Goal: Task Accomplishment & Management: Manage account settings

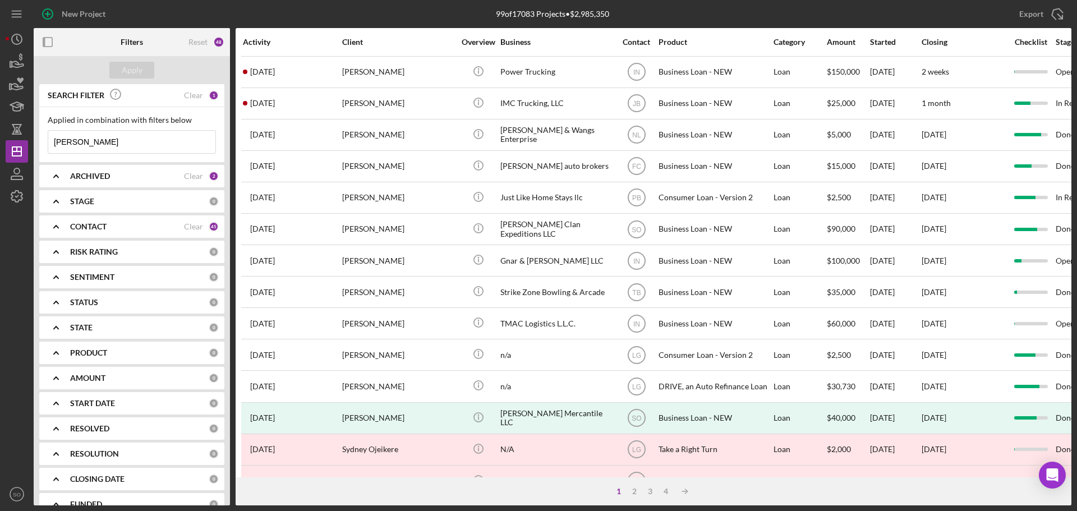
drag, startPoint x: 108, startPoint y: 143, endPoint x: 49, endPoint y: 143, distance: 58.9
click at [49, 143] on input "[PERSON_NAME]" at bounding box center [131, 142] width 167 height 22
type input "verges"
click at [137, 73] on div "Apply" at bounding box center [132, 70] width 21 height 17
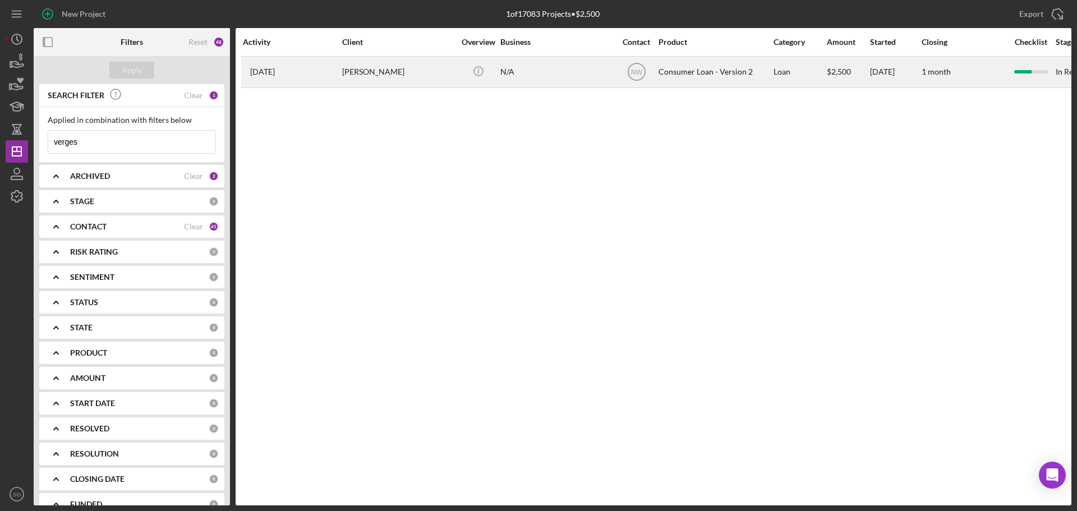
click at [379, 70] on div "[PERSON_NAME]" at bounding box center [398, 72] width 112 height 30
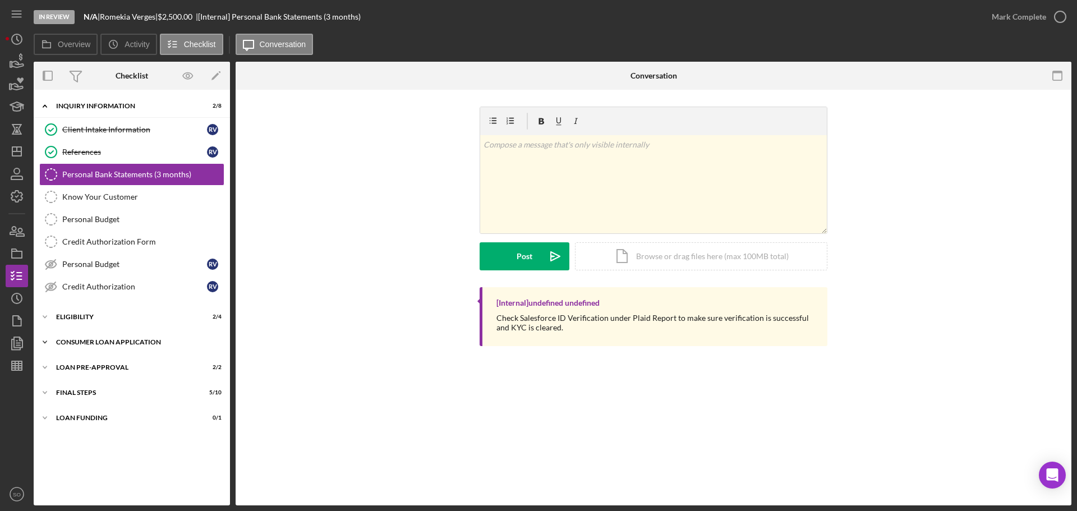
click at [131, 345] on div "Consumer Loan Application" at bounding box center [136, 342] width 160 height 7
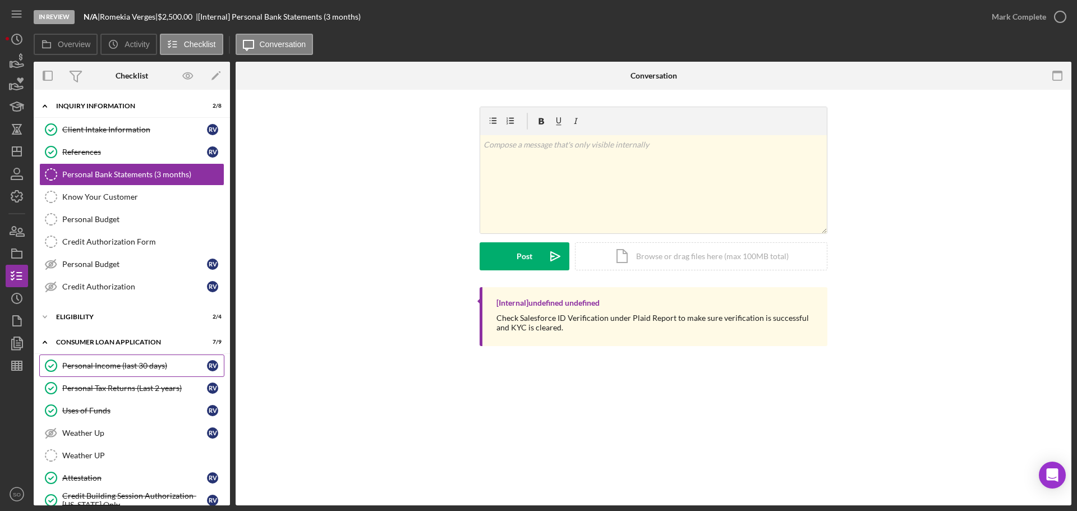
click at [113, 370] on div "Personal Income (last 30 days)" at bounding box center [134, 365] width 145 height 9
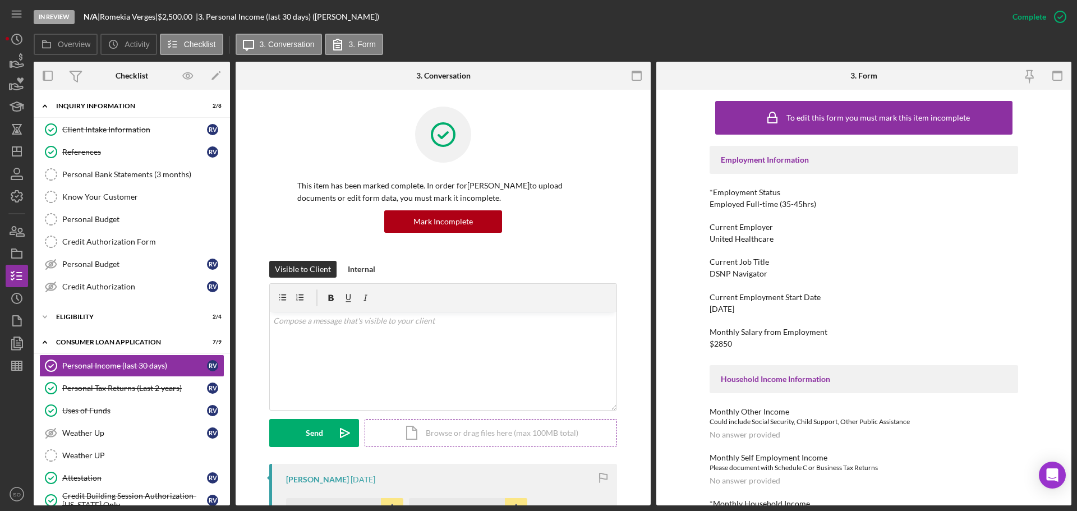
scroll to position [224, 0]
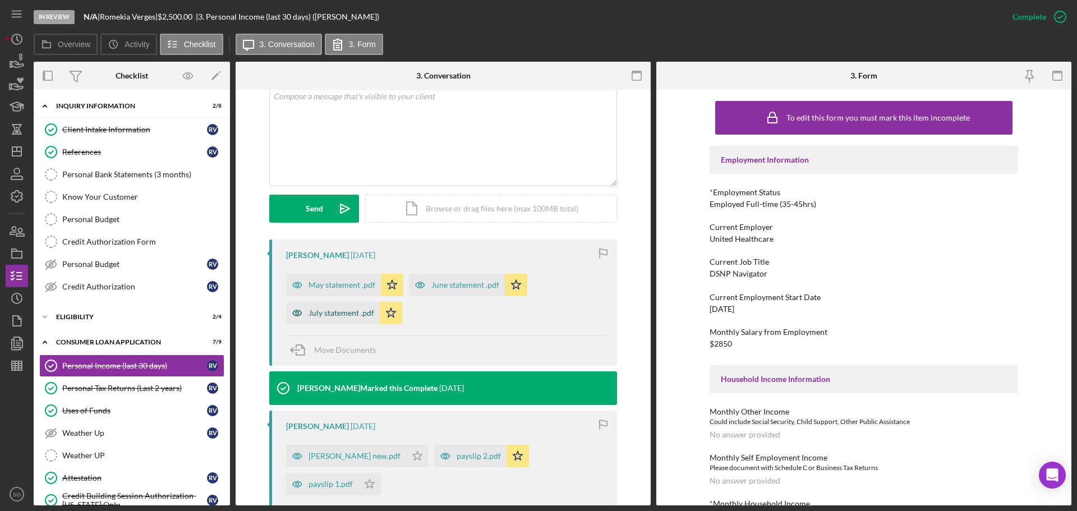
click at [336, 311] on div "July statement .pdf" at bounding box center [342, 313] width 66 height 9
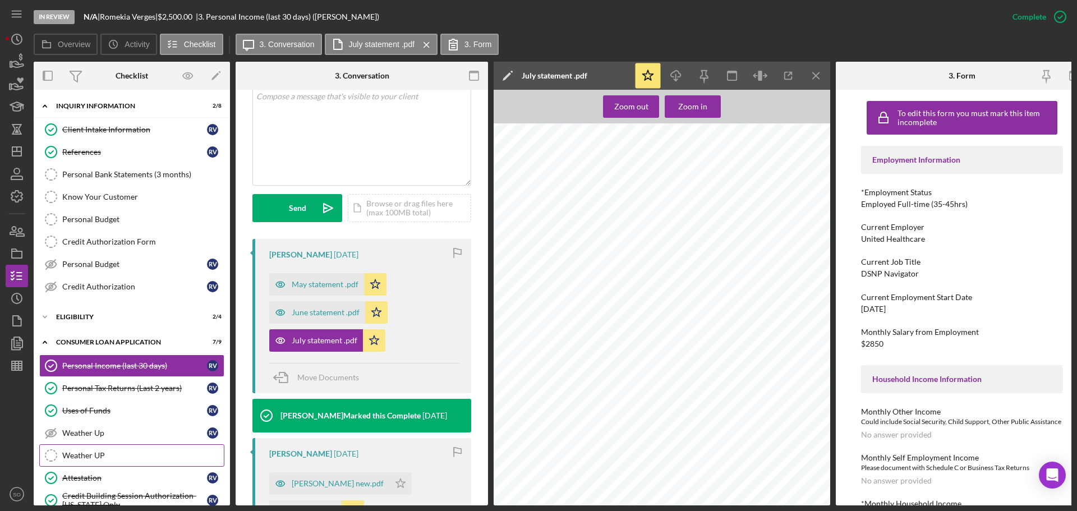
scroll to position [141, 0]
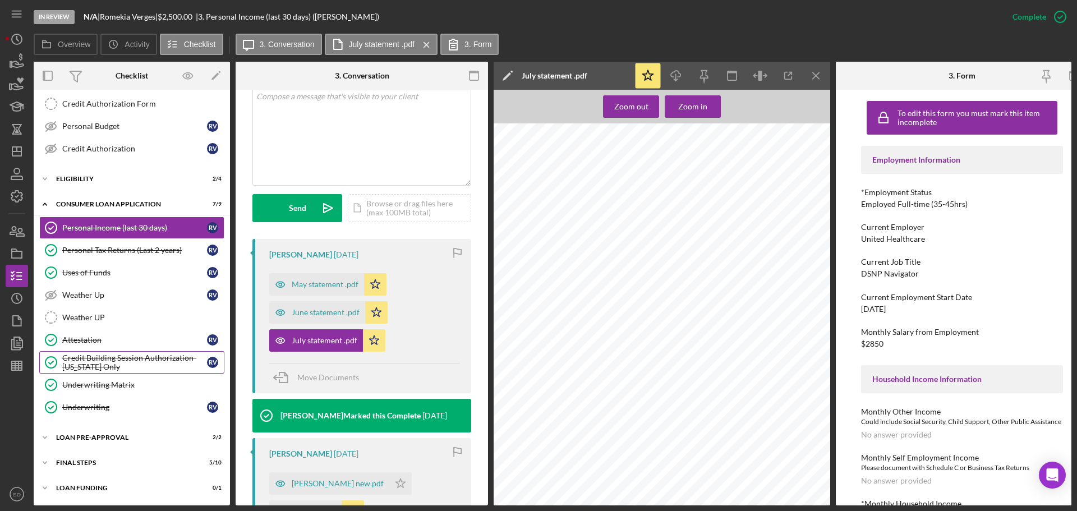
click at [94, 384] on div "Underwriting Matrix" at bounding box center [143, 384] width 162 height 9
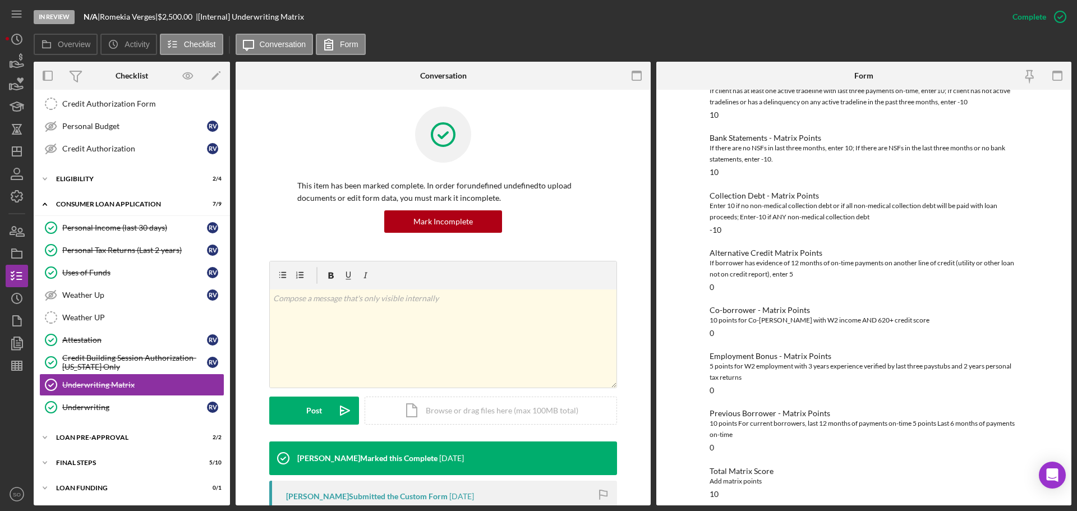
scroll to position [15, 0]
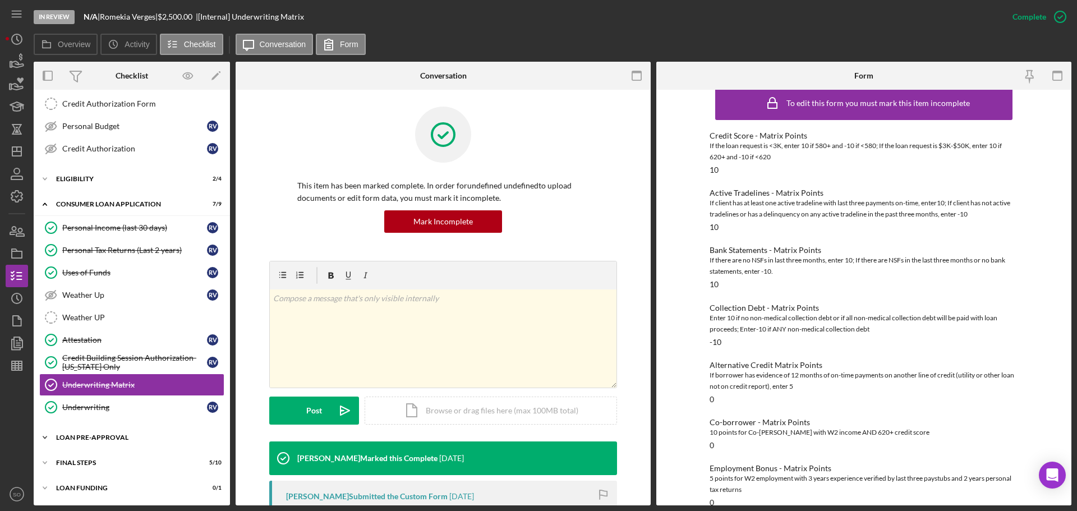
click at [94, 440] on div "Loan Pre-Approval" at bounding box center [136, 437] width 160 height 7
click at [90, 465] on div "Loan Approval" at bounding box center [143, 461] width 162 height 9
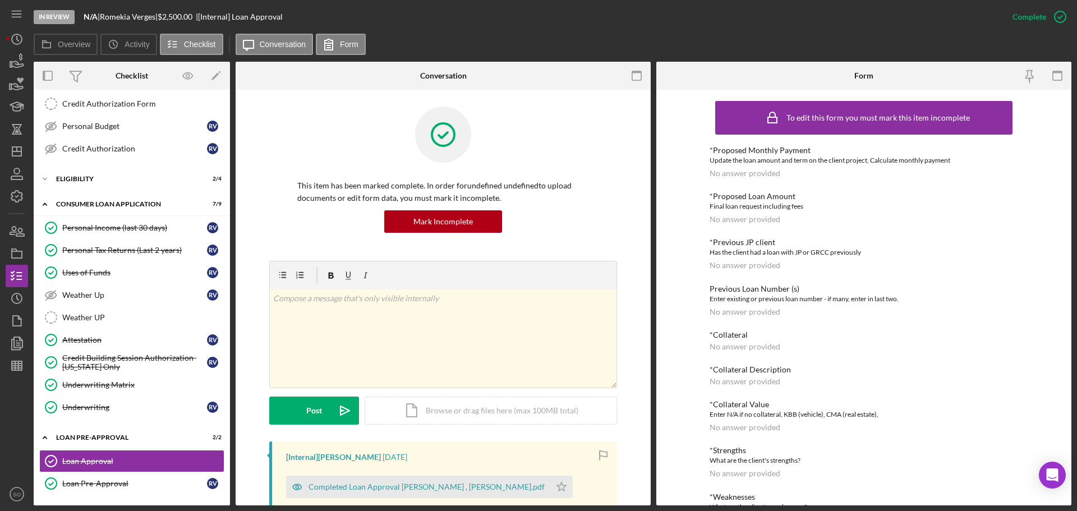
scroll to position [168, 0]
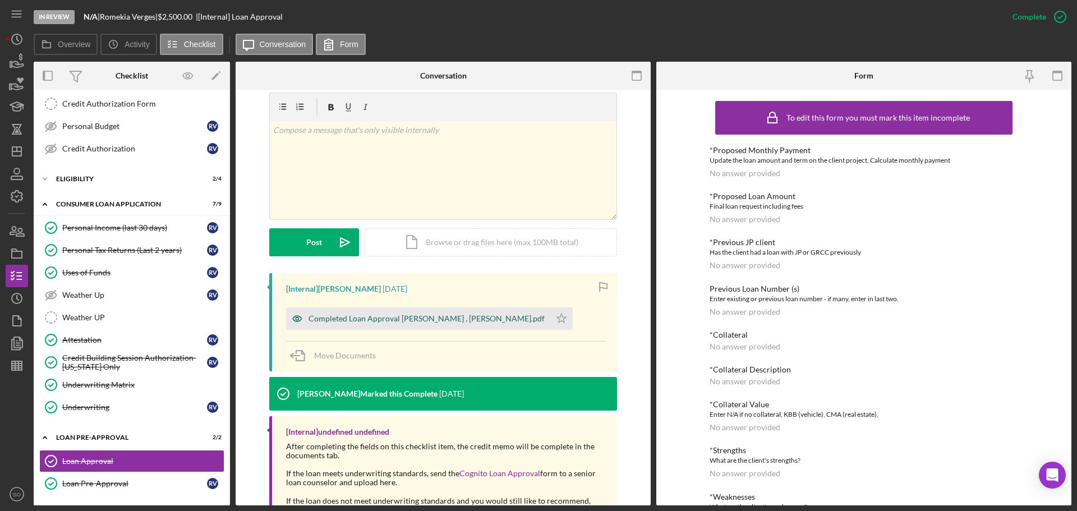
click at [394, 315] on div "Completed Loan Approval [PERSON_NAME] , [PERSON_NAME].pdf" at bounding box center [427, 318] width 236 height 9
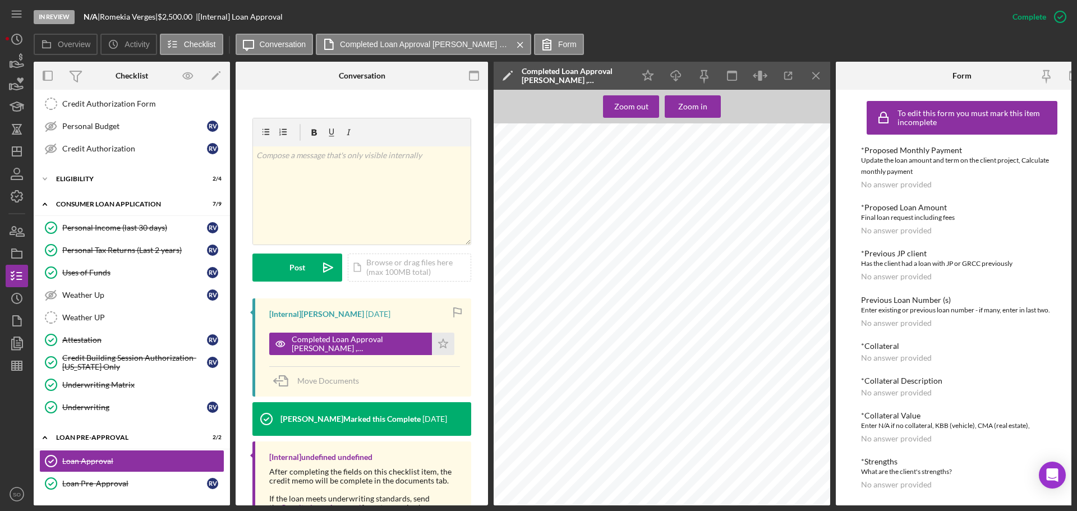
scroll to position [224, 0]
click at [21, 146] on icon "Icon/Dashboard" at bounding box center [17, 151] width 28 height 28
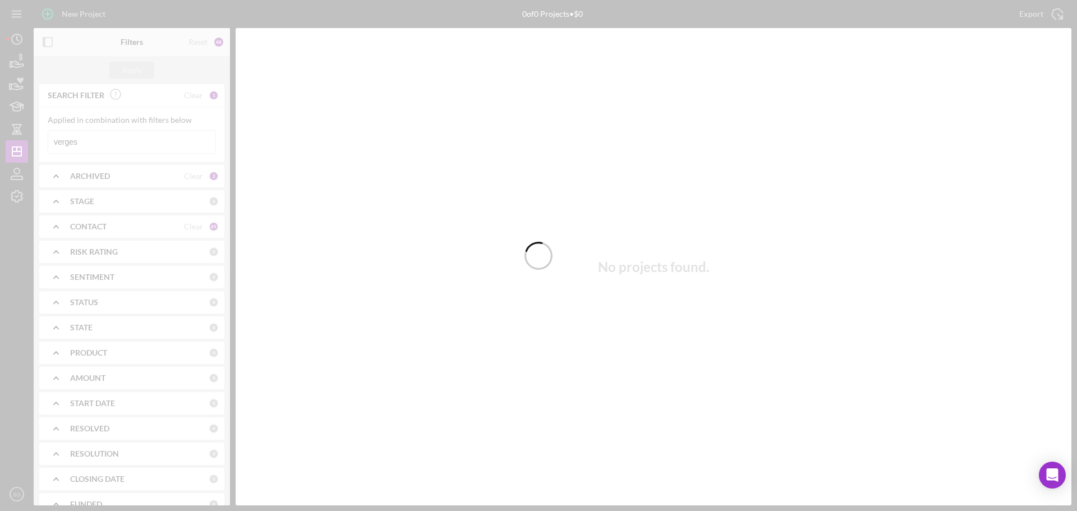
click at [140, 141] on div at bounding box center [538, 255] width 1077 height 511
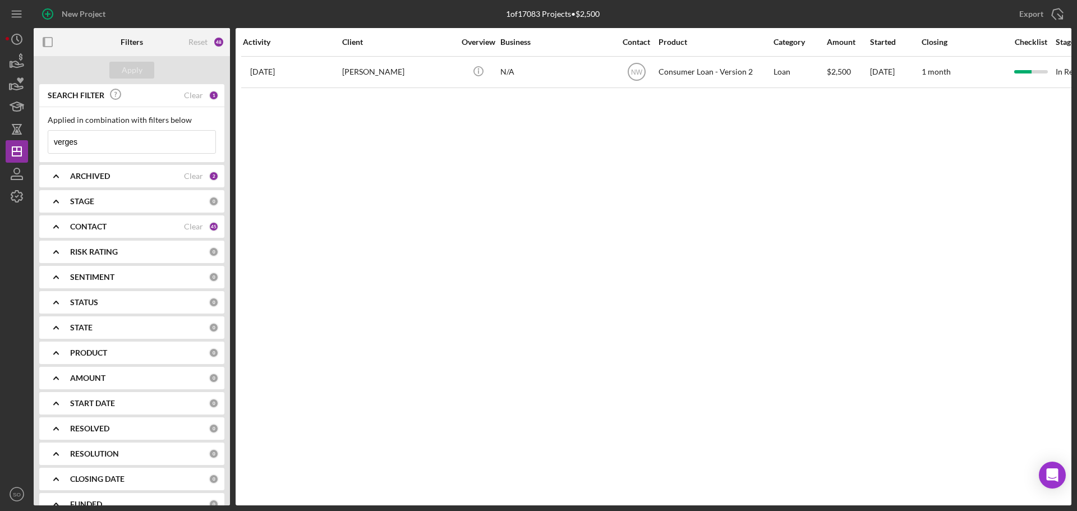
drag, startPoint x: 140, startPoint y: 141, endPoint x: 34, endPoint y: 149, distance: 106.9
click at [34, 149] on div "SEARCH FILTER Clear 1 Applied in combination with filters below verges Icon/Men…" at bounding box center [132, 294] width 196 height 421
paste input "[PERSON_NAME]"
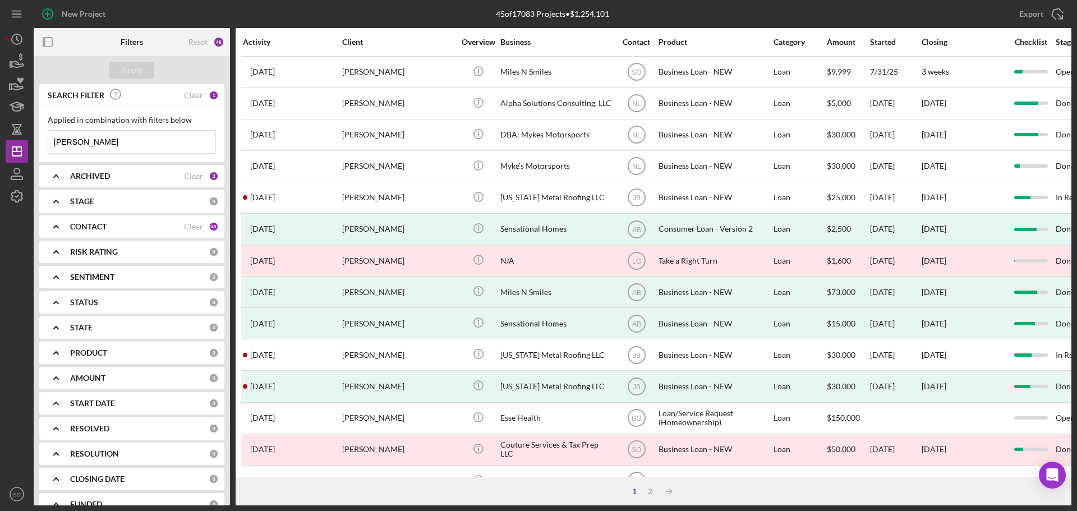
type input "[PERSON_NAME]"
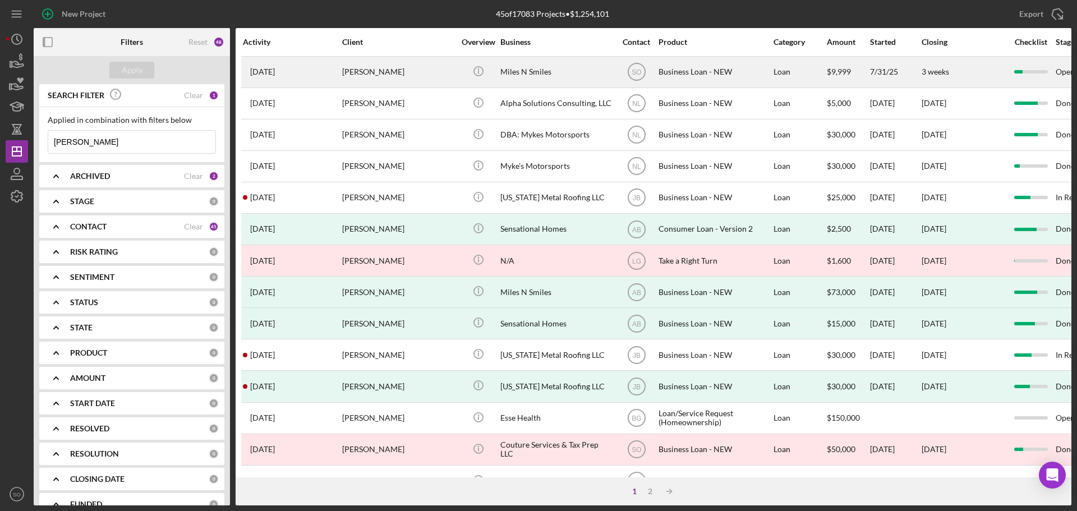
click at [365, 71] on div "[PERSON_NAME]" at bounding box center [398, 72] width 112 height 30
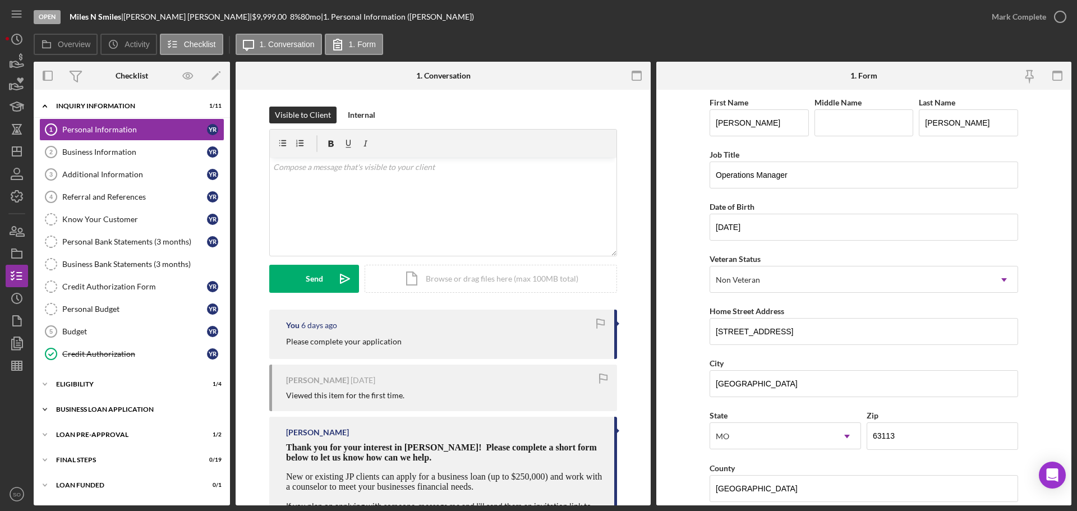
click at [125, 410] on div "BUSINESS LOAN APPLICATION" at bounding box center [136, 409] width 160 height 7
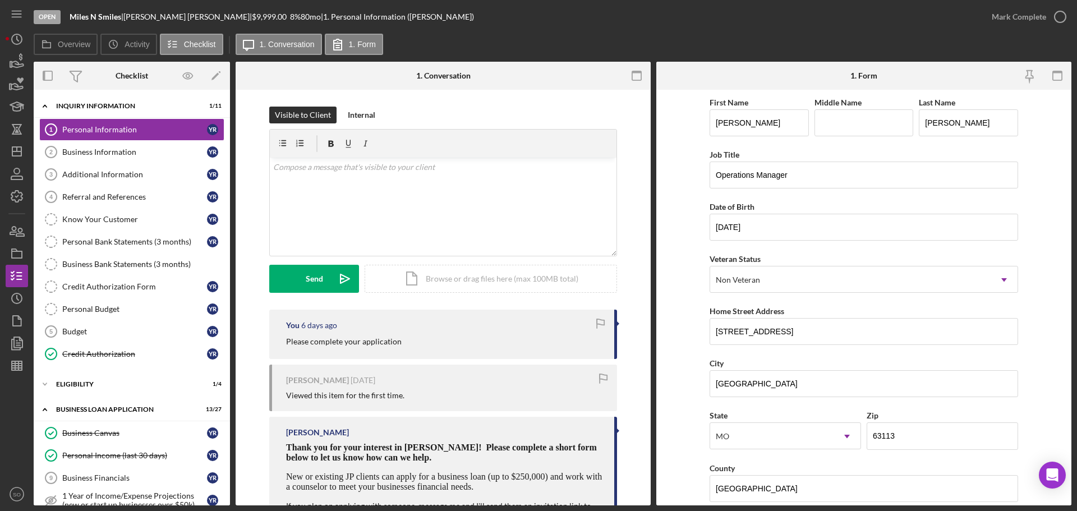
scroll to position [168, 0]
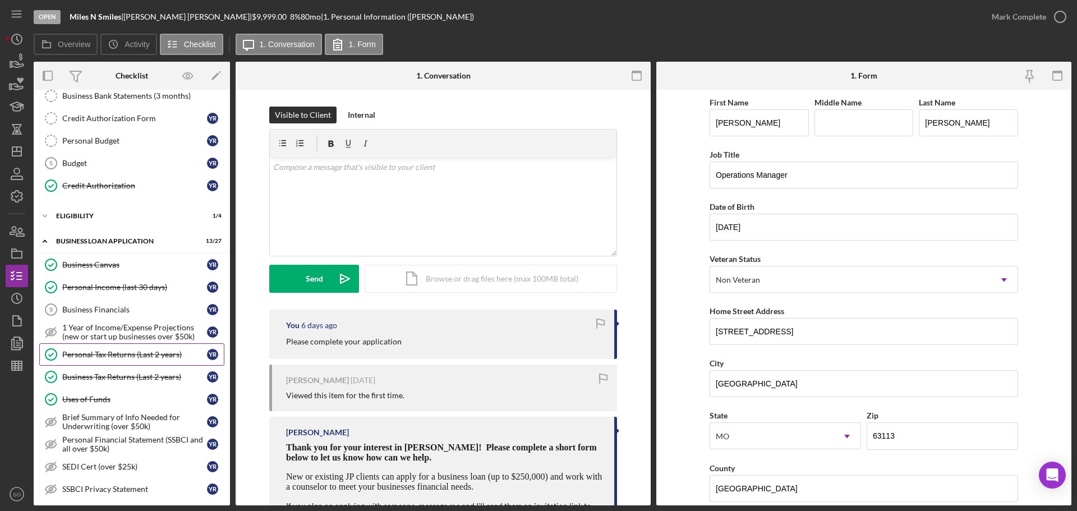
click at [119, 357] on div "Personal Tax Returns (Last 2 years)" at bounding box center [134, 354] width 145 height 9
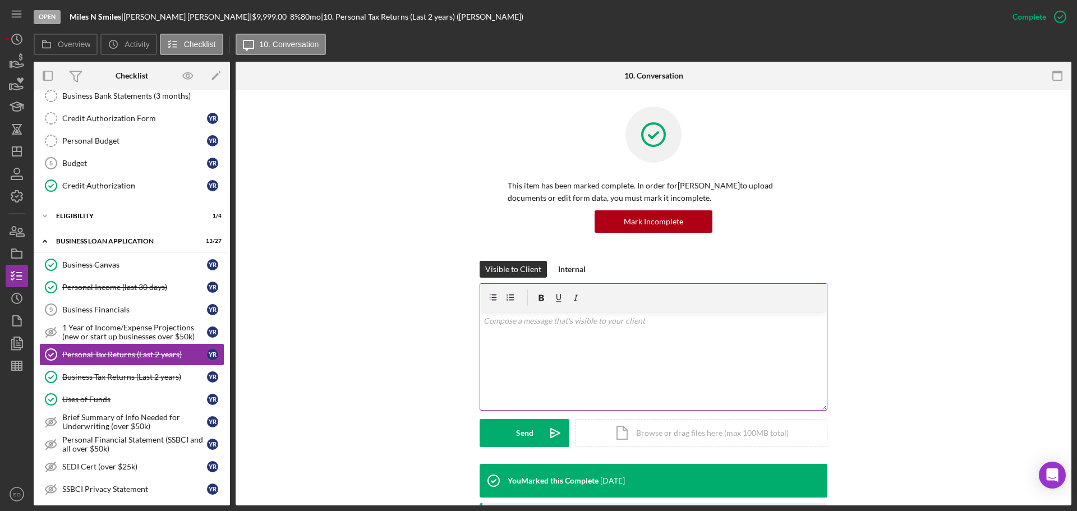
scroll to position [224, 0]
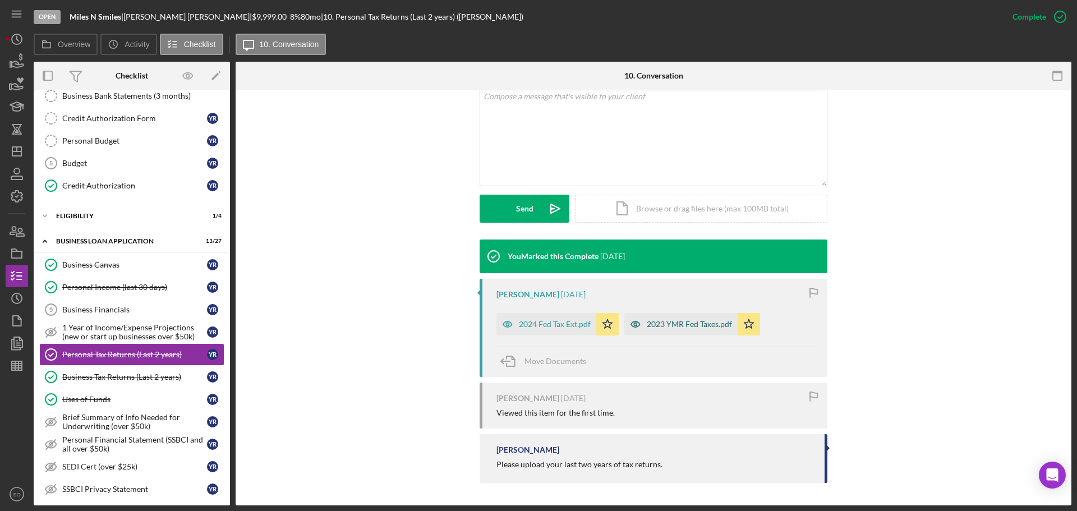
click at [679, 324] on div "2023 YMR Fed Taxes.pdf" at bounding box center [689, 324] width 85 height 9
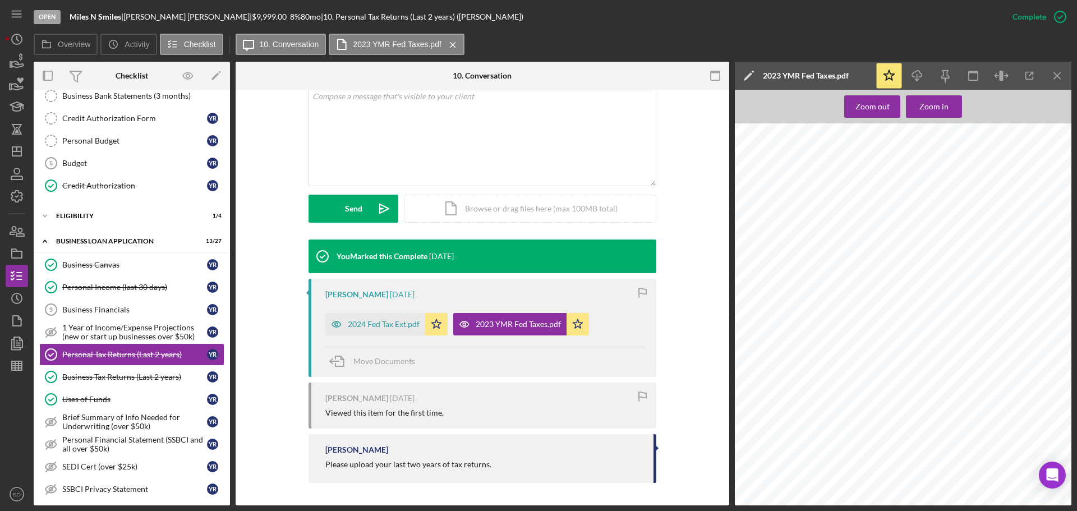
scroll to position [1346, 0]
click at [375, 325] on div "2024 Fed Tax Ext.pdf" at bounding box center [384, 324] width 72 height 9
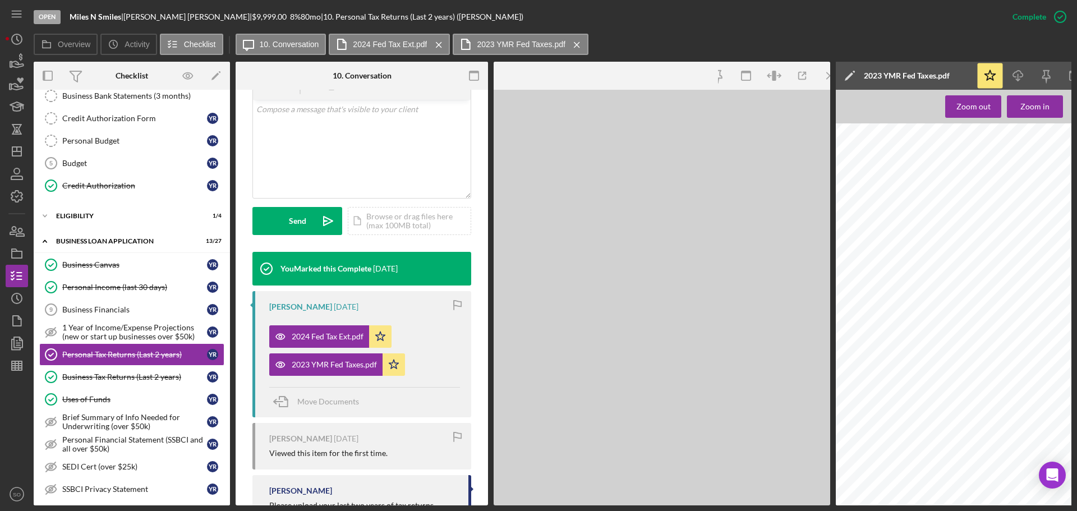
scroll to position [237, 0]
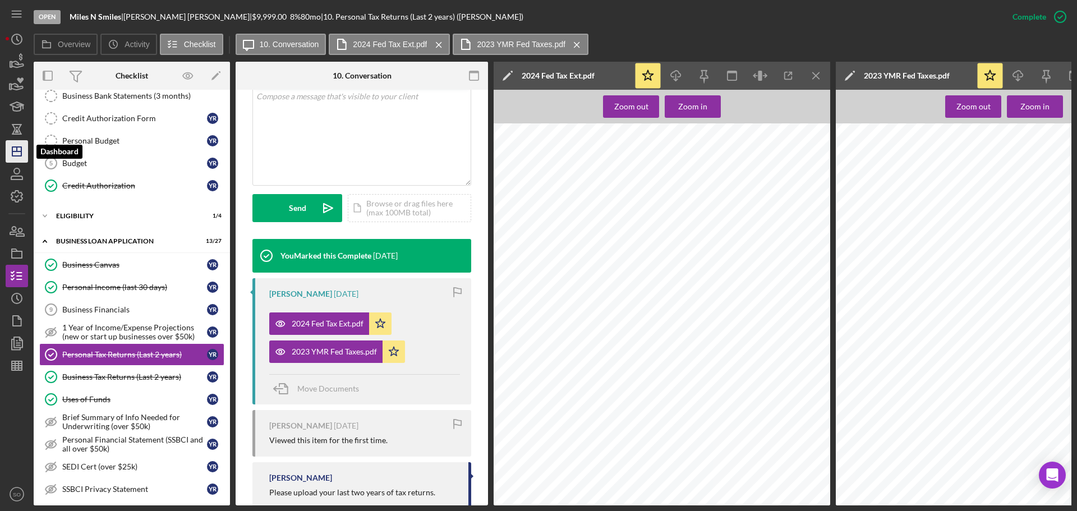
click at [19, 151] on line "button" at bounding box center [16, 151] width 9 height 0
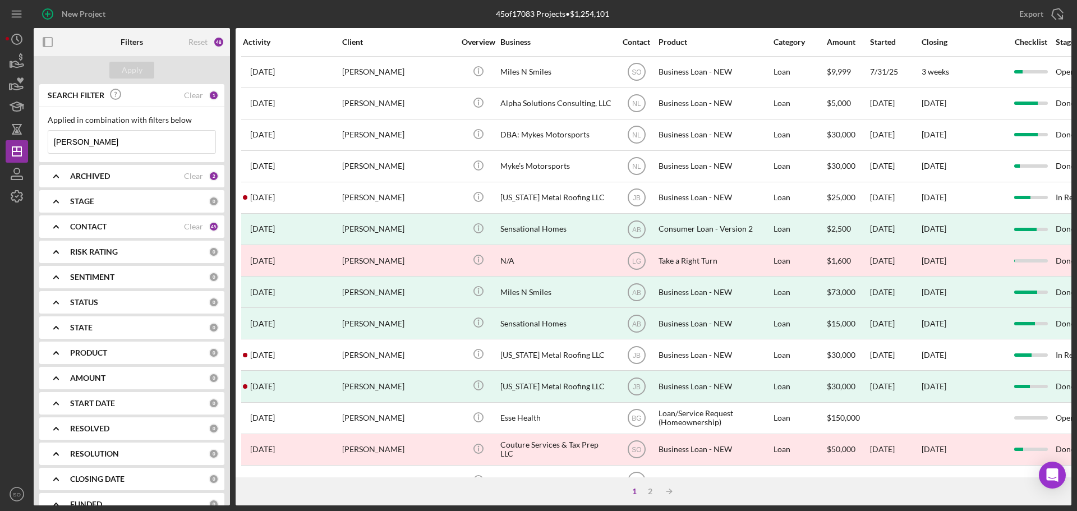
drag, startPoint x: 143, startPoint y: 141, endPoint x: 37, endPoint y: 144, distance: 106.1
click at [37, 144] on div "SEARCH FILTER Clear 1 Applied in combination with filters below [PERSON_NAME] I…" at bounding box center [132, 294] width 196 height 421
paste input "[PERSON_NAME]"
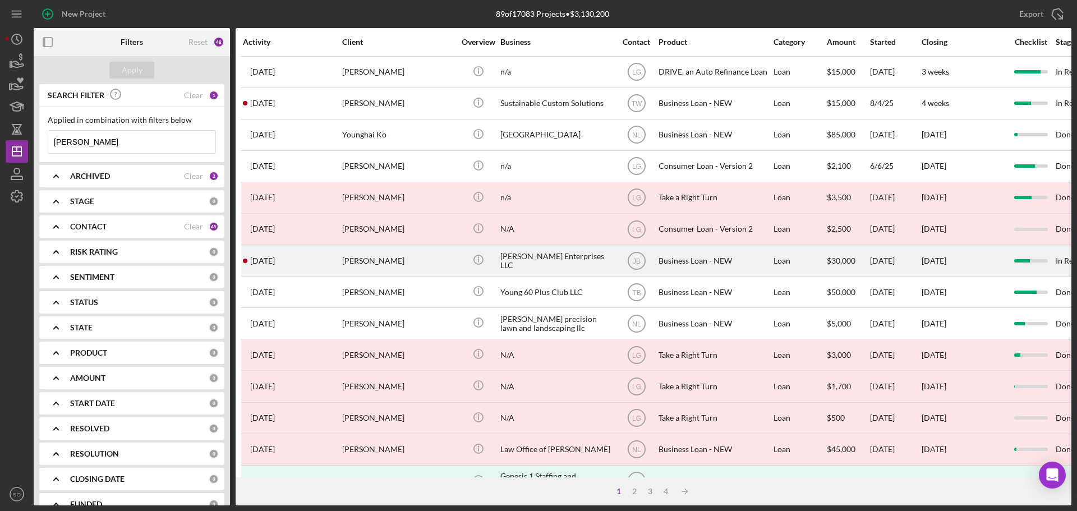
type input "[PERSON_NAME]"
click at [413, 264] on div "[PERSON_NAME]" at bounding box center [398, 261] width 112 height 30
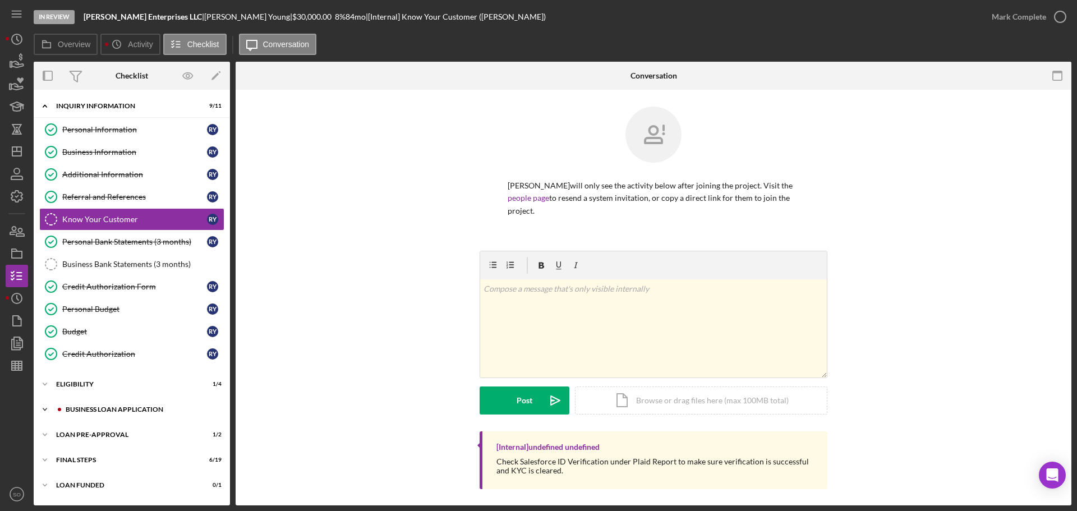
click at [103, 405] on div "Icon/Expander BUSINESS LOAN APPLICATION 13 / 26" at bounding box center [132, 409] width 196 height 22
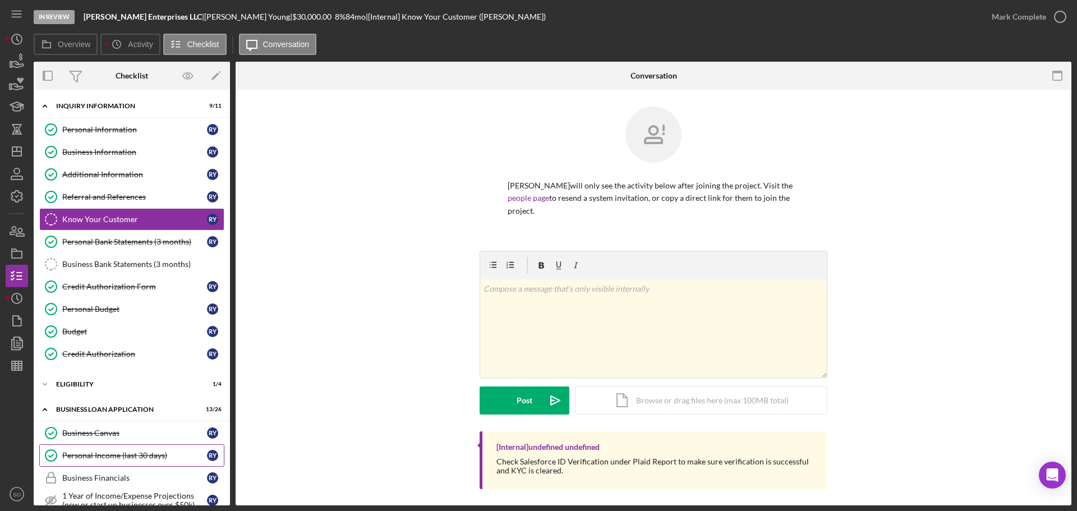
scroll to position [224, 0]
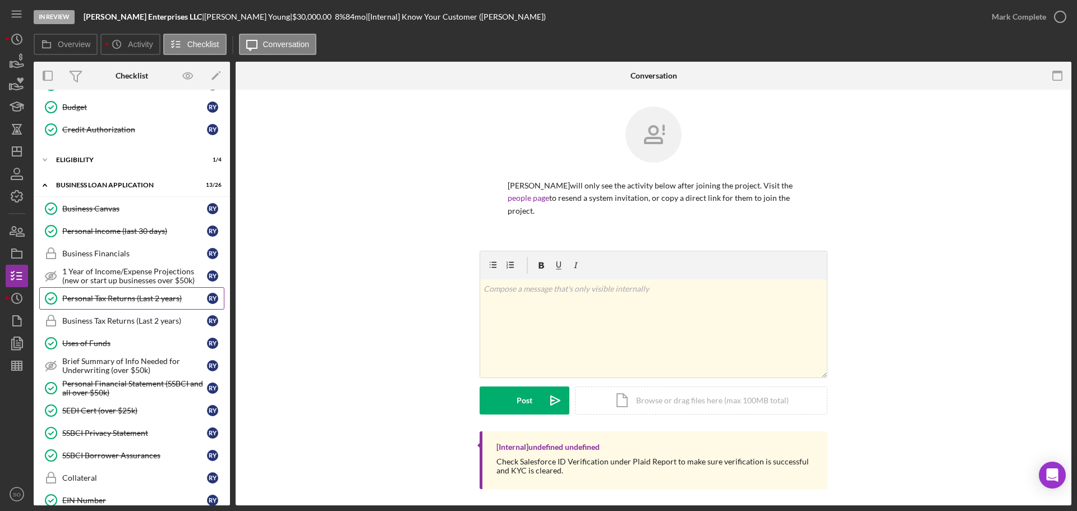
click at [117, 295] on div "Personal Tax Returns (Last 2 years)" at bounding box center [134, 298] width 145 height 9
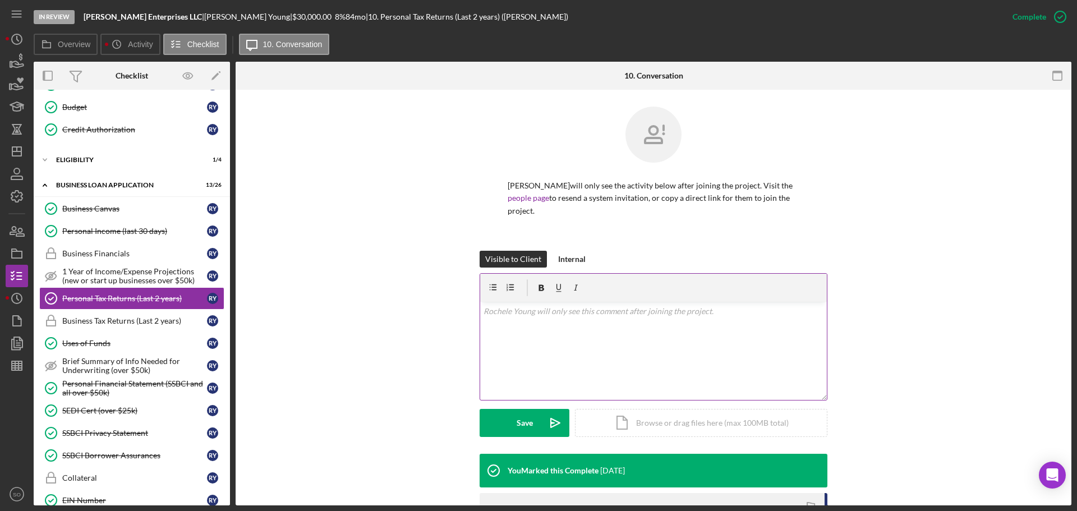
scroll to position [163, 0]
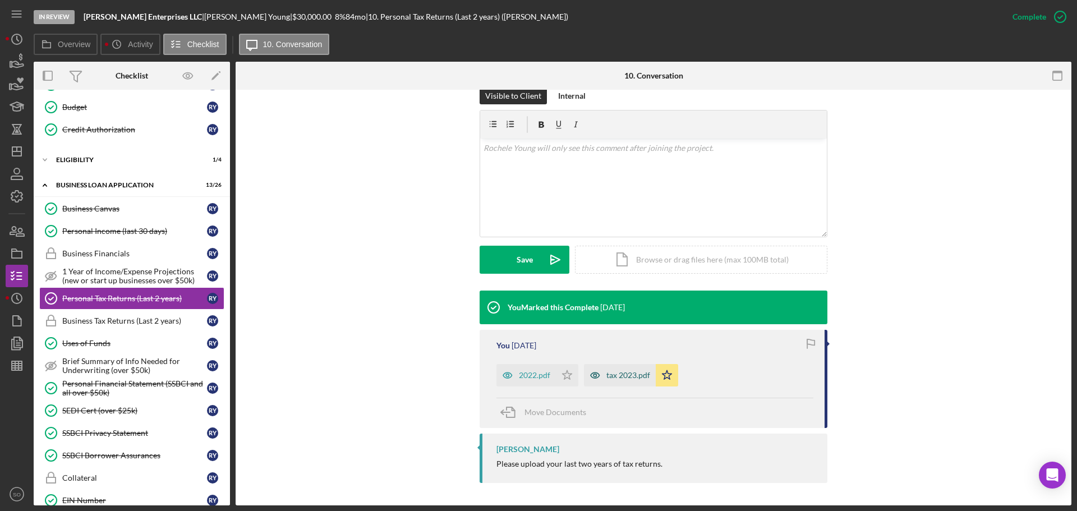
click at [623, 376] on div "tax 2023.pdf" at bounding box center [628, 375] width 44 height 9
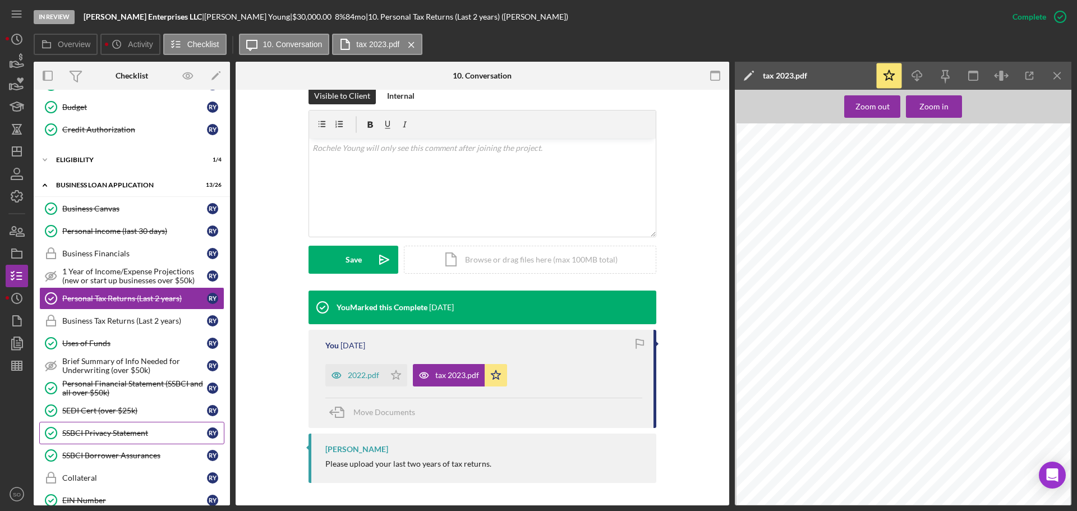
scroll to position [449, 0]
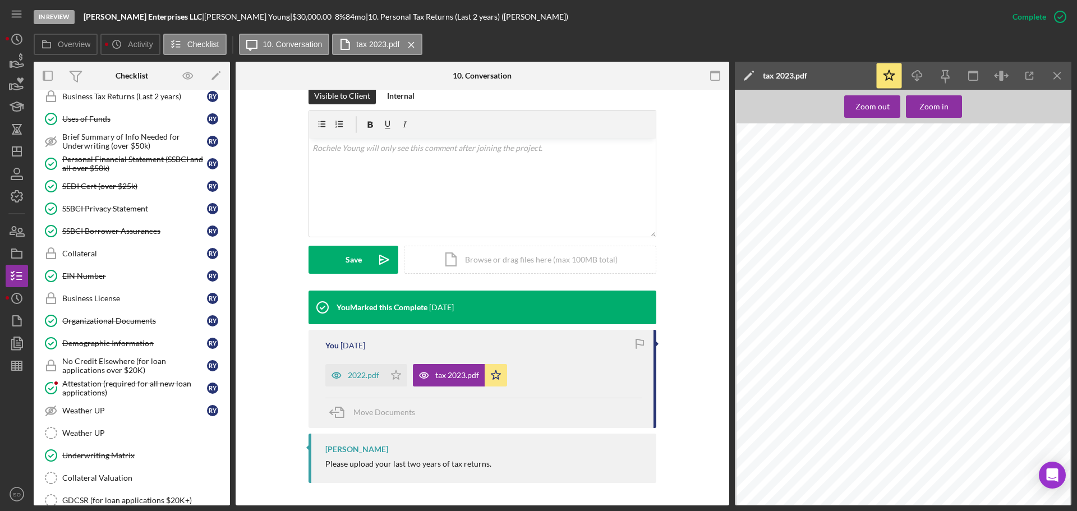
click at [117, 345] on div "Demographic Information" at bounding box center [134, 343] width 145 height 9
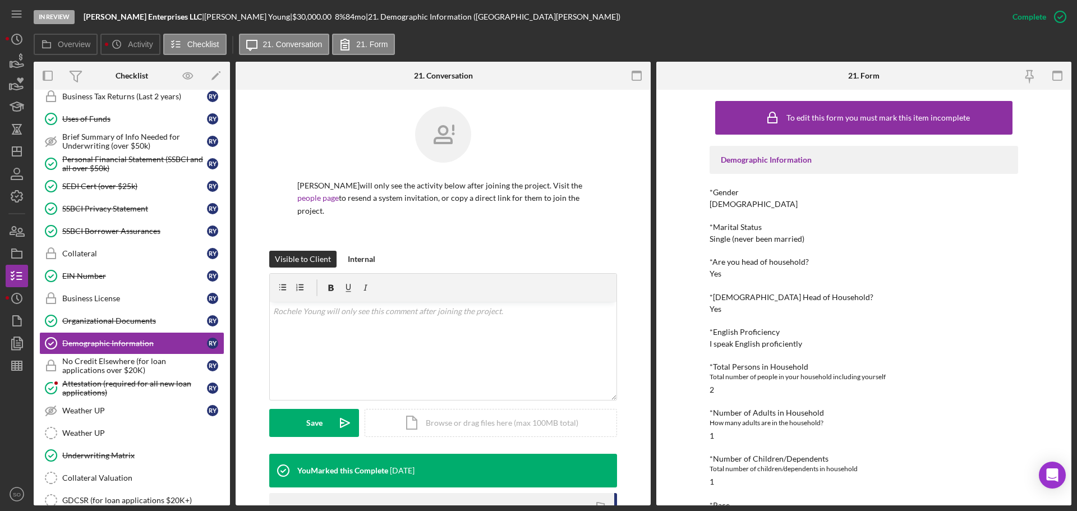
scroll to position [112, 0]
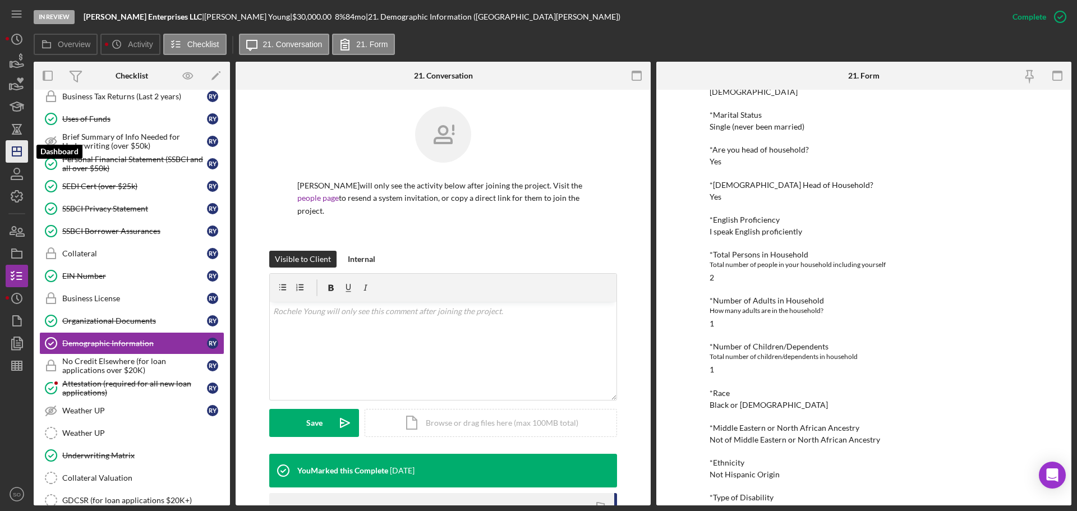
click at [19, 144] on icon "Icon/Dashboard" at bounding box center [17, 151] width 28 height 28
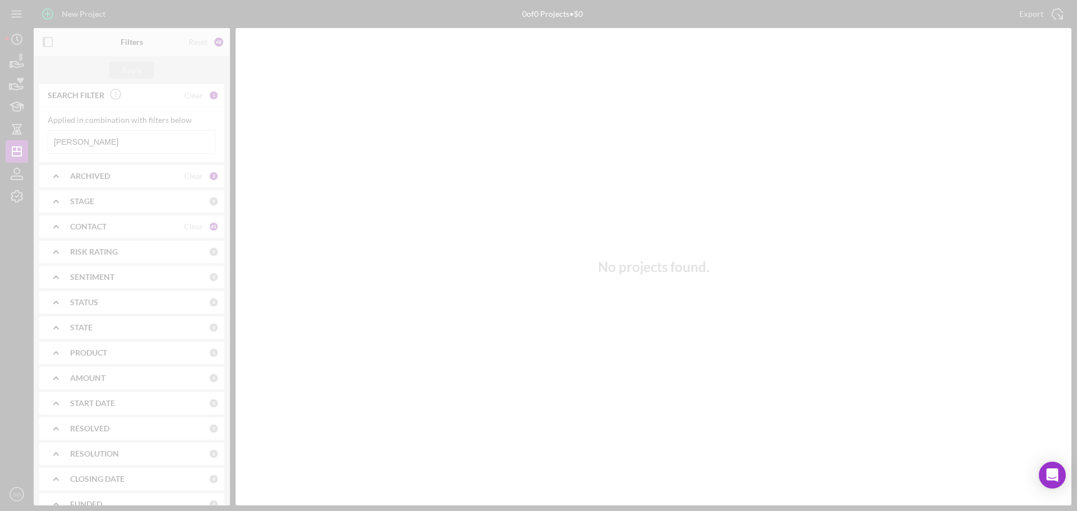
click at [136, 150] on div at bounding box center [538, 255] width 1077 height 511
click at [139, 141] on div at bounding box center [538, 255] width 1077 height 511
click at [135, 140] on div at bounding box center [538, 255] width 1077 height 511
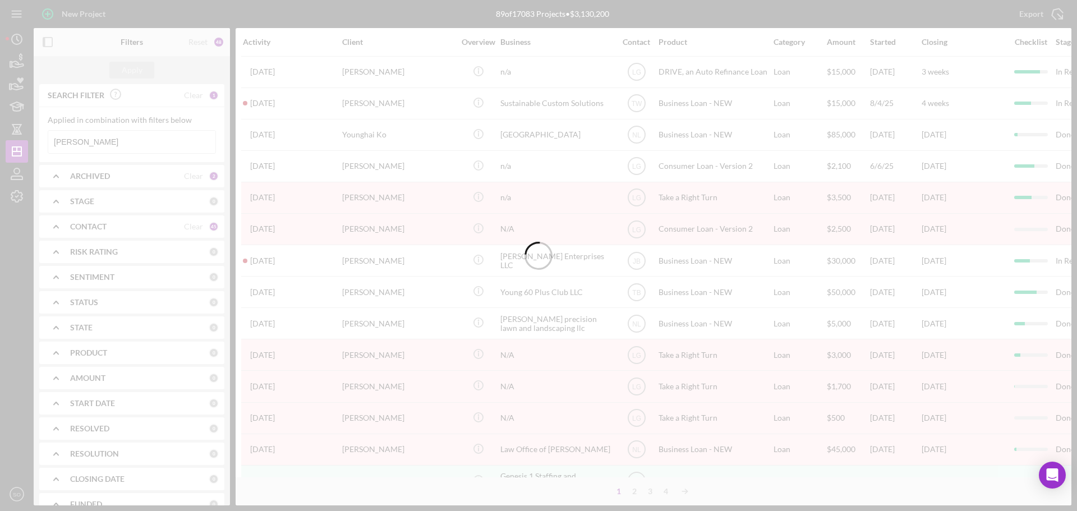
click at [135, 140] on div at bounding box center [538, 255] width 1077 height 511
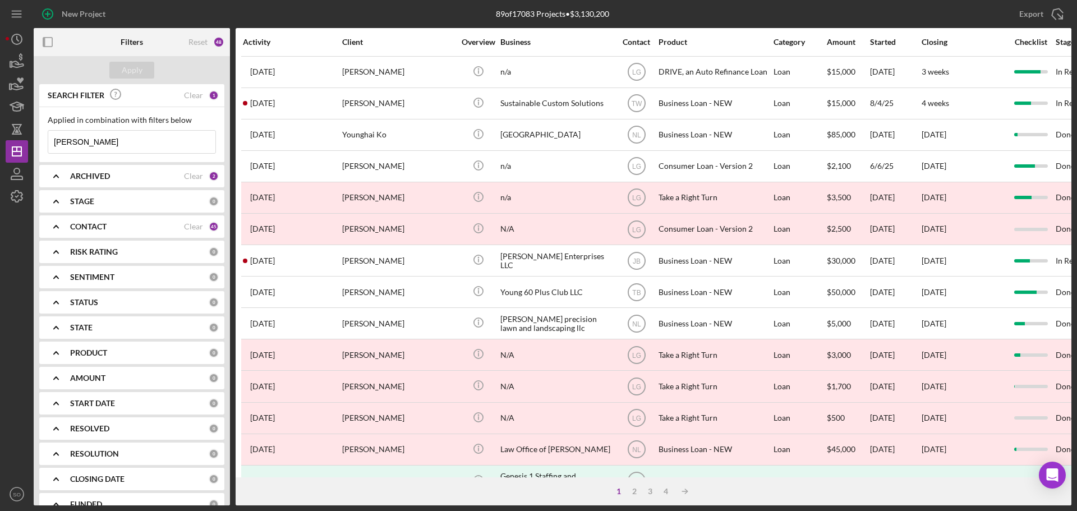
click at [135, 140] on input "[PERSON_NAME]" at bounding box center [131, 142] width 167 height 22
type input "R"
paste input "[PERSON_NAME]"
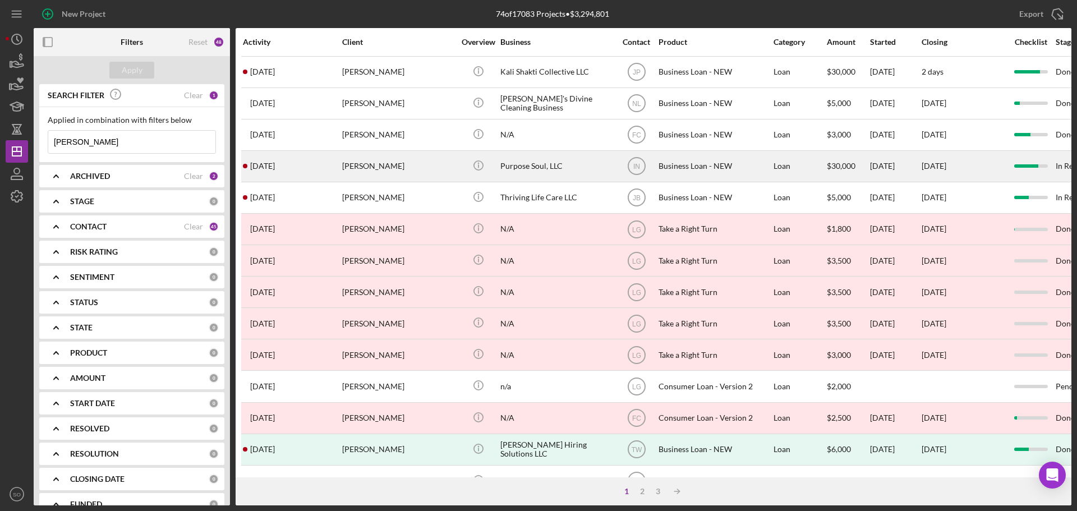
type input "[PERSON_NAME]"
click at [379, 163] on div "[PERSON_NAME]" at bounding box center [398, 166] width 112 height 30
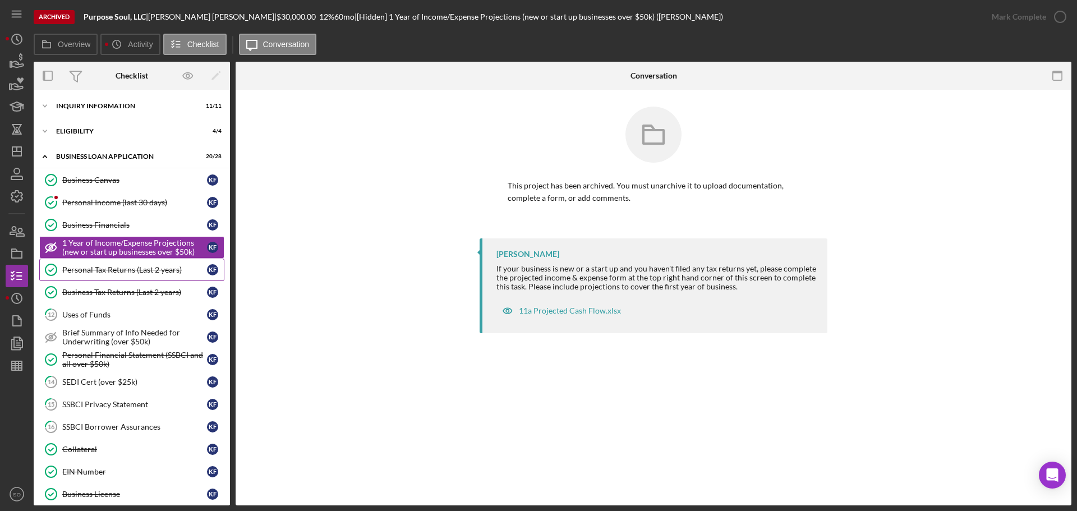
click at [129, 273] on div "Personal Tax Returns (Last 2 years)" at bounding box center [134, 269] width 145 height 9
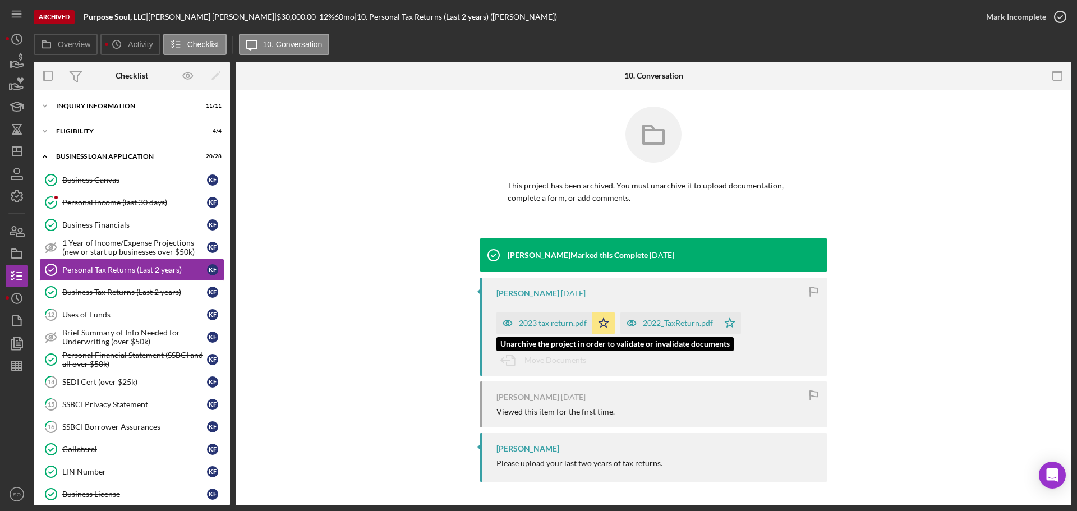
click at [525, 324] on div "2023 tax return.pdf" at bounding box center [553, 323] width 68 height 9
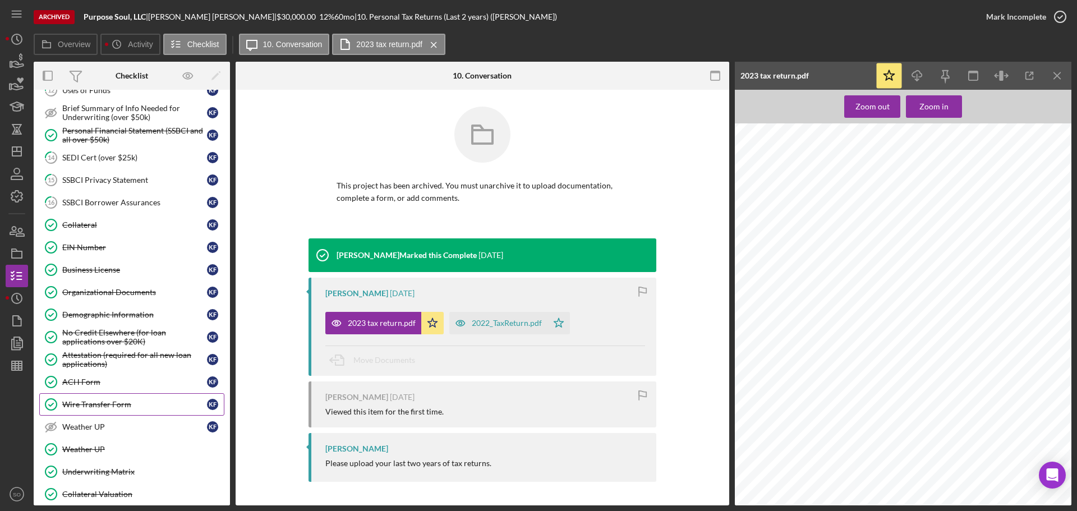
scroll to position [281, 0]
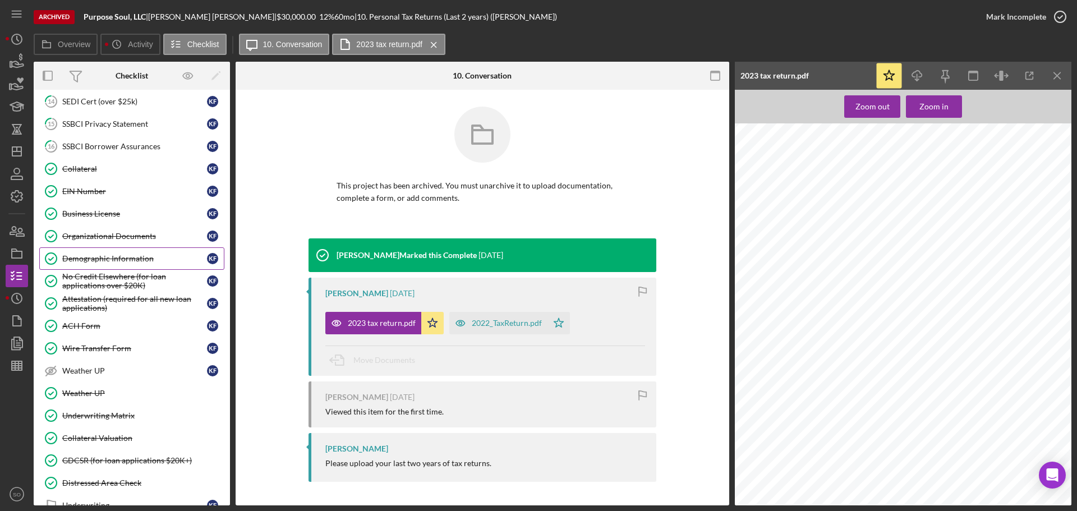
drag, startPoint x: 101, startPoint y: 237, endPoint x: 150, endPoint y: 256, distance: 52.9
click at [101, 237] on div "Organizational Documents" at bounding box center [134, 236] width 145 height 9
click at [98, 254] on div "Demographic Information" at bounding box center [134, 258] width 145 height 9
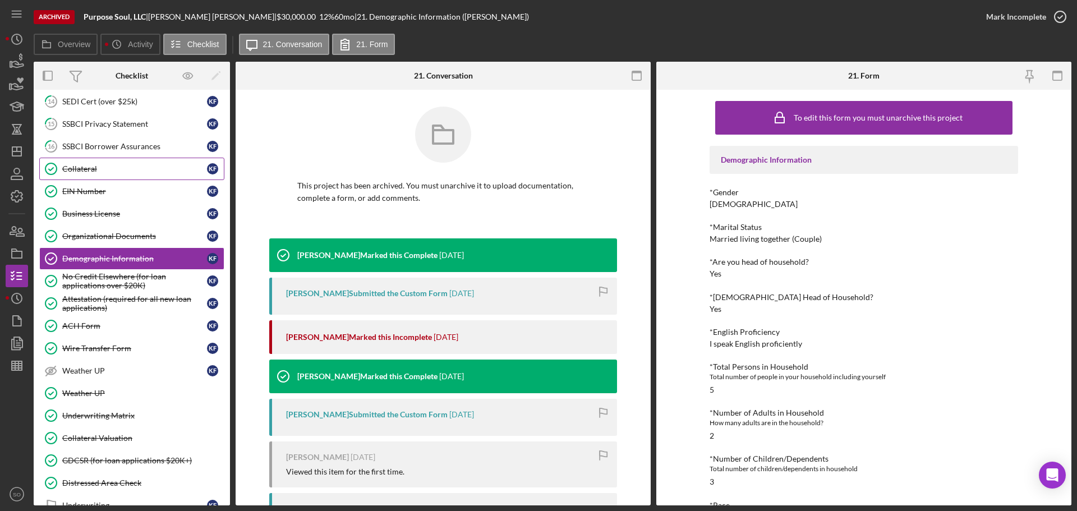
scroll to position [56, 0]
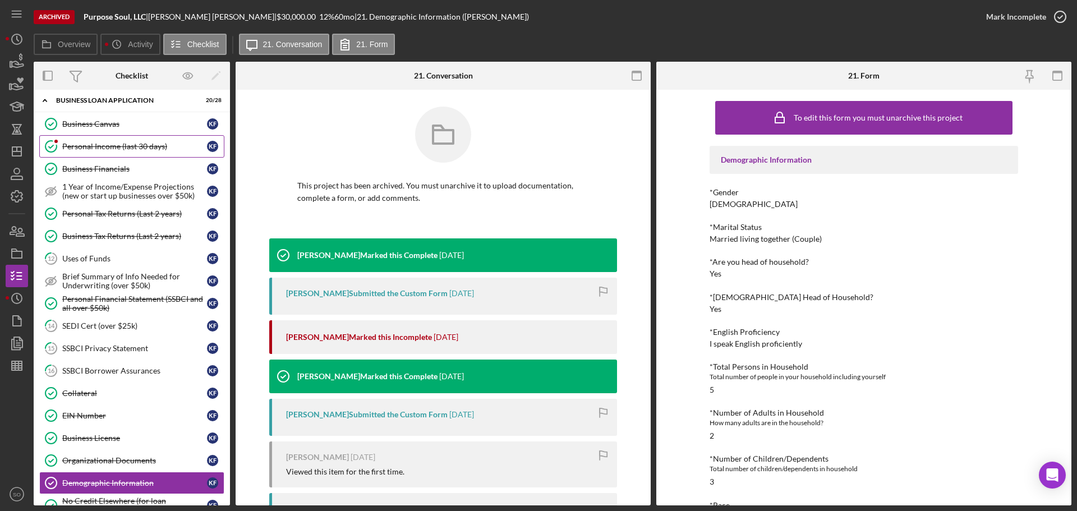
click at [117, 148] on div "Personal Income (last 30 days)" at bounding box center [134, 146] width 145 height 9
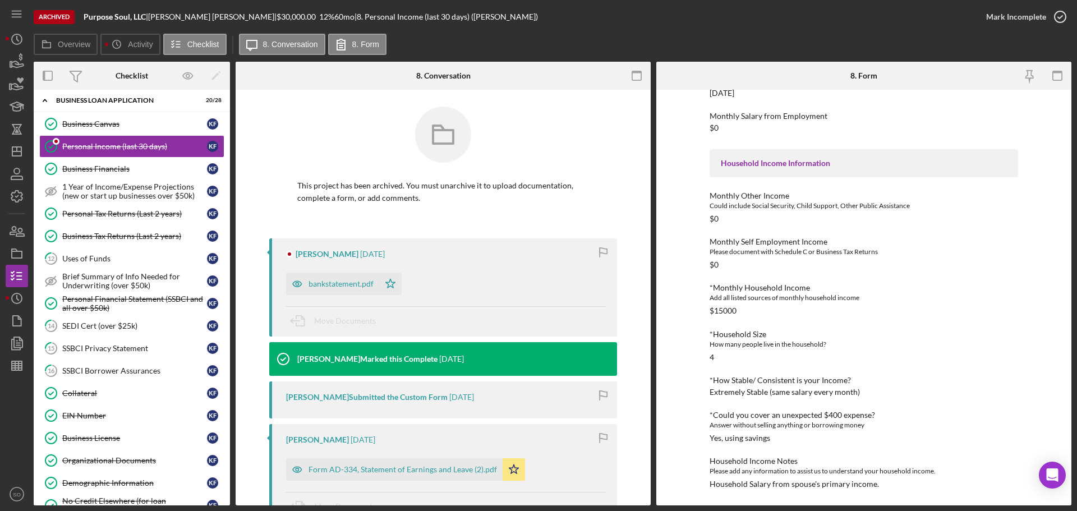
scroll to position [112, 0]
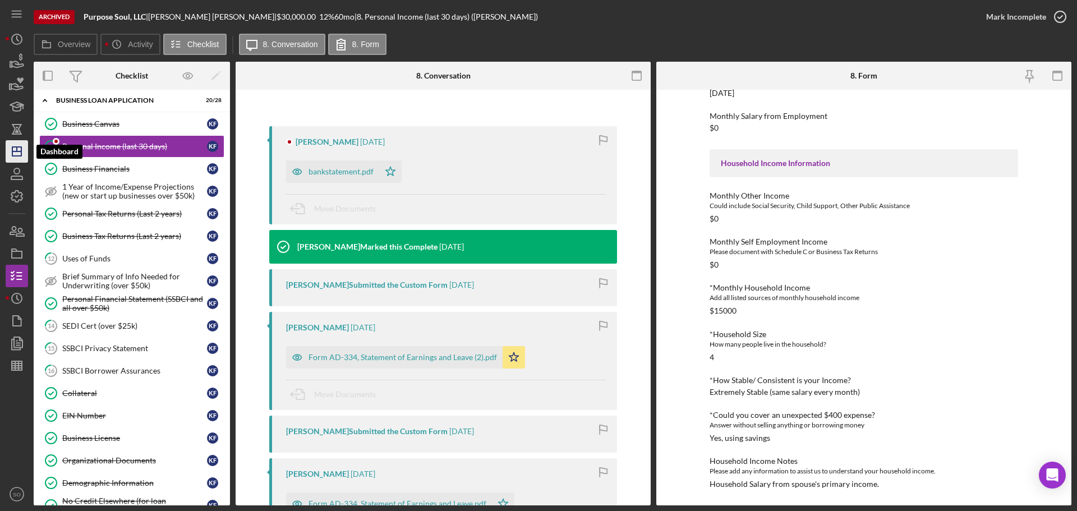
click at [21, 154] on polygon "button" at bounding box center [16, 151] width 9 height 9
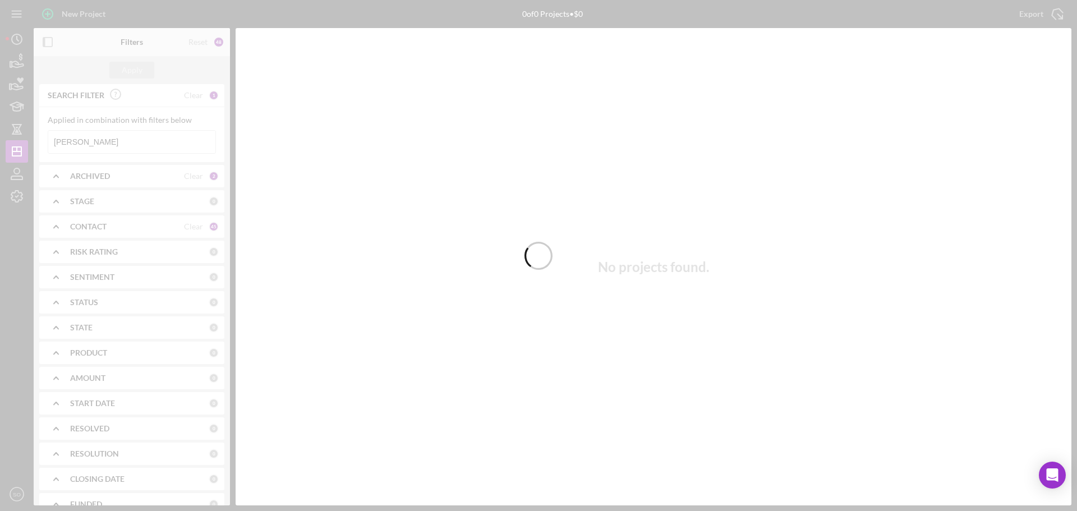
click at [144, 140] on div at bounding box center [538, 255] width 1077 height 511
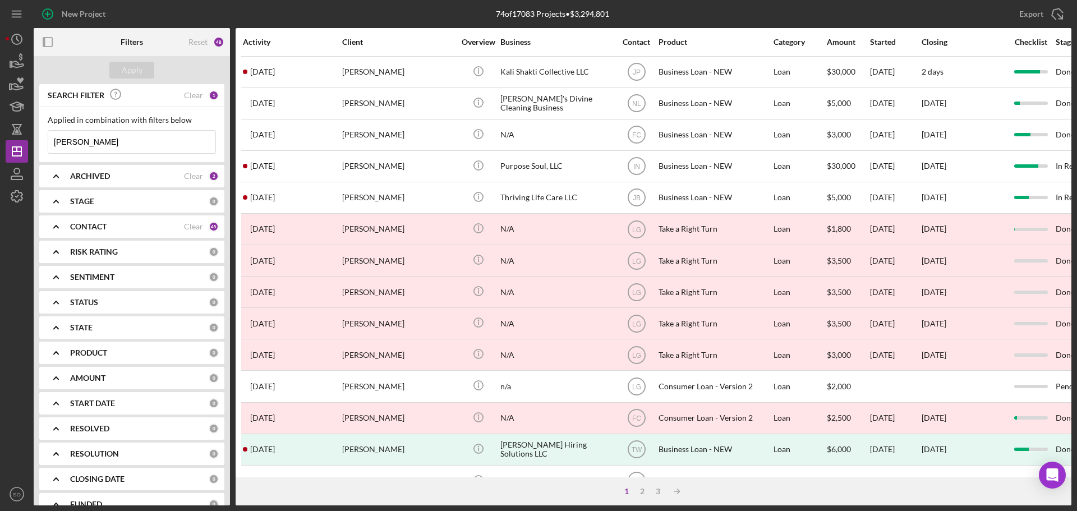
click at [144, 140] on input "[PERSON_NAME]" at bounding box center [131, 142] width 167 height 22
type input "K"
paste input "[PERSON_NAME]"
type input "[PERSON_NAME]"
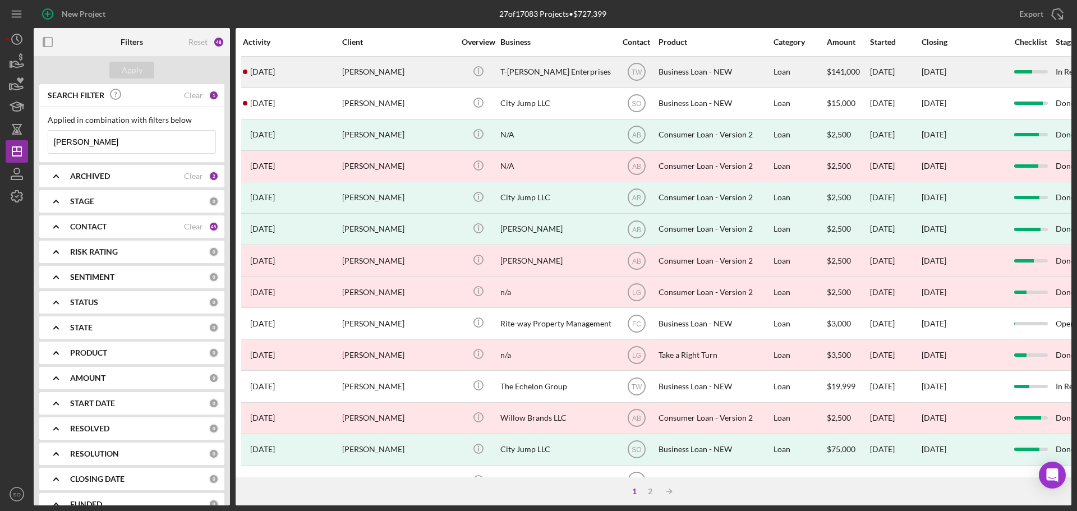
click at [421, 73] on div "[PERSON_NAME]" at bounding box center [398, 72] width 112 height 30
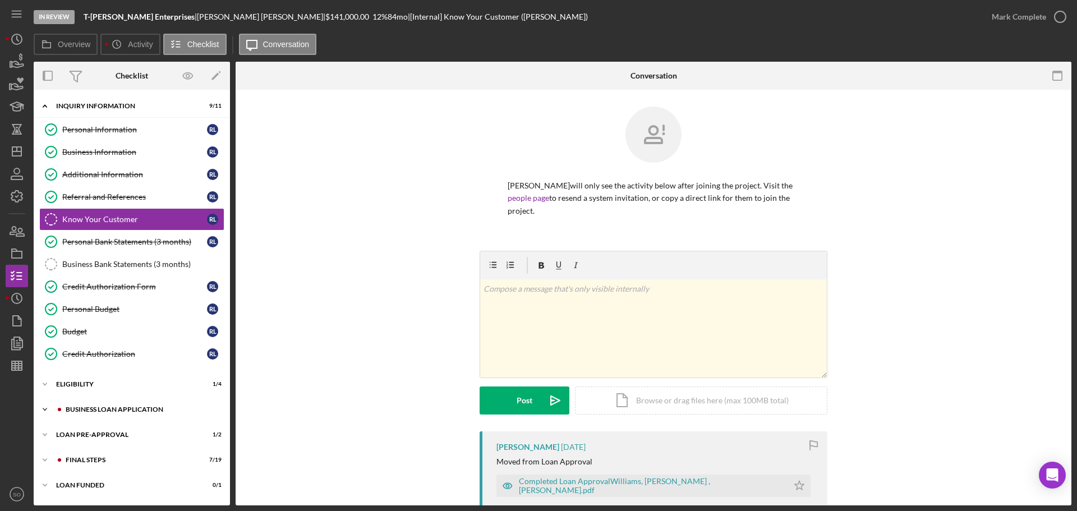
click at [121, 410] on div "BUSINESS LOAN APPLICATION" at bounding box center [141, 409] width 150 height 7
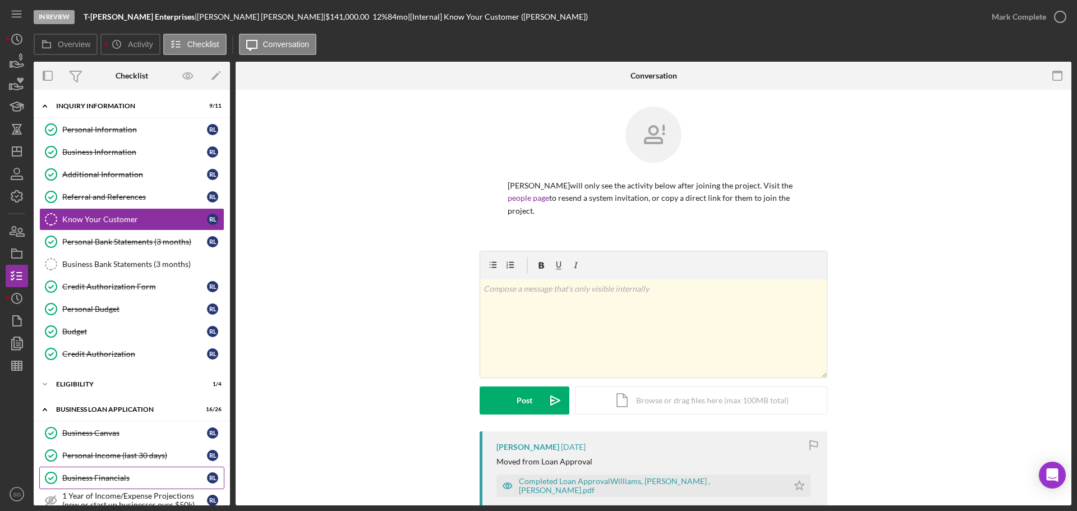
scroll to position [112, 0]
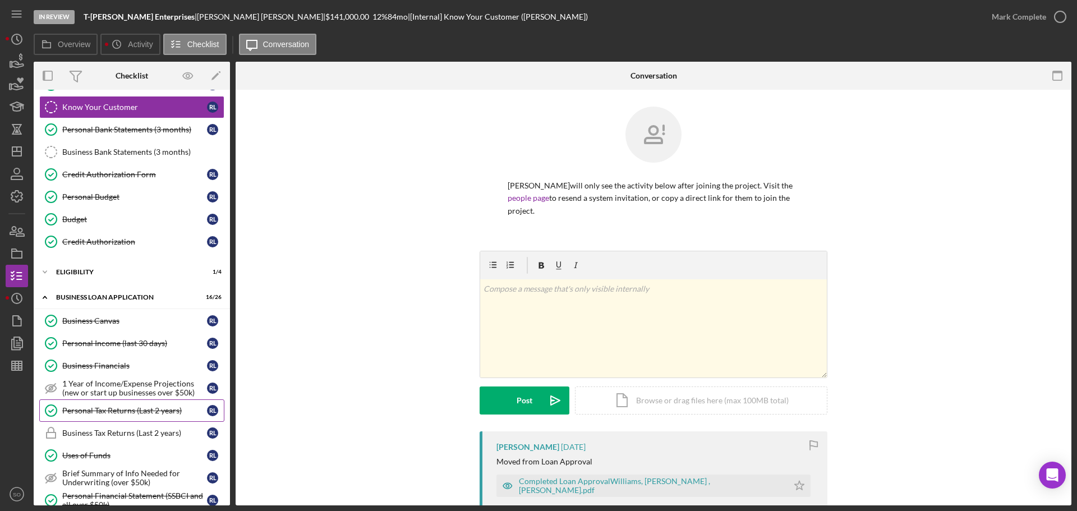
click at [122, 412] on div "Personal Tax Returns (Last 2 years)" at bounding box center [134, 410] width 145 height 9
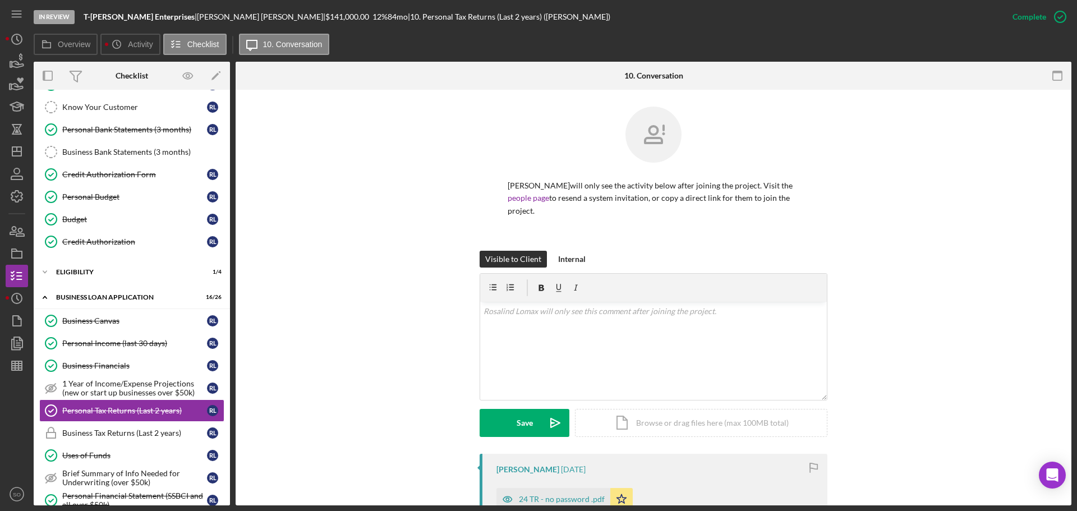
scroll to position [168, 0]
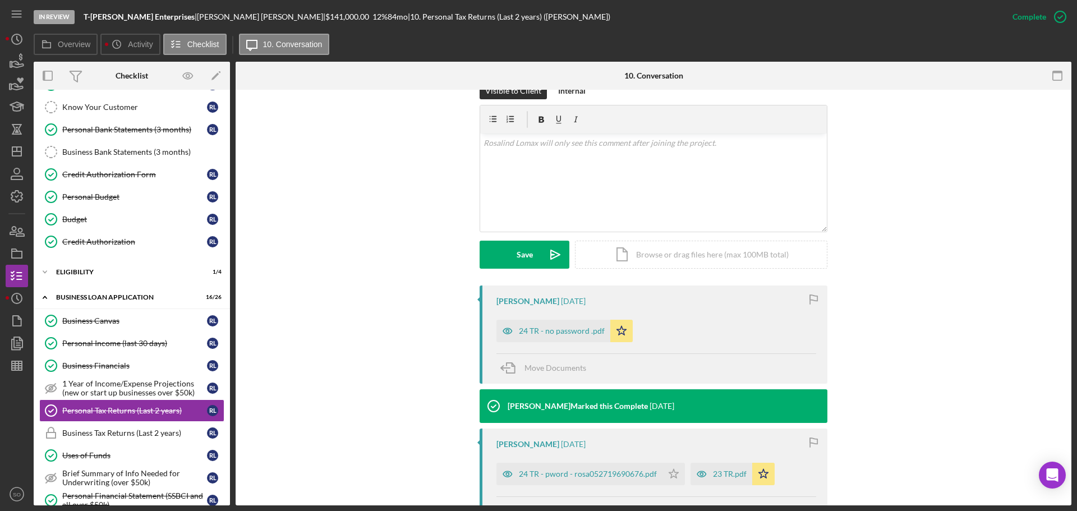
click at [554, 329] on div "24 TR - no password .pdf" at bounding box center [562, 331] width 86 height 9
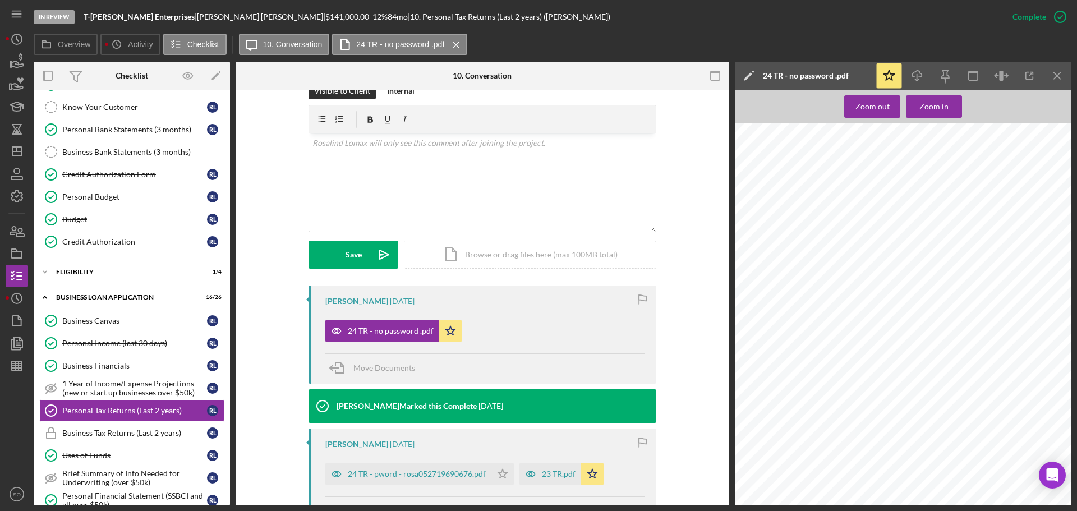
scroll to position [2020, 0]
click at [834, 246] on div at bounding box center [906, 103] width 343 height 444
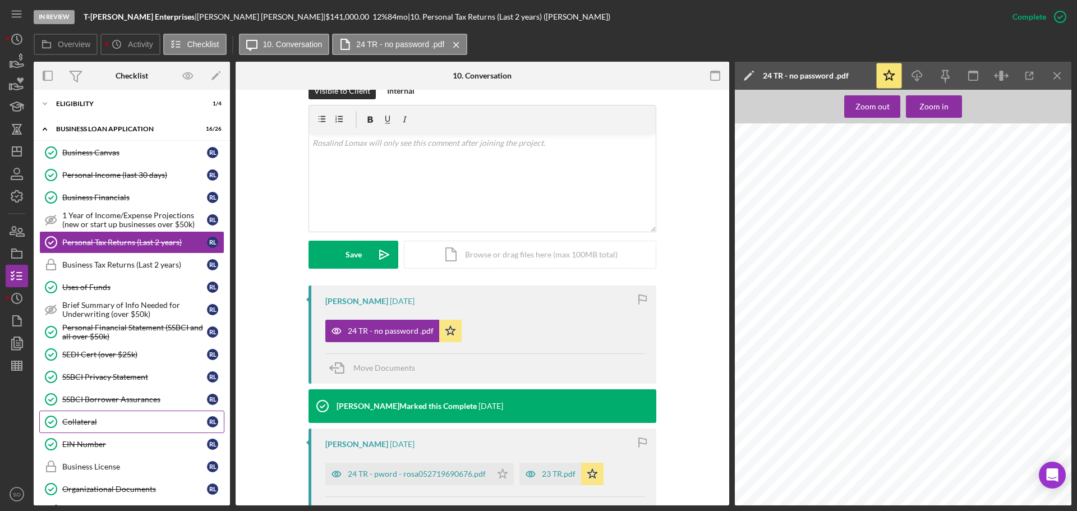
scroll to position [337, 0]
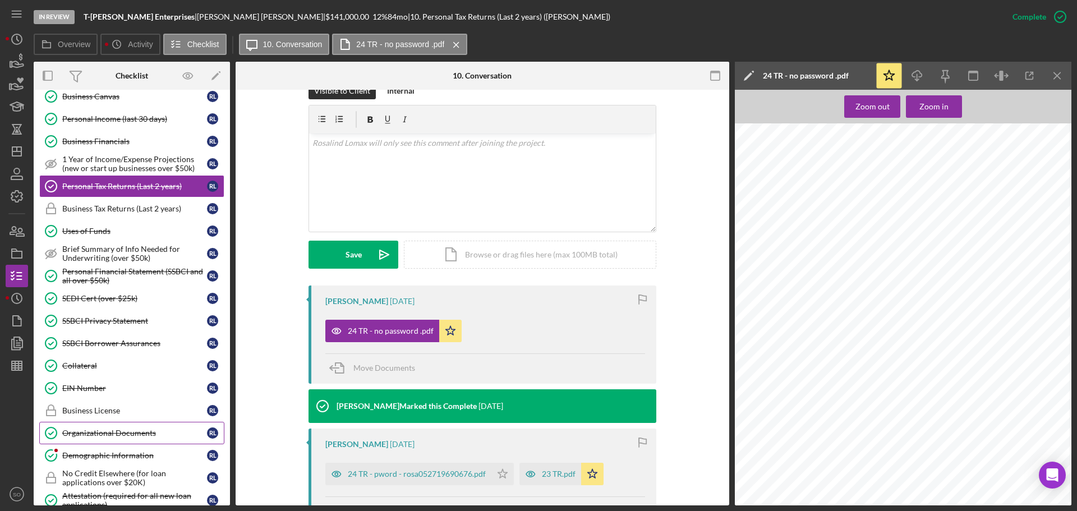
click at [112, 436] on div "Organizational Documents" at bounding box center [134, 433] width 145 height 9
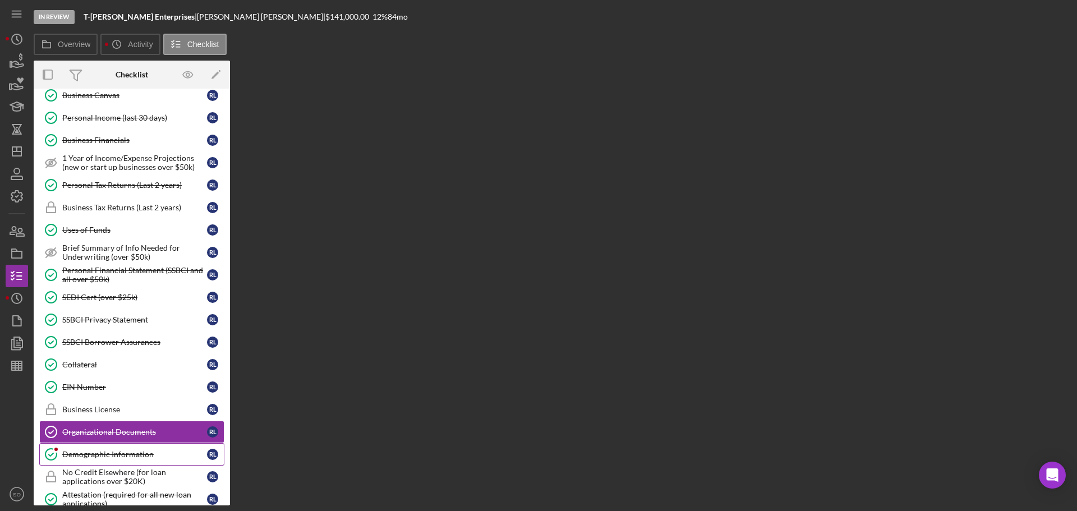
click at [98, 457] on div "Demographic Information" at bounding box center [134, 454] width 145 height 9
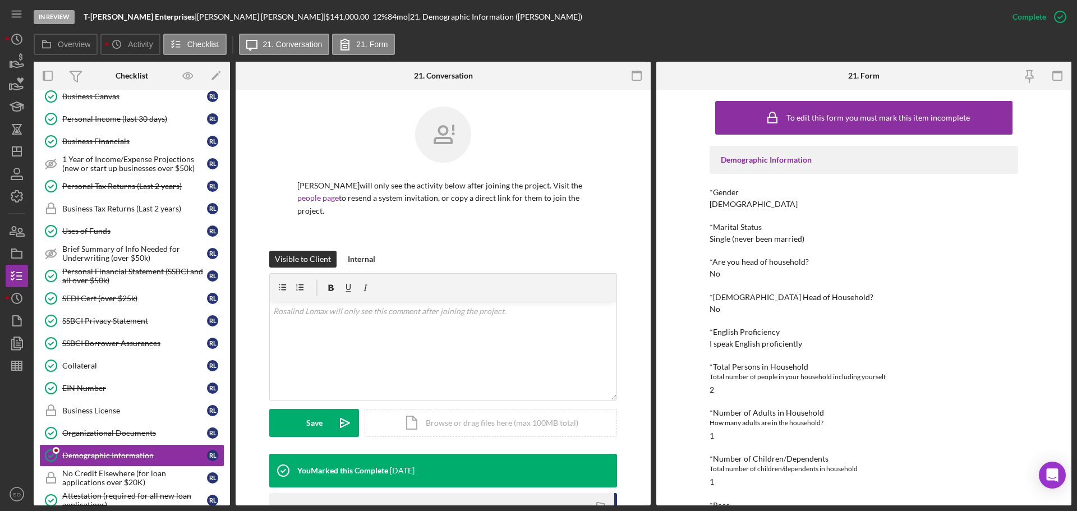
scroll to position [112, 0]
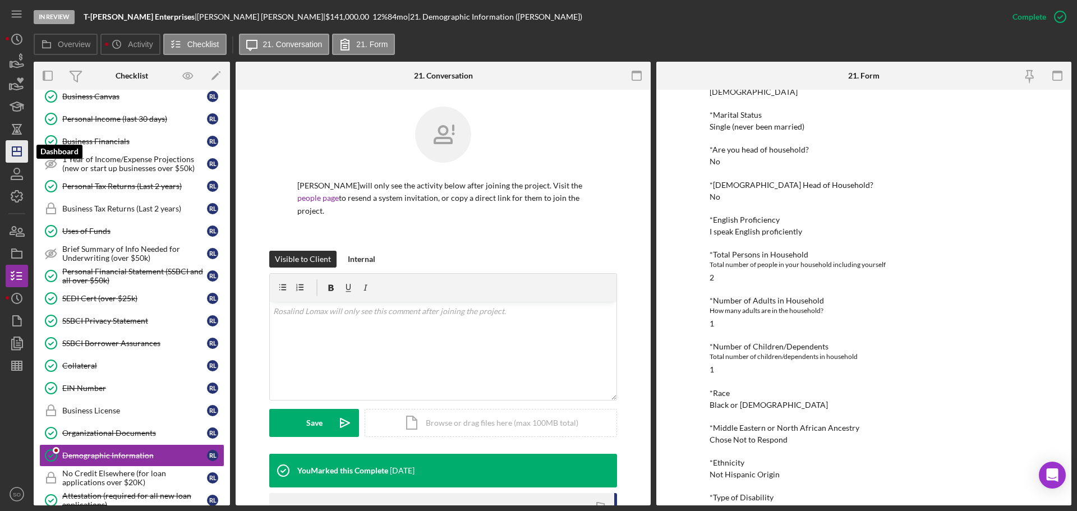
click at [22, 154] on icon "Icon/Dashboard" at bounding box center [17, 151] width 28 height 28
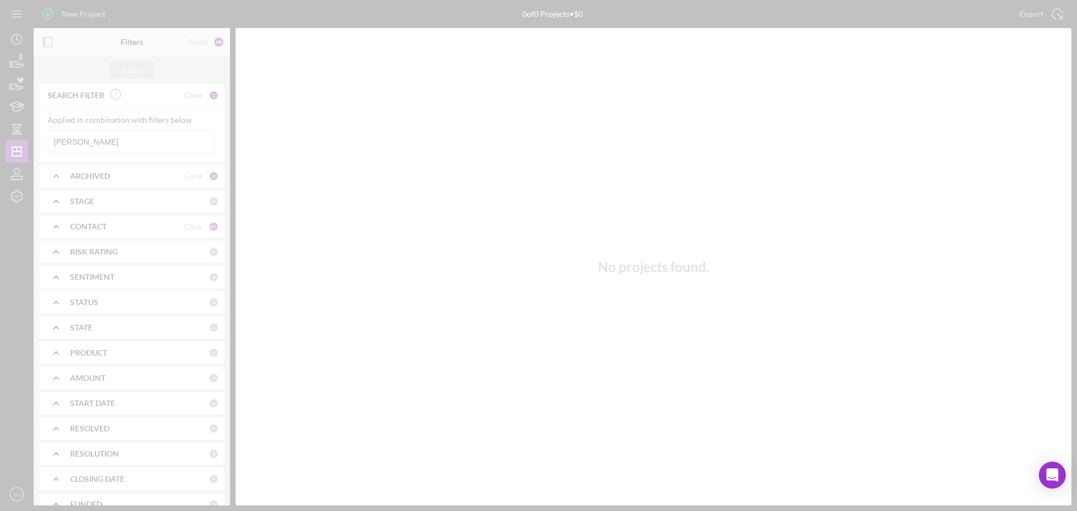
click at [172, 145] on div at bounding box center [538, 255] width 1077 height 511
click at [168, 143] on div at bounding box center [538, 255] width 1077 height 511
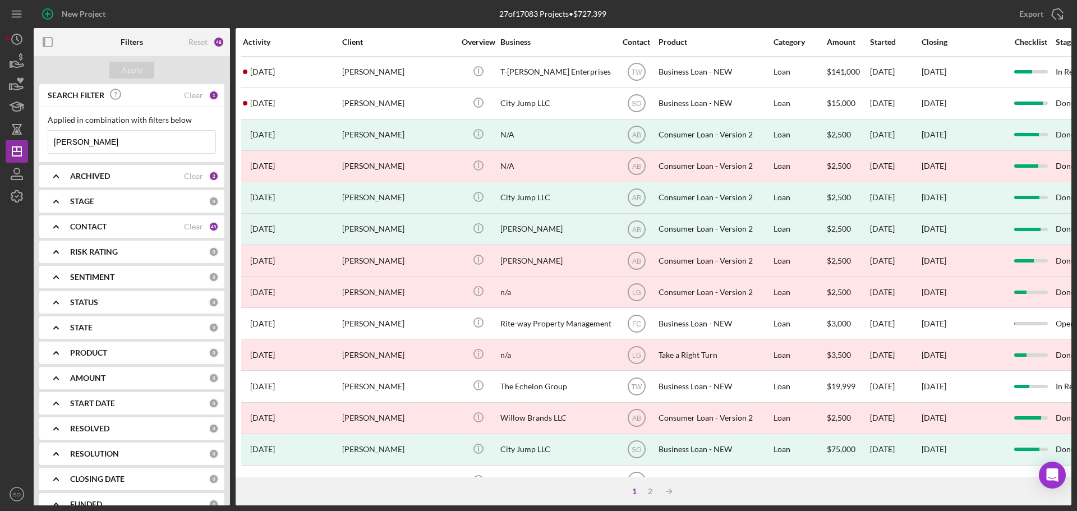
click at [168, 143] on input "[PERSON_NAME]" at bounding box center [131, 142] width 167 height 22
type input "R"
paste input "Versial [PERSON_NAME]"
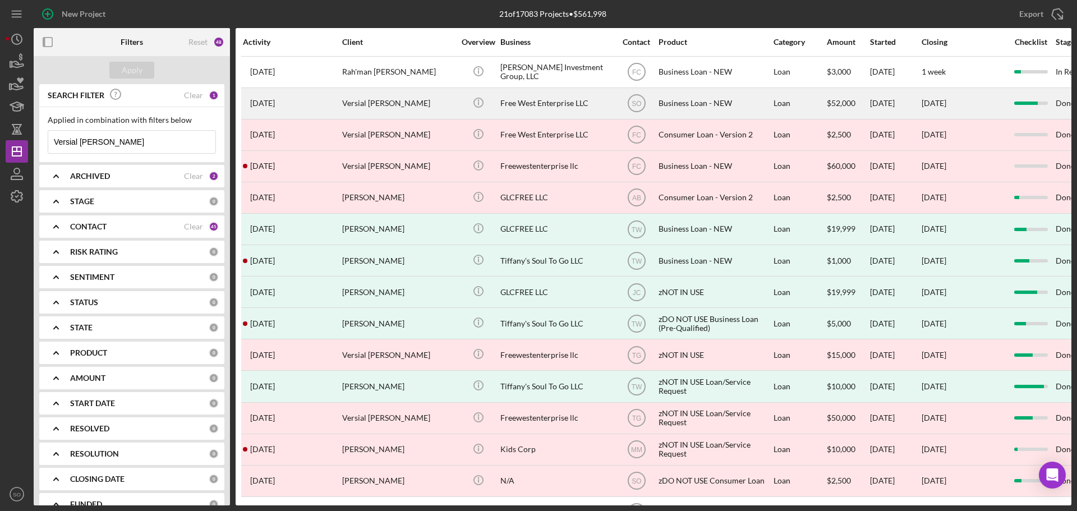
type input "Versial [PERSON_NAME]"
click at [402, 103] on div "Versial [PERSON_NAME]" at bounding box center [398, 104] width 112 height 30
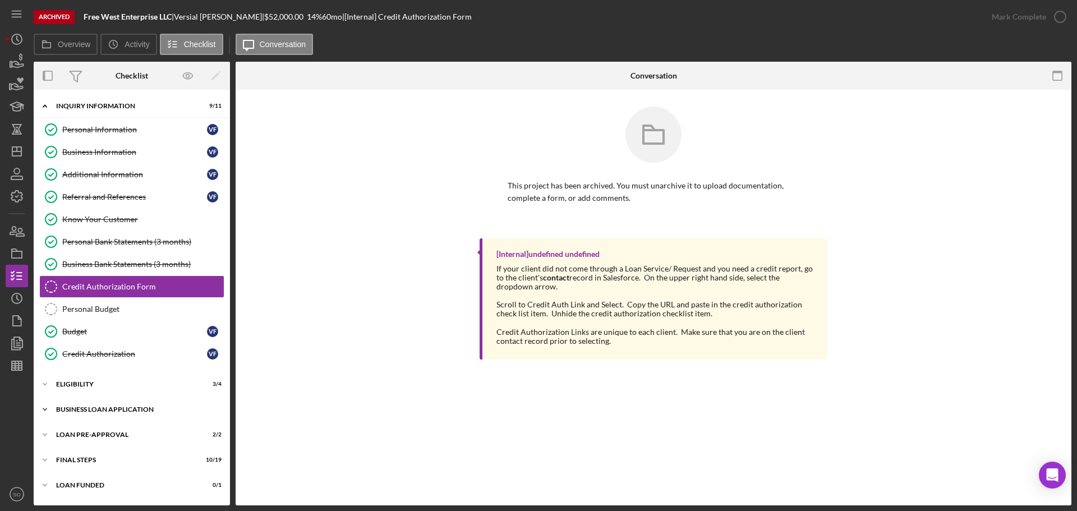
click at [123, 411] on div "BUSINESS LOAN APPLICATION" at bounding box center [136, 409] width 160 height 7
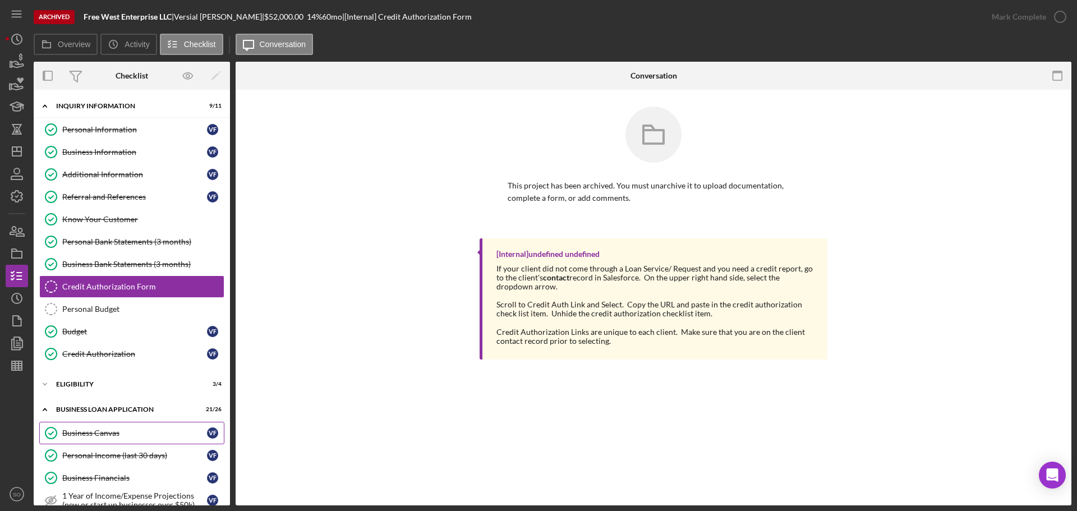
scroll to position [224, 0]
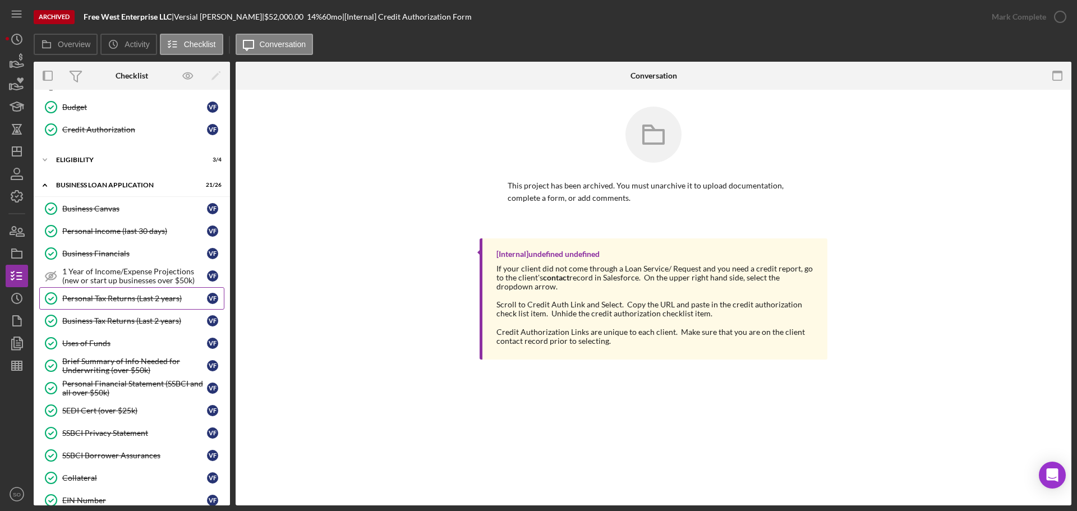
drag, startPoint x: 134, startPoint y: 304, endPoint x: 141, endPoint y: 305, distance: 8.0
click at [134, 304] on link "Personal Tax Returns (Last 2 years) Personal Tax Returns (Last 2 years) V F" at bounding box center [131, 298] width 185 height 22
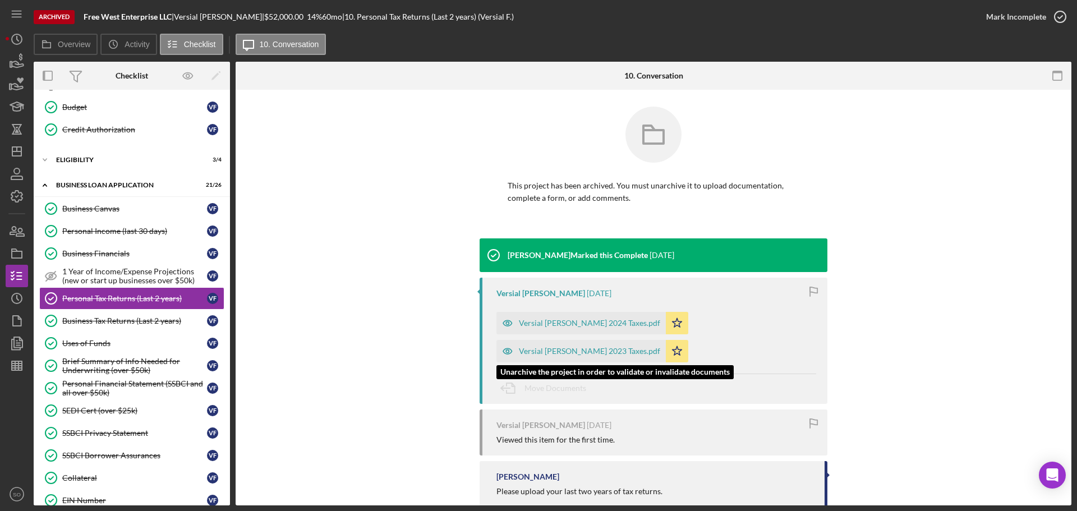
scroll to position [27, 0]
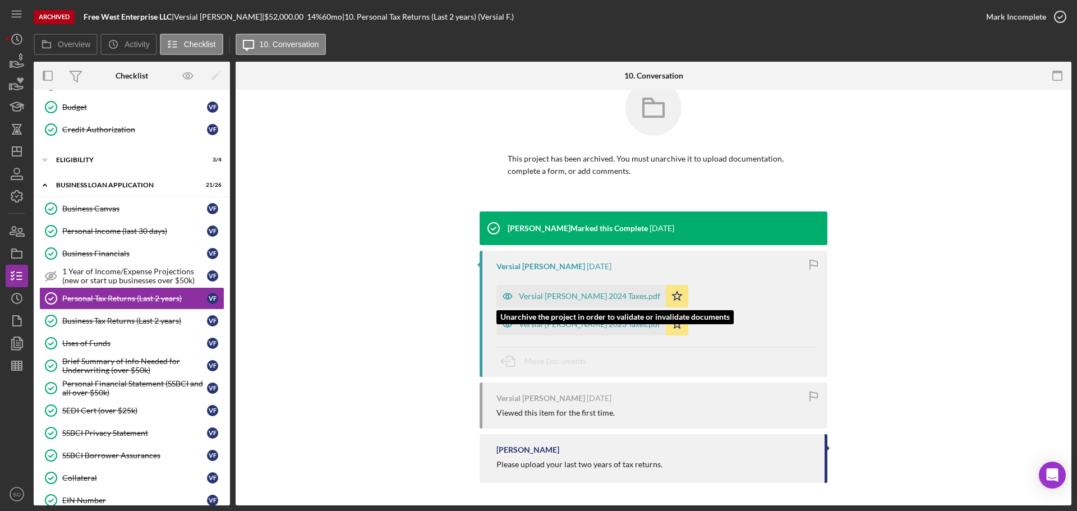
click at [581, 295] on div "Versial [PERSON_NAME] 2024 Taxes.pdf" at bounding box center [589, 296] width 141 height 9
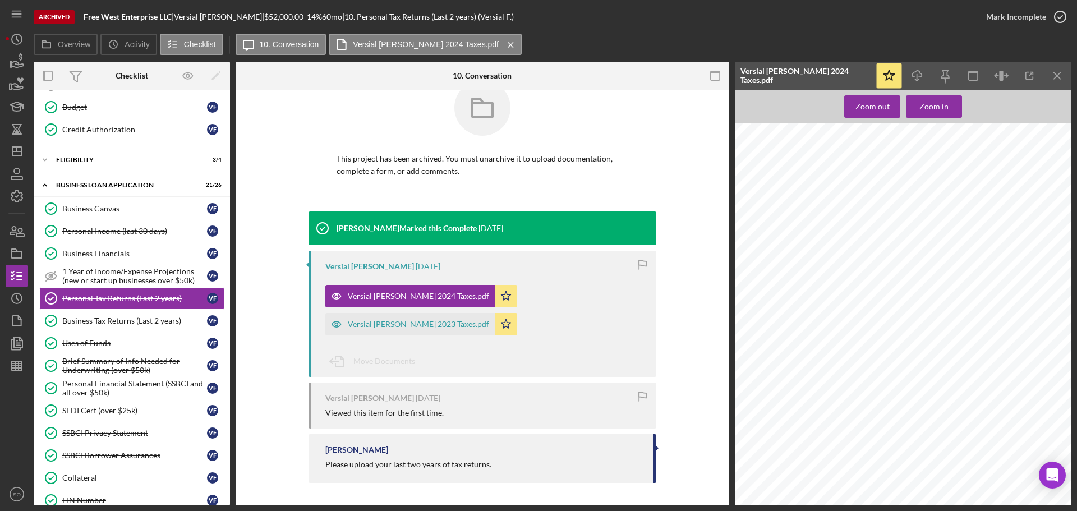
scroll to position [393, 0]
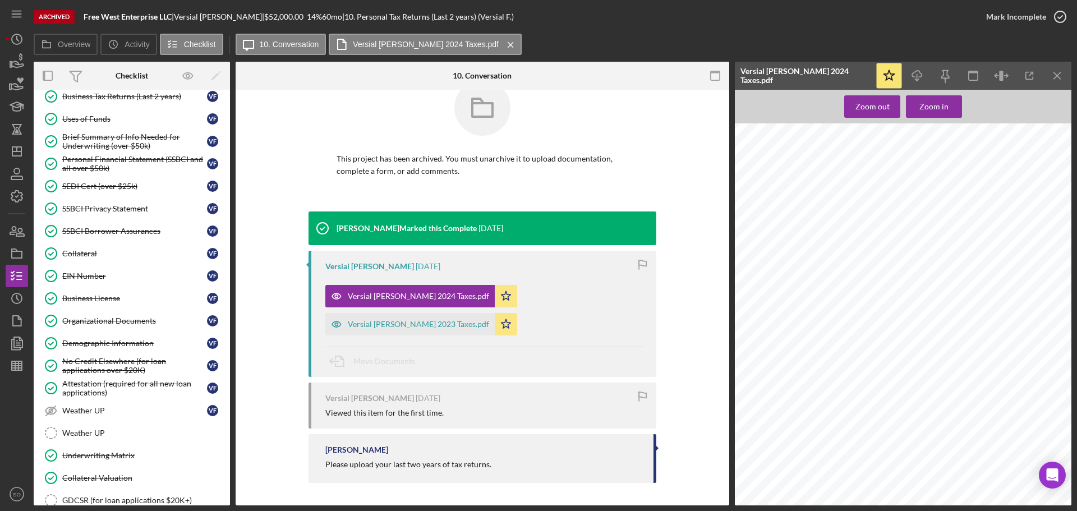
drag, startPoint x: 121, startPoint y: 339, endPoint x: 799, endPoint y: 312, distance: 678.2
click at [121, 339] on div "Demographic Information" at bounding box center [134, 343] width 145 height 9
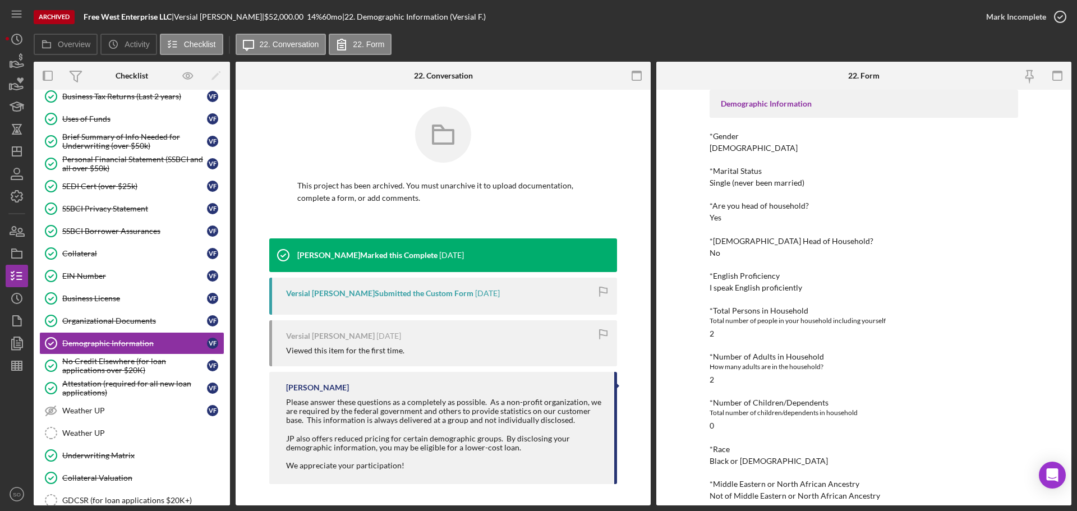
scroll to position [112, 0]
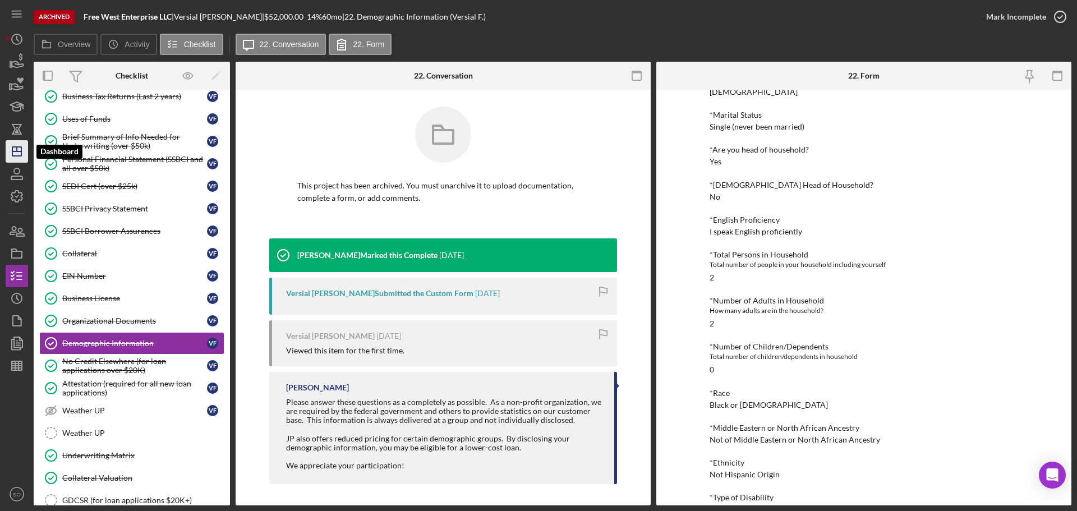
click at [21, 150] on polygon "button" at bounding box center [16, 151] width 9 height 9
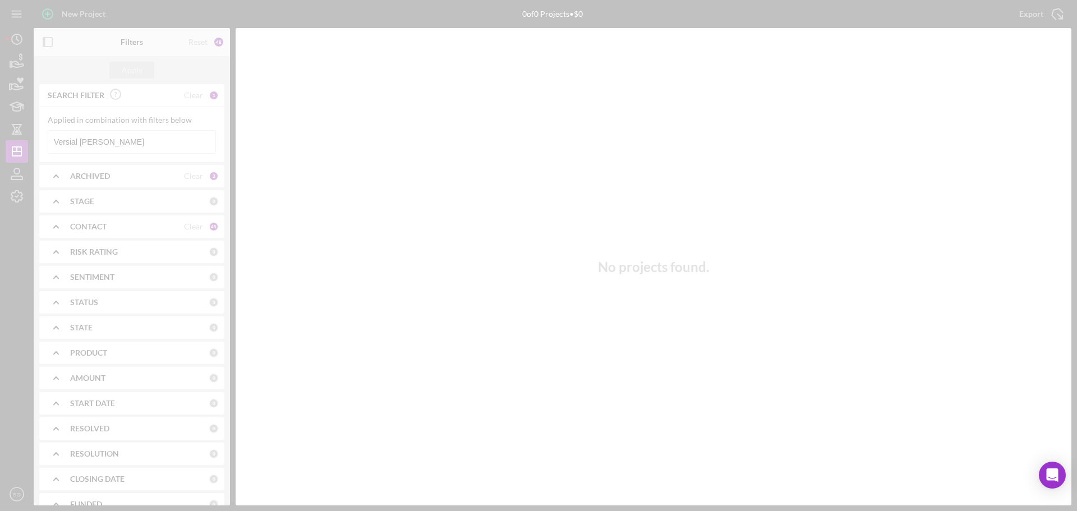
click at [157, 146] on div at bounding box center [538, 255] width 1077 height 511
click at [144, 139] on div at bounding box center [538, 255] width 1077 height 511
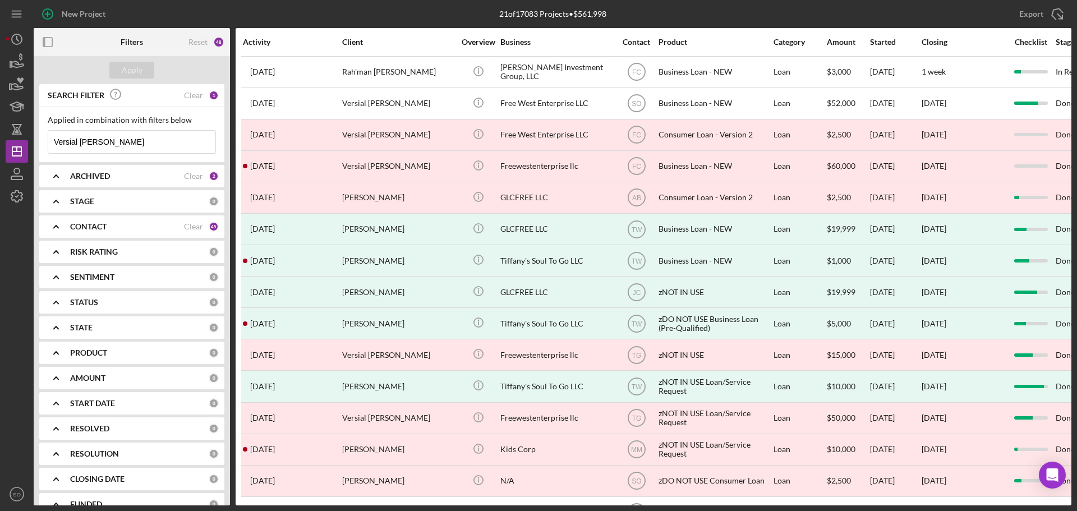
drag, startPoint x: 119, startPoint y: 136, endPoint x: 49, endPoint y: 142, distance: 70.4
click at [49, 142] on input "Versial [PERSON_NAME]" at bounding box center [131, 142] width 167 height 22
paste input "Watan Alhusai"
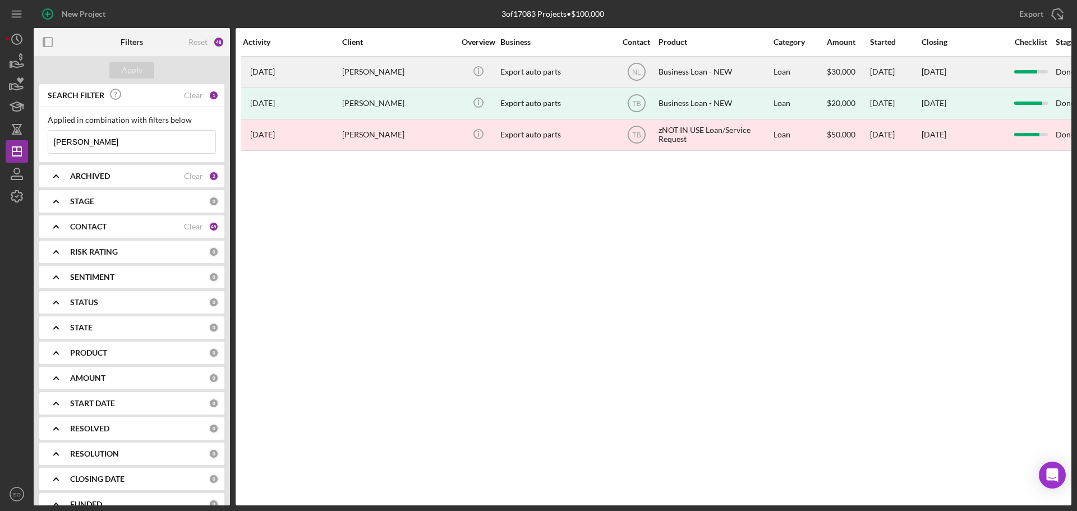
type input "Watan Alhusain"
click at [387, 72] on div "Watan Alhusain" at bounding box center [398, 72] width 112 height 30
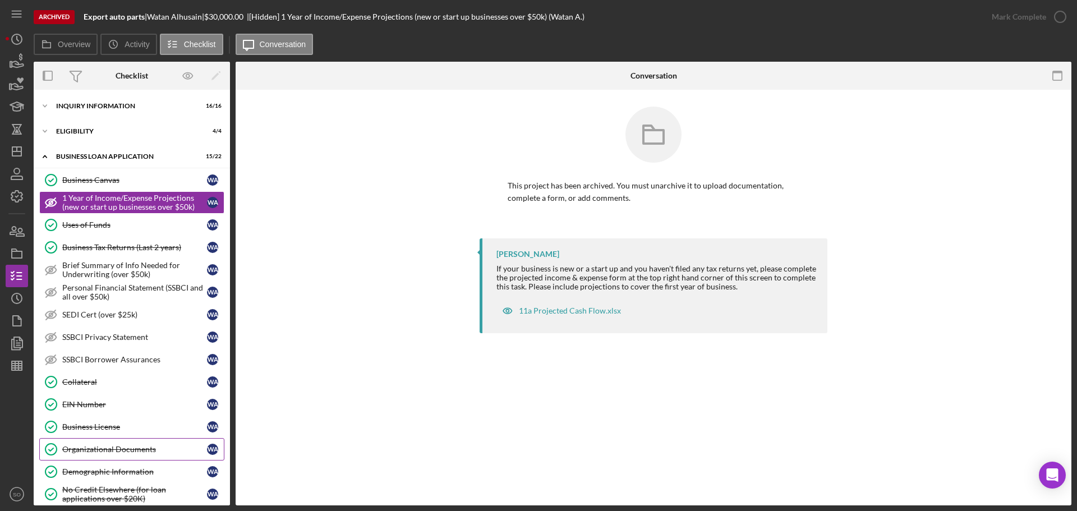
click at [106, 445] on div "Organizational Documents" at bounding box center [134, 449] width 145 height 9
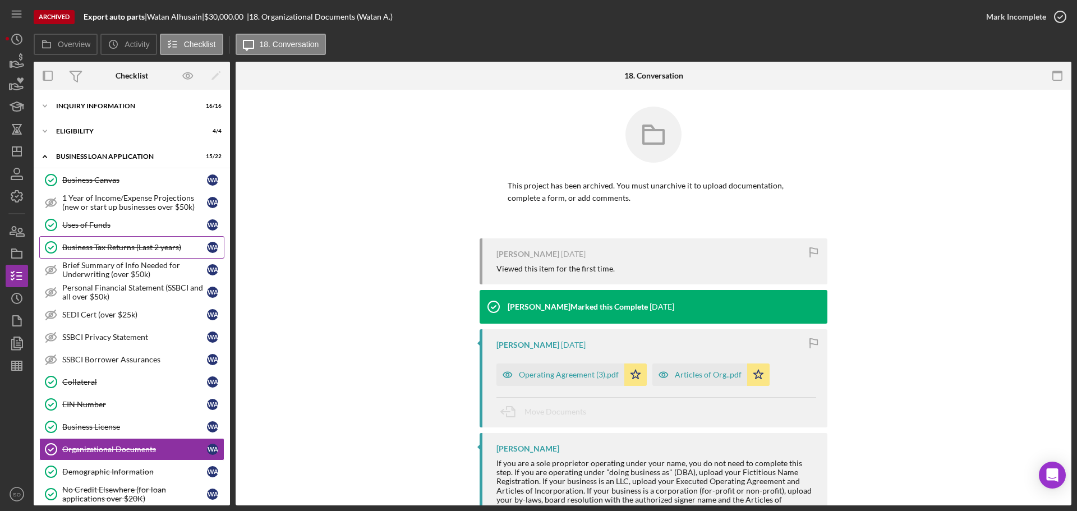
click at [129, 249] on div "Business Tax Returns (Last 2 years)" at bounding box center [134, 247] width 145 height 9
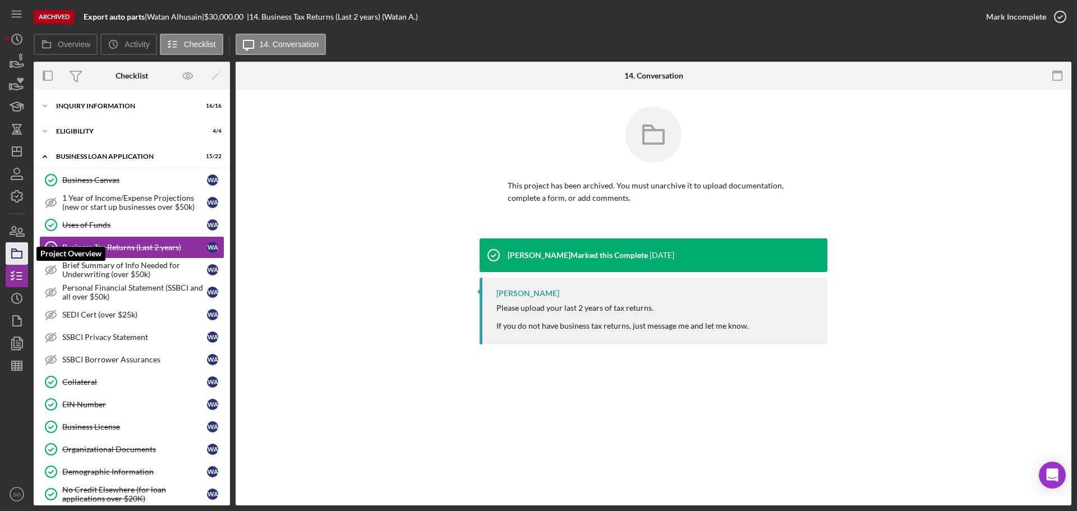
click at [15, 250] on icon "button" at bounding box center [17, 254] width 28 height 28
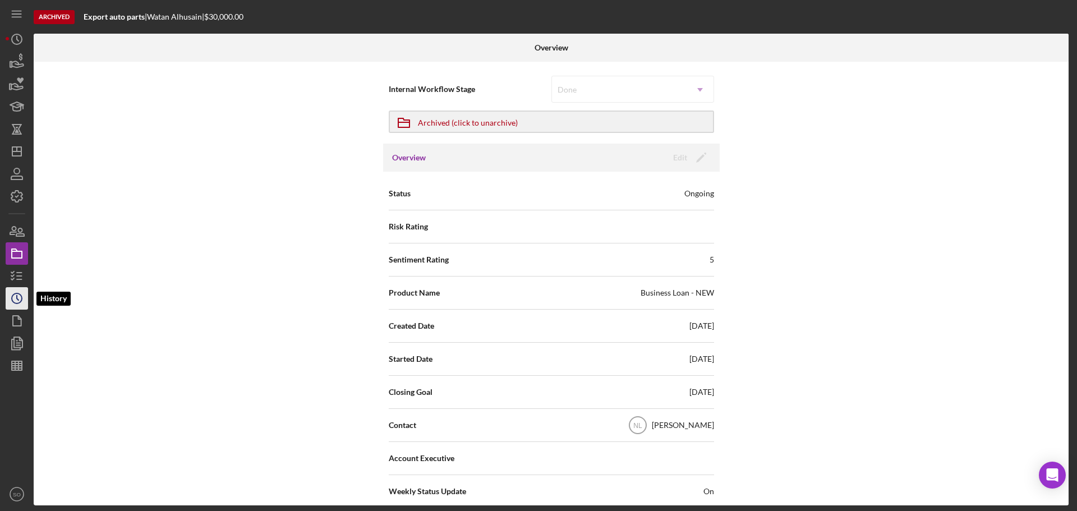
click at [19, 299] on icon "Icon/History" at bounding box center [17, 298] width 28 height 28
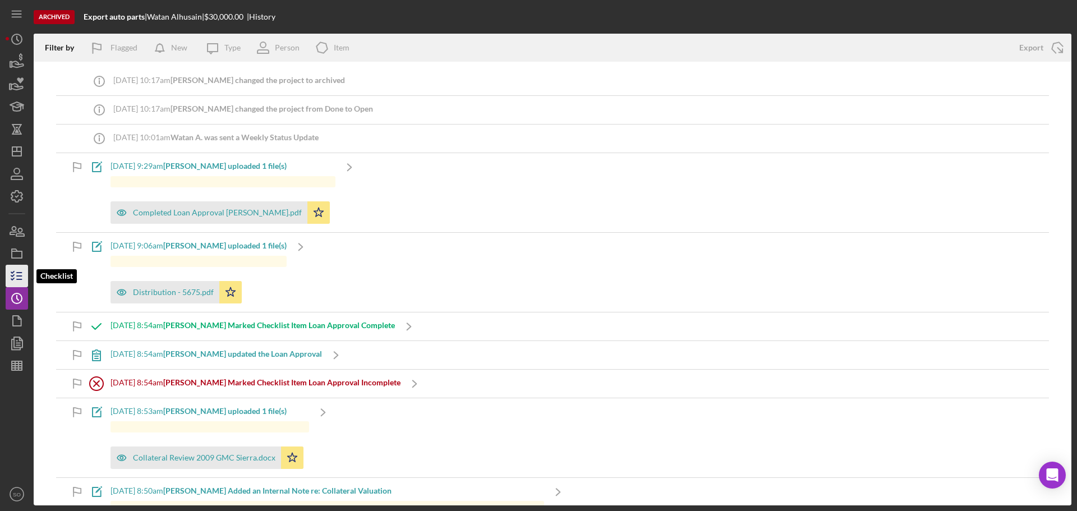
click at [20, 278] on icon "button" at bounding box center [17, 276] width 28 height 28
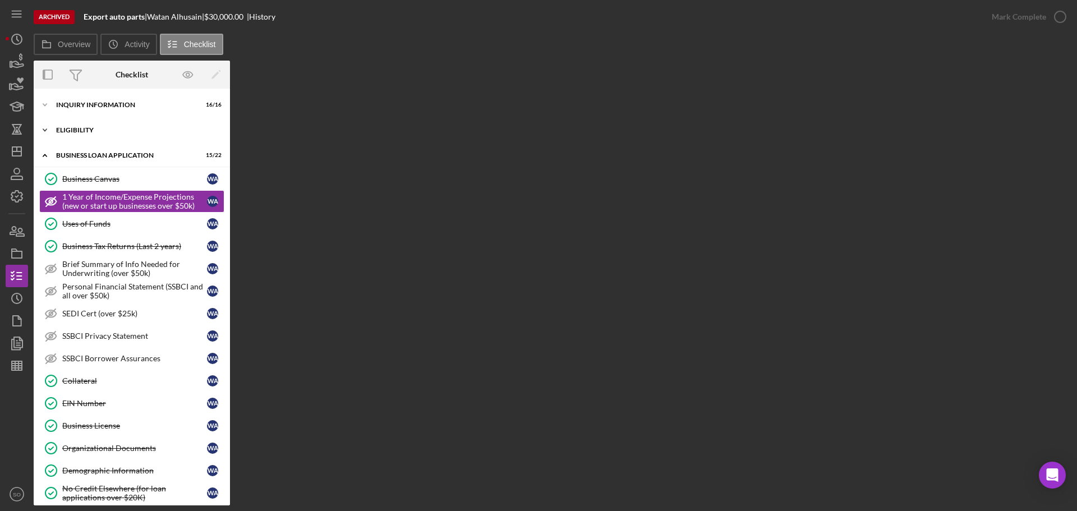
click at [95, 131] on div "ELIGIBILITY" at bounding box center [136, 130] width 160 height 7
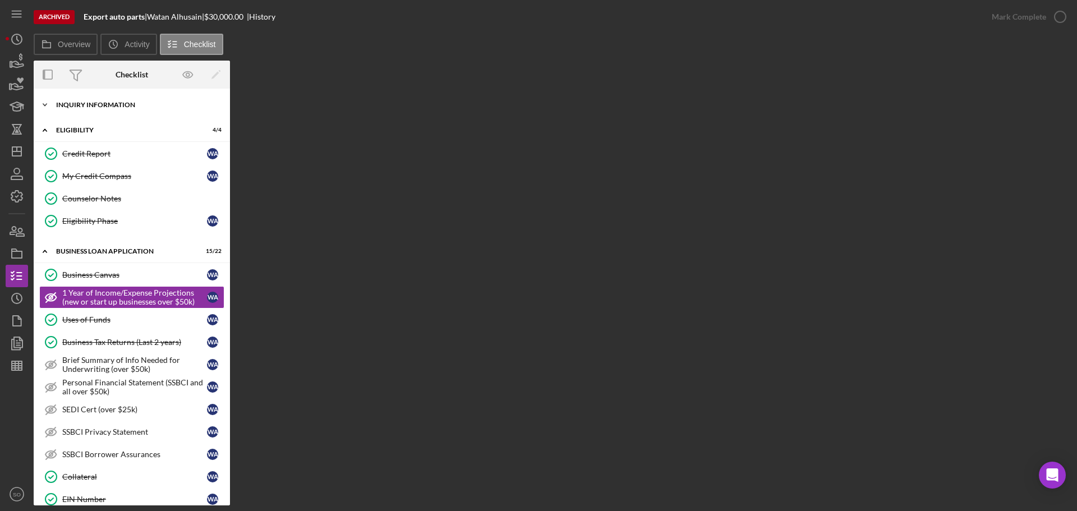
click at [106, 101] on div "Icon/Expander INQUIRY INFORMATION 16 / 16" at bounding box center [132, 105] width 196 height 22
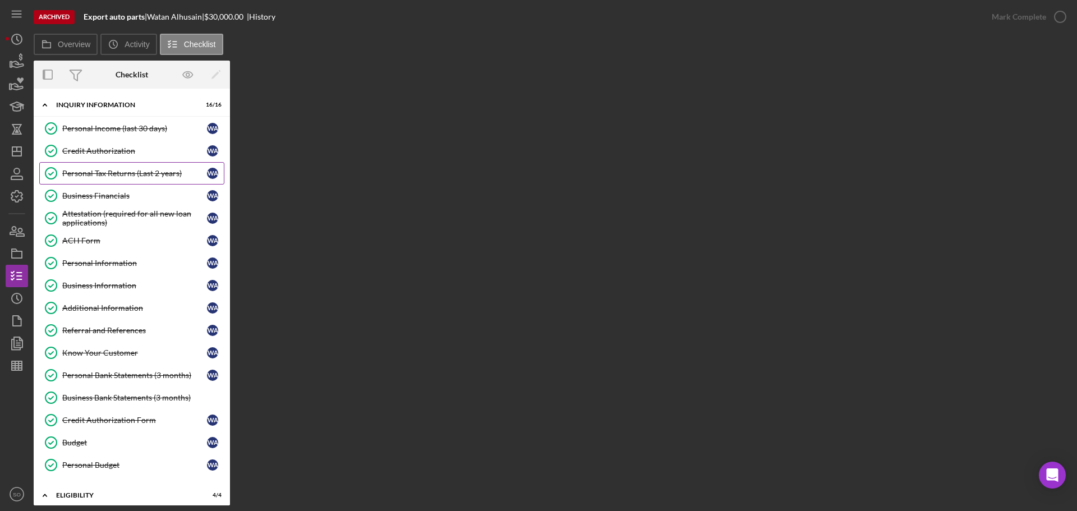
click at [128, 177] on div "Personal Tax Returns (Last 2 years)" at bounding box center [134, 173] width 145 height 9
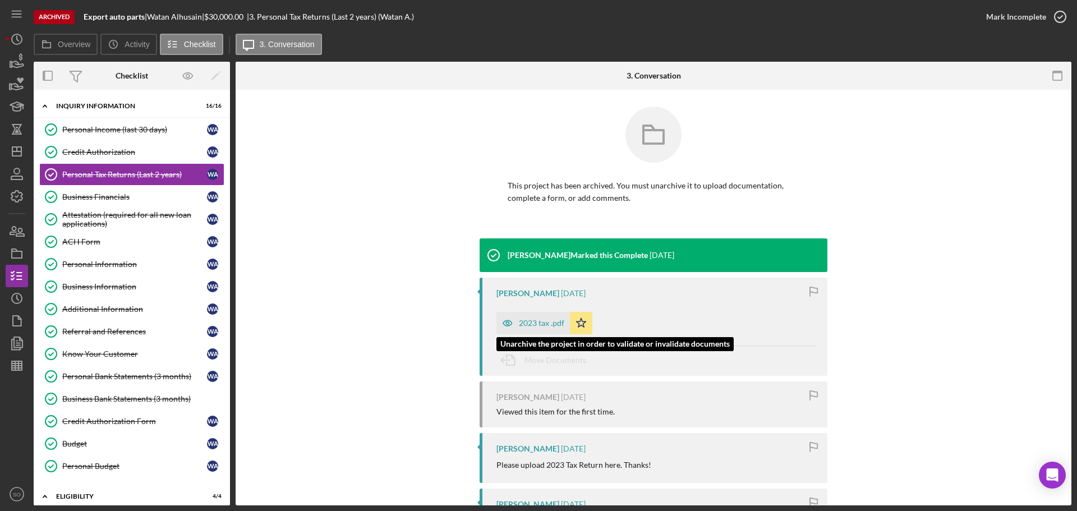
click at [534, 320] on div "2023 tax .pdf" at bounding box center [541, 323] width 45 height 9
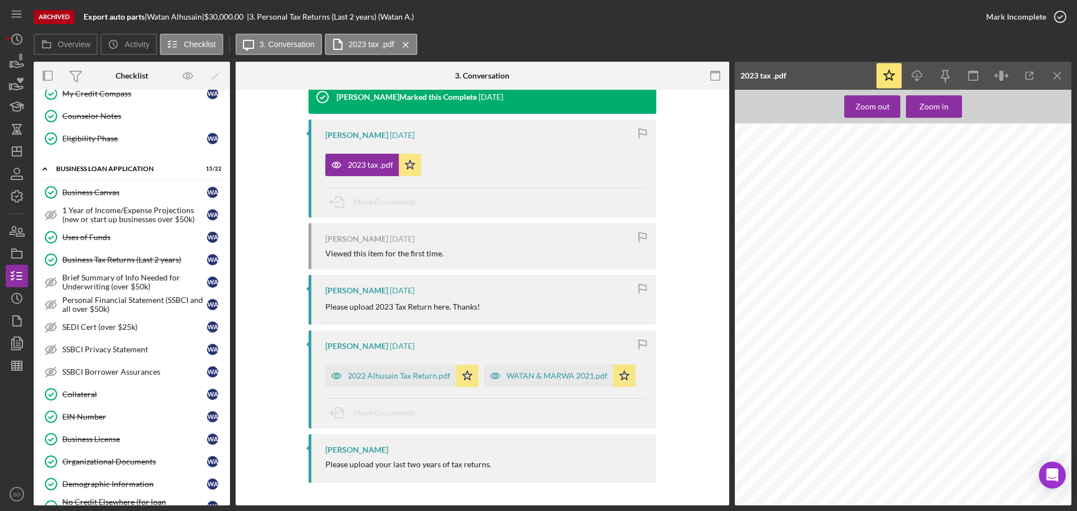
scroll to position [617, 0]
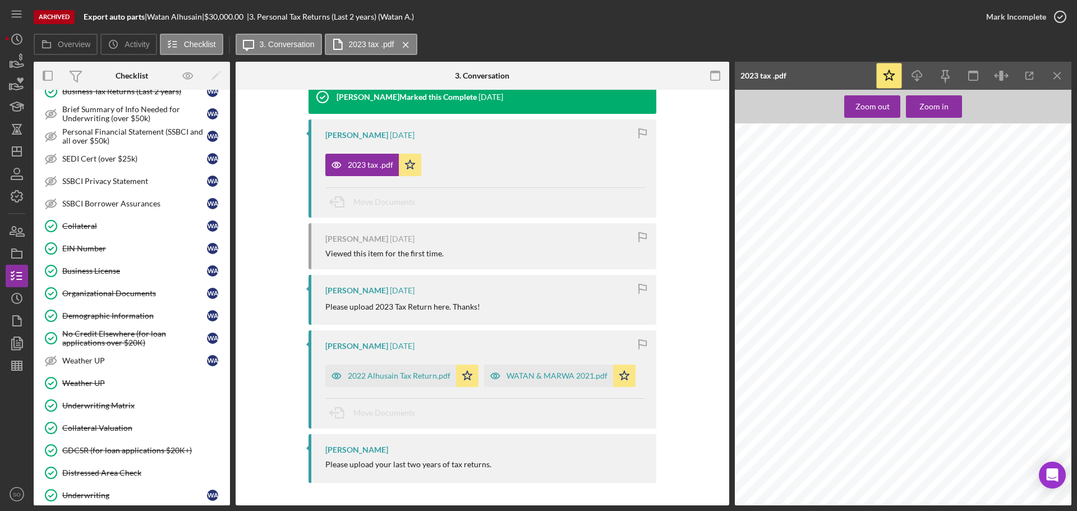
drag, startPoint x: 108, startPoint y: 316, endPoint x: 434, endPoint y: 306, distance: 325.5
click at [108, 316] on div "Demographic Information" at bounding box center [134, 315] width 145 height 9
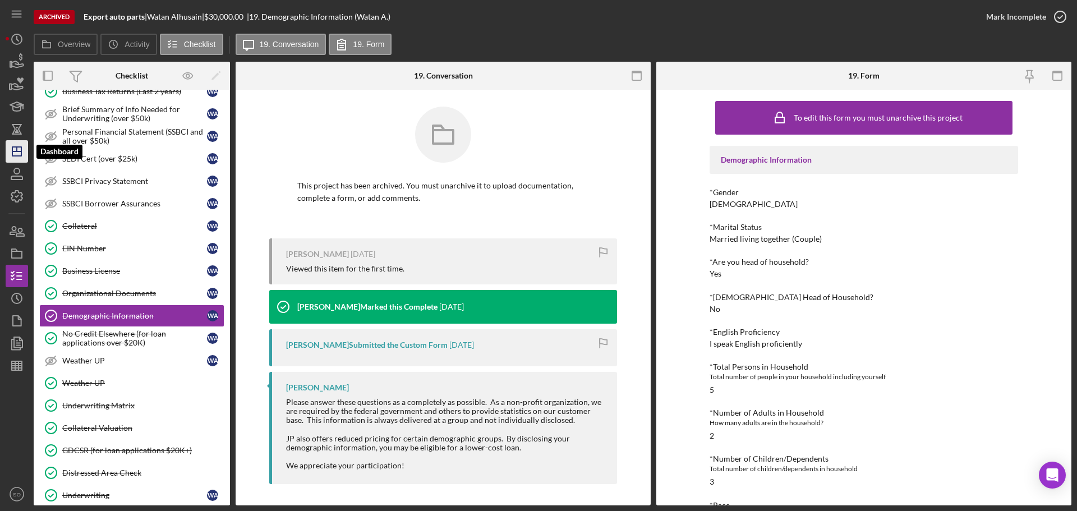
click at [23, 153] on icon "Icon/Dashboard" at bounding box center [17, 151] width 28 height 28
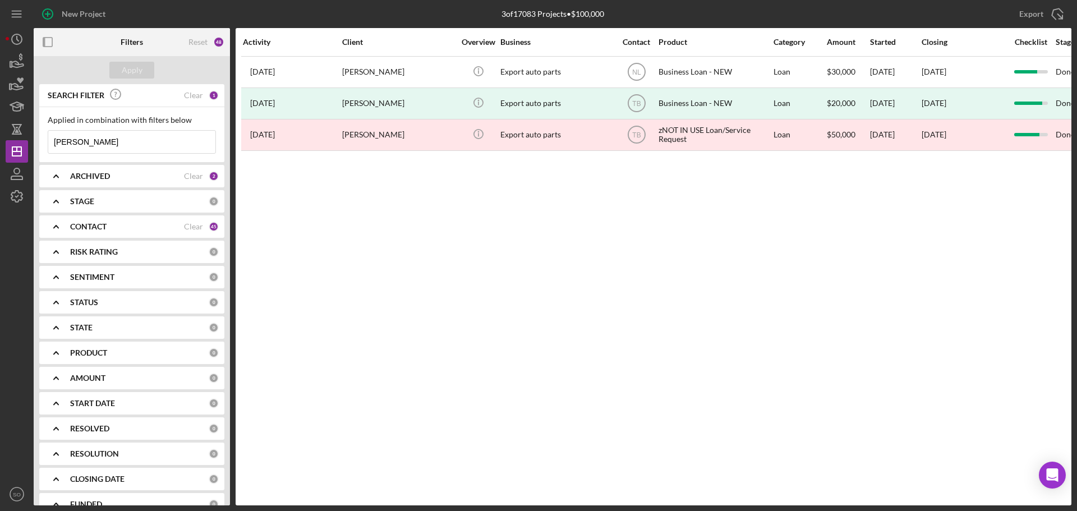
drag, startPoint x: 146, startPoint y: 142, endPoint x: 30, endPoint y: 142, distance: 116.1
click at [30, 142] on div "New Project 3 of 17083 Projects • $100,000 Watan Alhusain Export Icon/Export Fi…" at bounding box center [539, 252] width 1066 height 505
paste input "Ericca Willis"
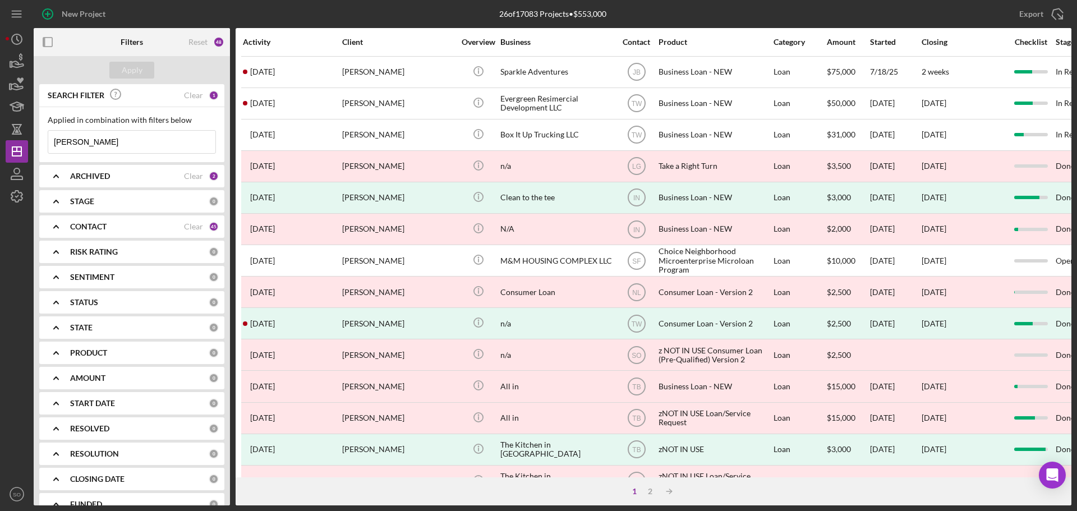
drag, startPoint x: 132, startPoint y: 145, endPoint x: 40, endPoint y: 144, distance: 92.0
click at [40, 144] on div "Applied in combination with filters below Ericca Willis Icon/Menu Close" at bounding box center [131, 134] width 185 height 55
click at [53, 142] on input "JOnes" at bounding box center [131, 142] width 167 height 22
click at [64, 145] on input "JOnes" at bounding box center [131, 142] width 167 height 22
click at [122, 70] on div "Apply" at bounding box center [132, 70] width 21 height 17
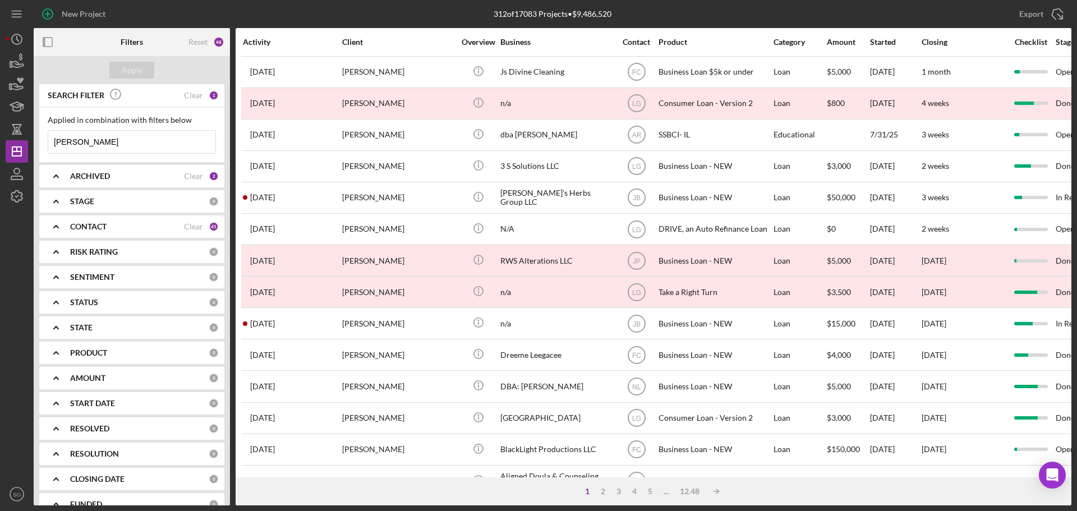
click at [53, 141] on input "Jones" at bounding box center [131, 142] width 167 height 22
drag, startPoint x: 123, startPoint y: 143, endPoint x: 52, endPoint y: 147, distance: 71.9
click at [52, 147] on input "mircle Jones" at bounding box center [131, 142] width 167 height 22
click at [107, 145] on input "mircle Jones" at bounding box center [131, 142] width 167 height 22
type input "m"
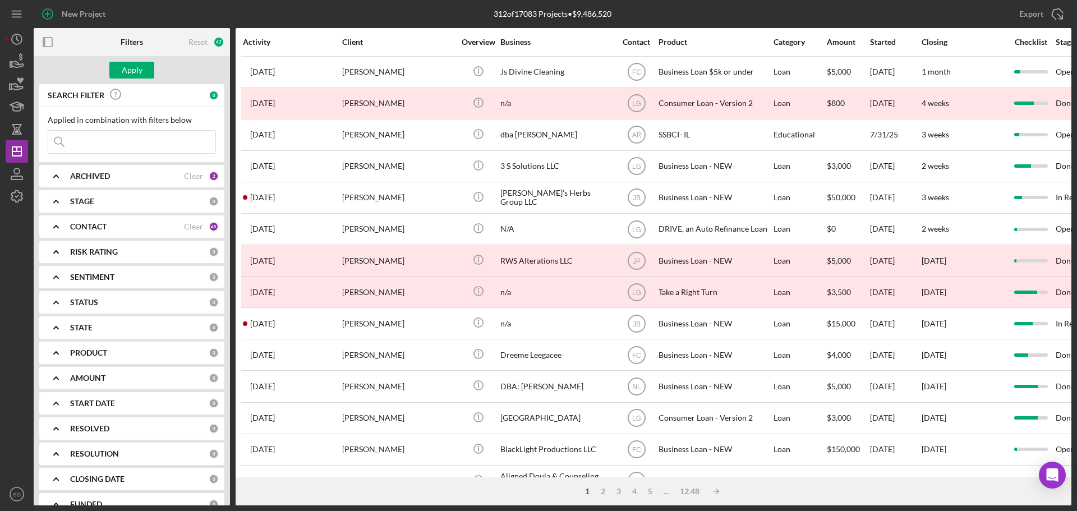
paste input "Miracle Jones"
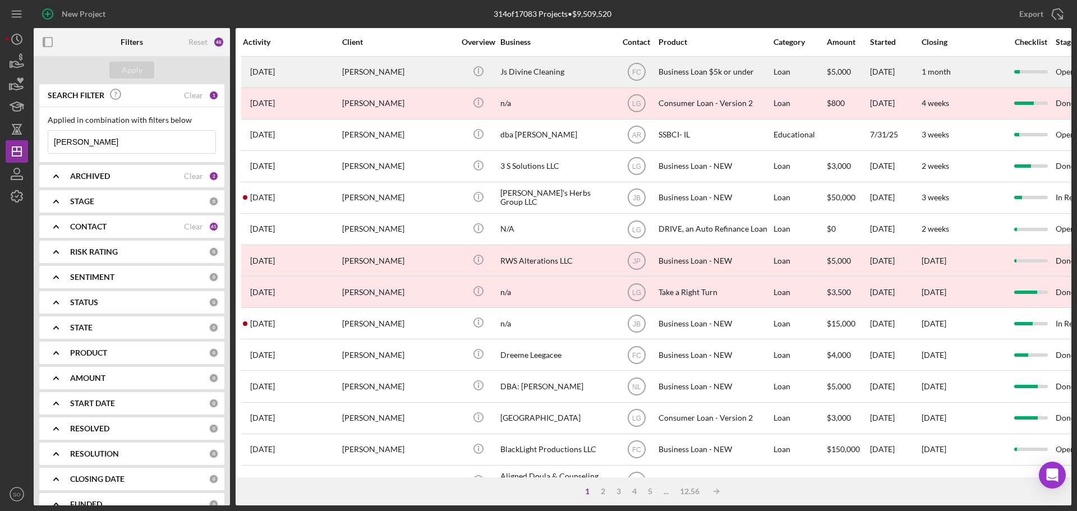
type input "Miracle Jones"
click at [408, 75] on div "Jaylah Jones" at bounding box center [398, 72] width 112 height 30
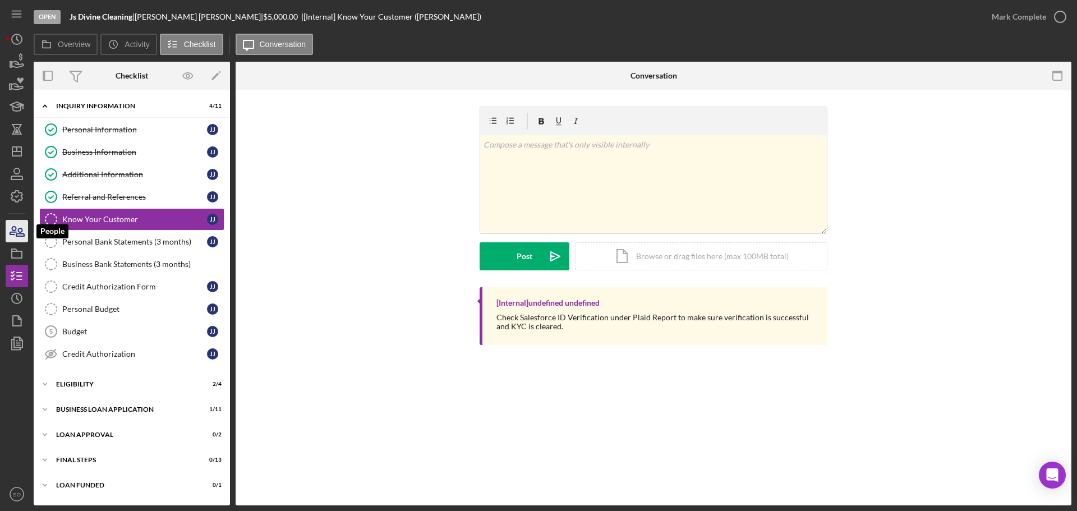
click at [16, 234] on icon "button" at bounding box center [17, 231] width 28 height 28
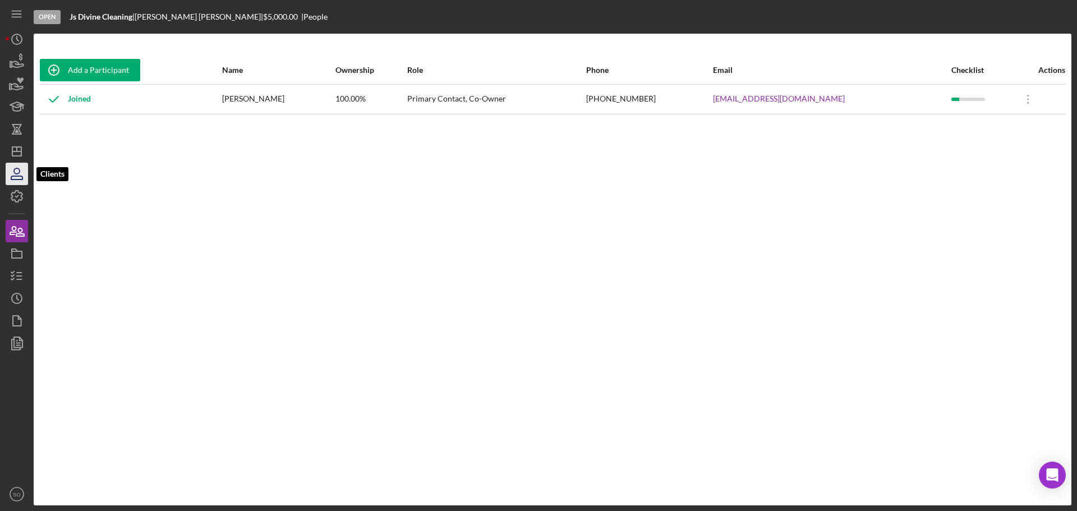
drag, startPoint x: 11, startPoint y: 180, endPoint x: 14, endPoint y: 173, distance: 7.3
click at [11, 180] on icon "button" at bounding box center [16, 177] width 11 height 3
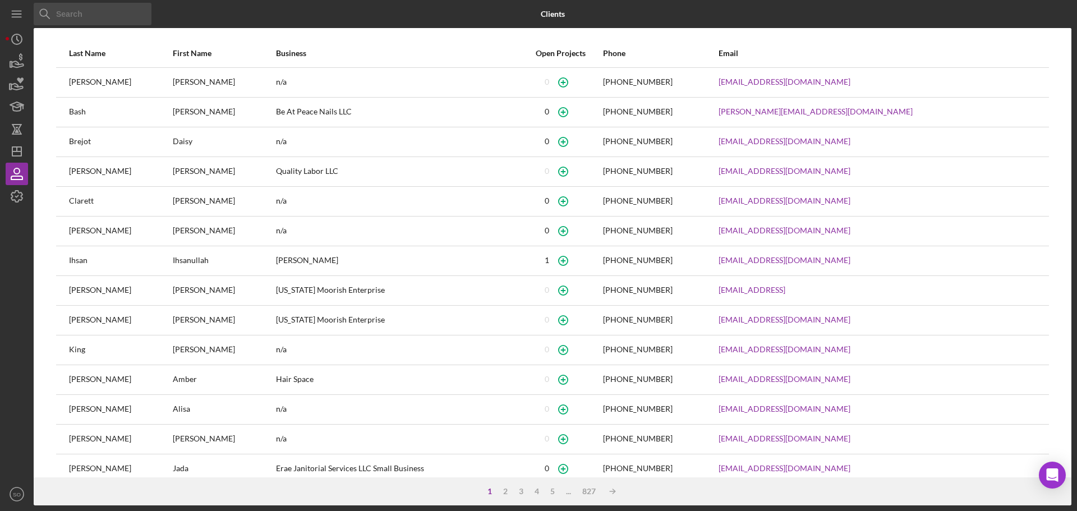
click at [112, 13] on input at bounding box center [93, 14] width 118 height 22
paste input "amillionstitchesss@gmail.com"
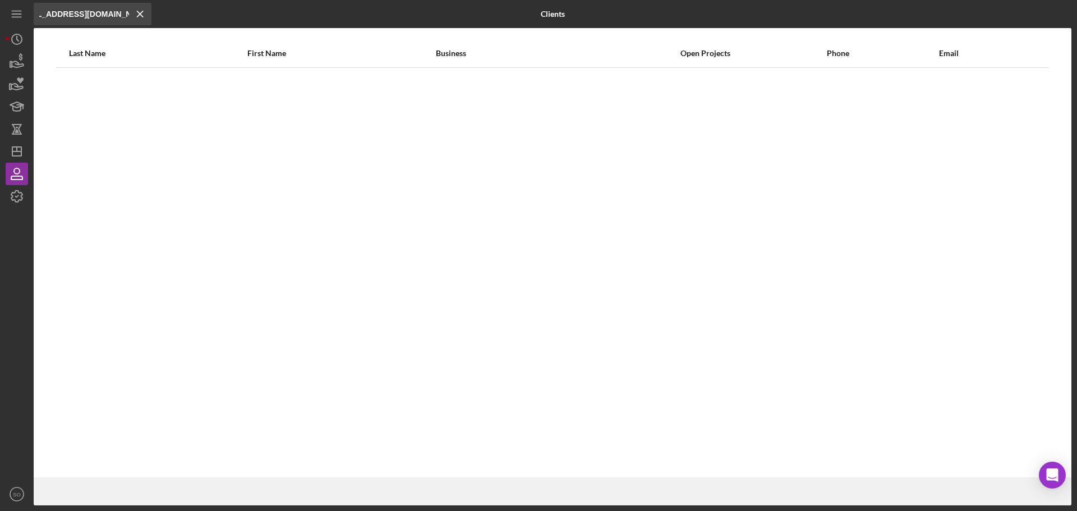
type input "amillionstitchesss@gmail.com"
click at [140, 11] on icon "Icon/Menu Close" at bounding box center [140, 14] width 22 height 22
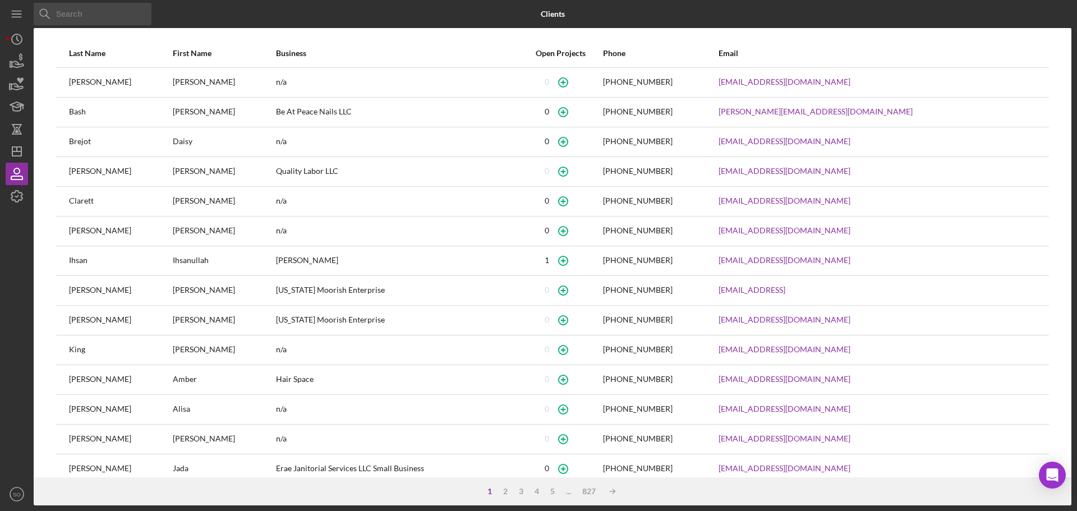
click at [114, 15] on input at bounding box center [93, 14] width 118 height 22
paste input "miraclej899@gmail.com"
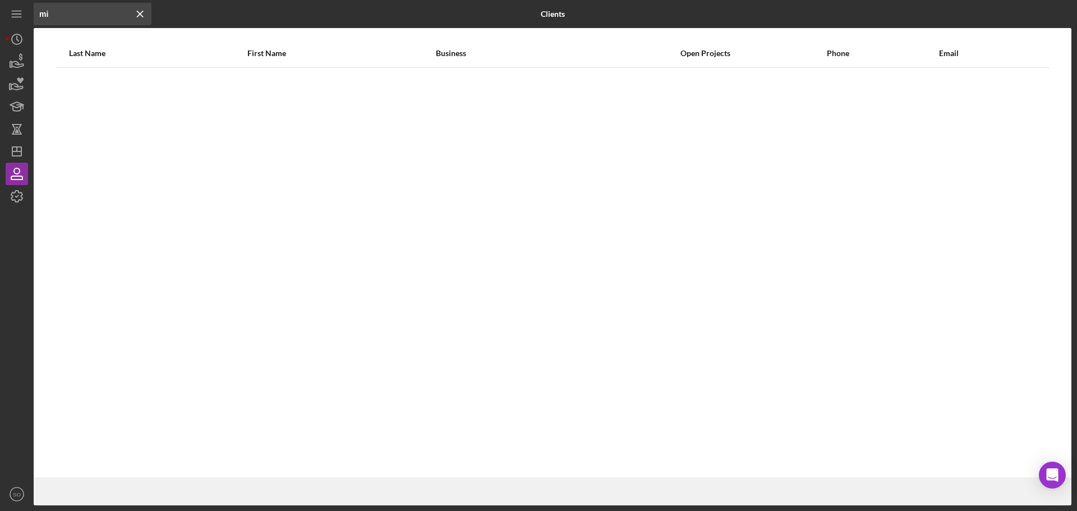
type input "m"
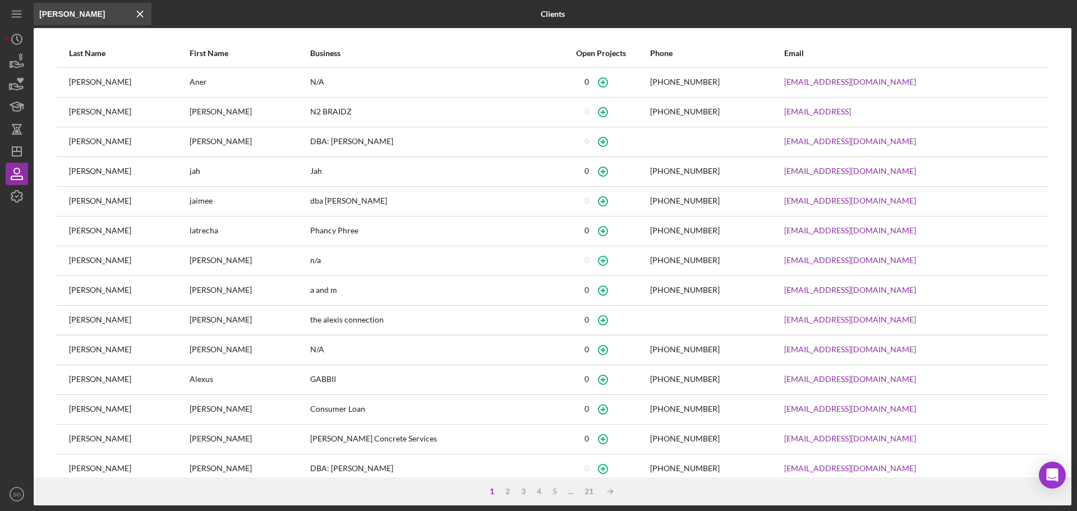
click at [38, 15] on input "jones" at bounding box center [93, 14] width 118 height 22
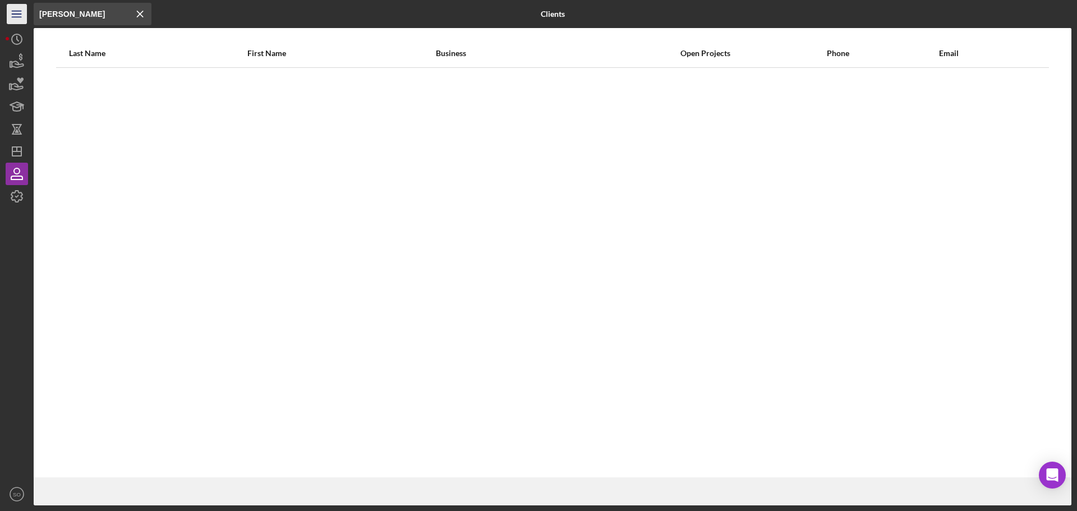
drag, startPoint x: 108, startPoint y: 16, endPoint x: 22, endPoint y: 17, distance: 85.9
click at [22, 17] on div "Icon/Menu Close mircale jones Icon/Menu Close Clients Last Name First Name Busi…" at bounding box center [539, 252] width 1066 height 505
paste input "A Million Stitch"
type input "A Million Stitches"
click at [12, 150] on polygon "button" at bounding box center [16, 151] width 9 height 9
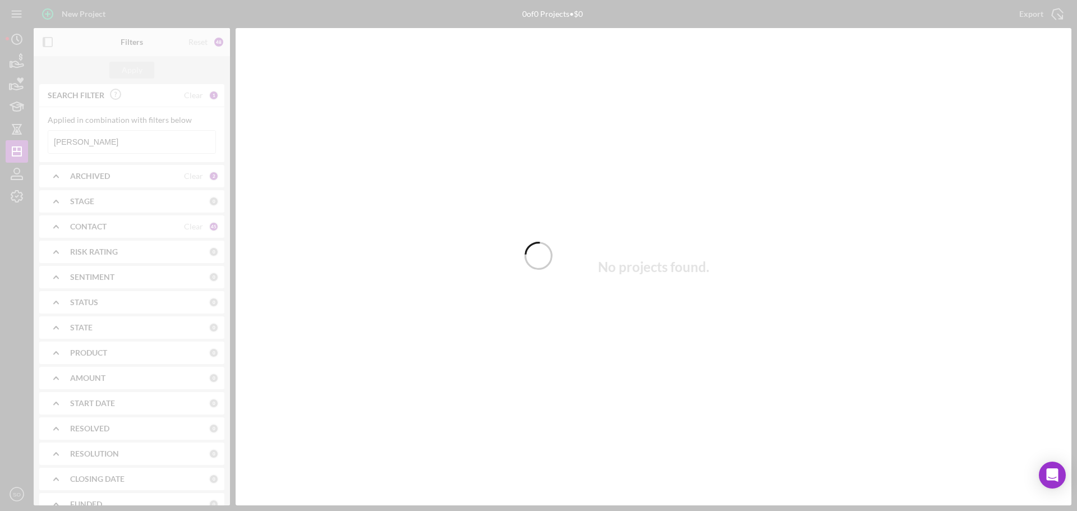
click at [121, 142] on div at bounding box center [538, 255] width 1077 height 511
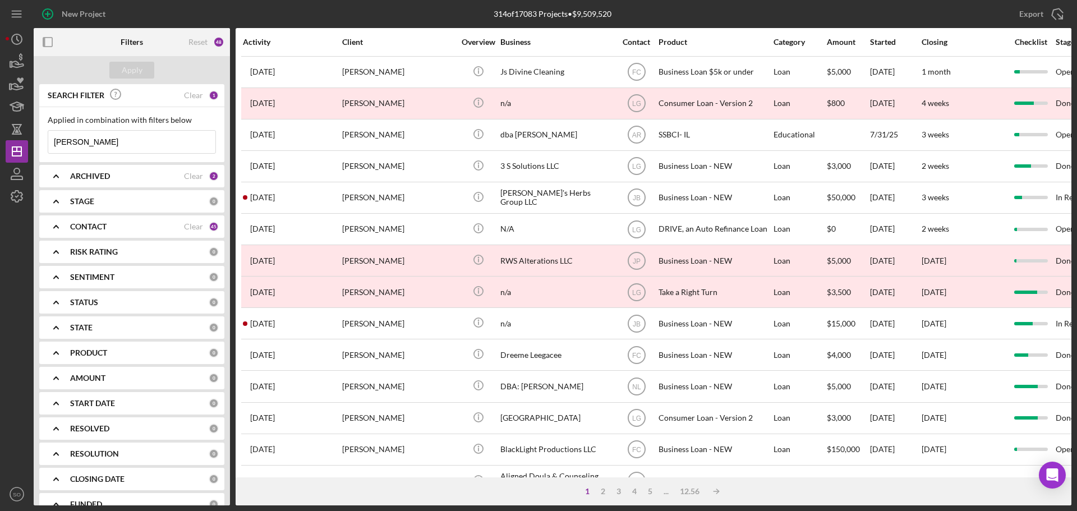
drag, startPoint x: 162, startPoint y: 140, endPoint x: 33, endPoint y: 141, distance: 129.0
click at [33, 141] on div "New Project 314 of 17083 Projects • $9,509,520 Miracle Jones Export Icon/Export…" at bounding box center [539, 252] width 1066 height 505
paste input "A Million Stitch"
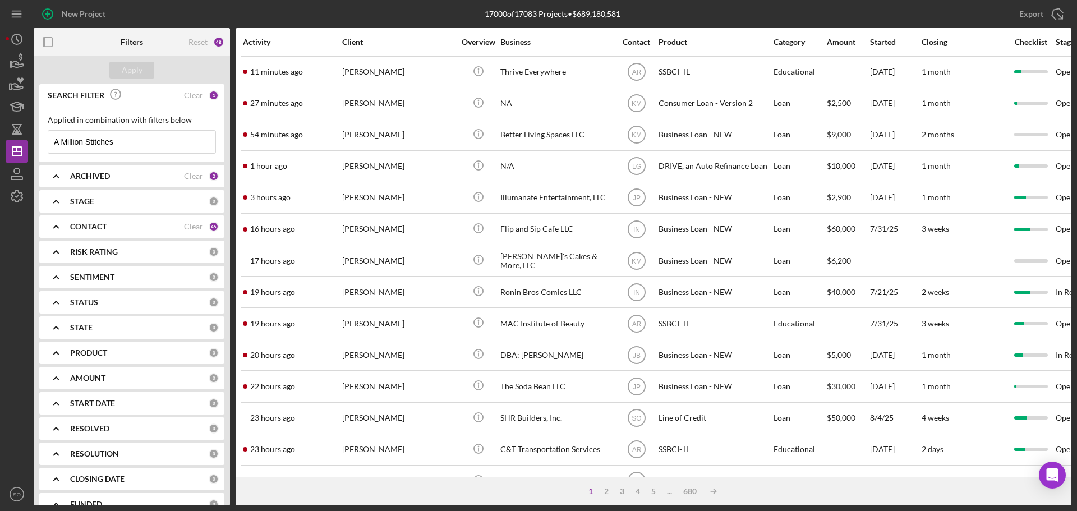
type input "A Million Stitches"
click at [95, 224] on b "CONTACT" at bounding box center [88, 226] width 36 height 9
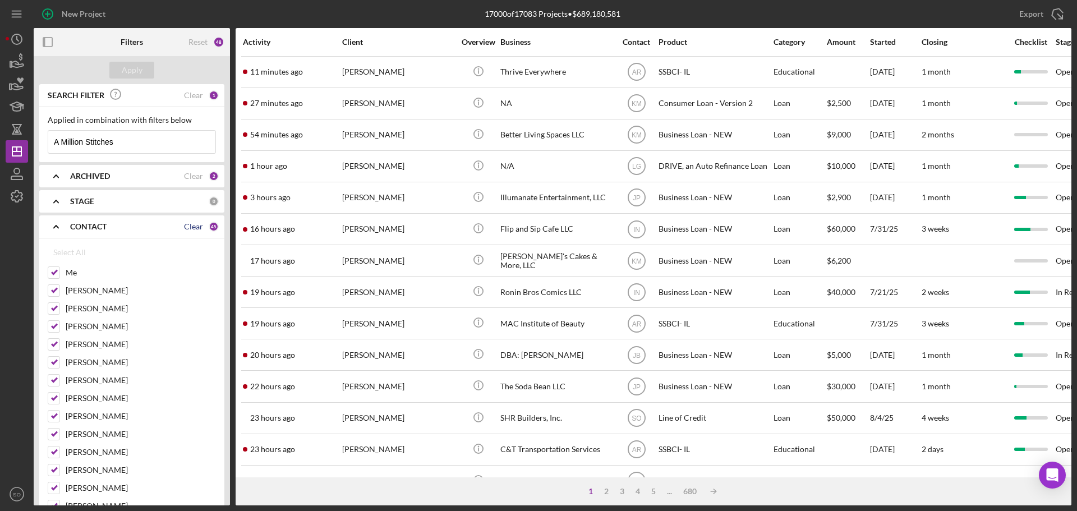
click at [186, 228] on div "Clear" at bounding box center [193, 226] width 19 height 9
checkbox input "false"
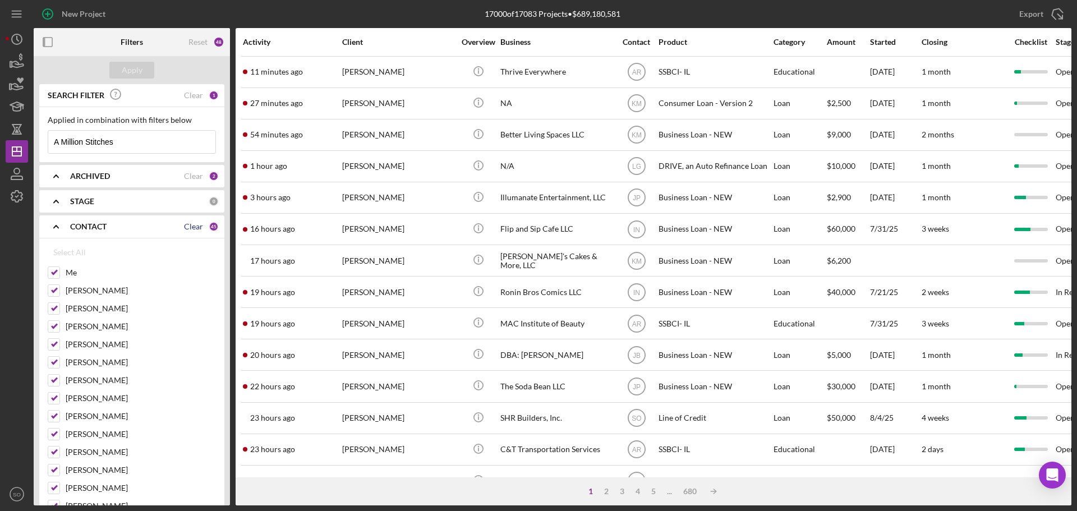
checkbox input "false"
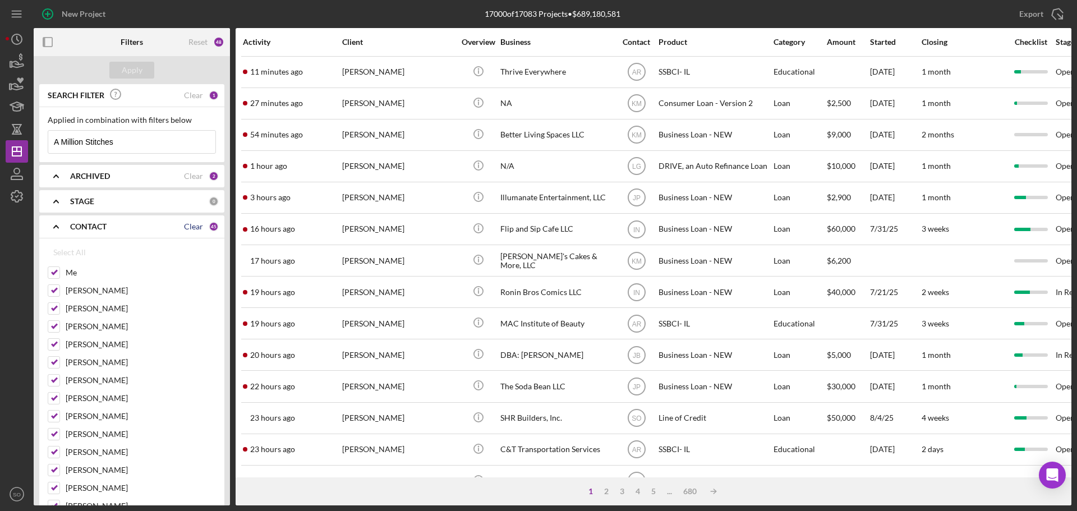
checkbox input "false"
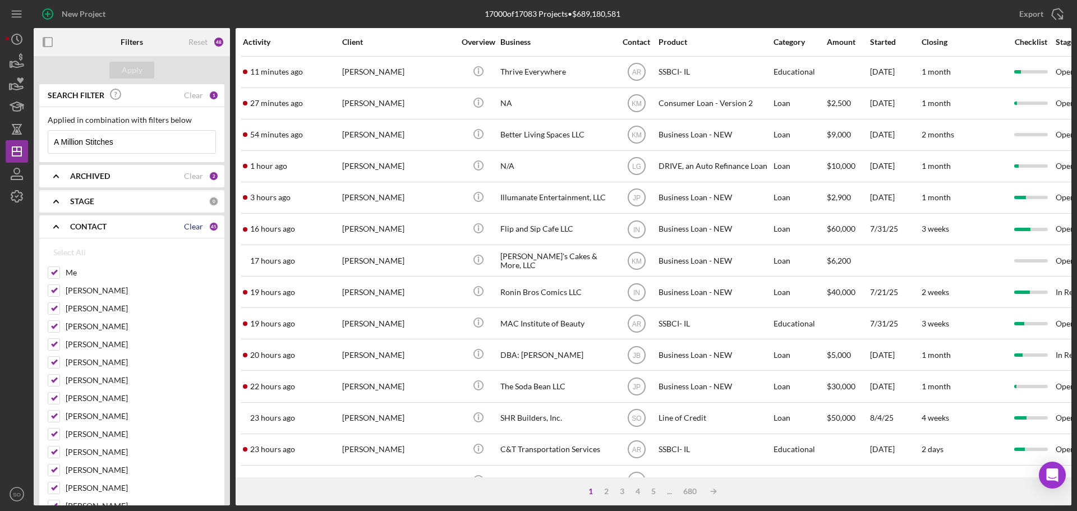
checkbox input "false"
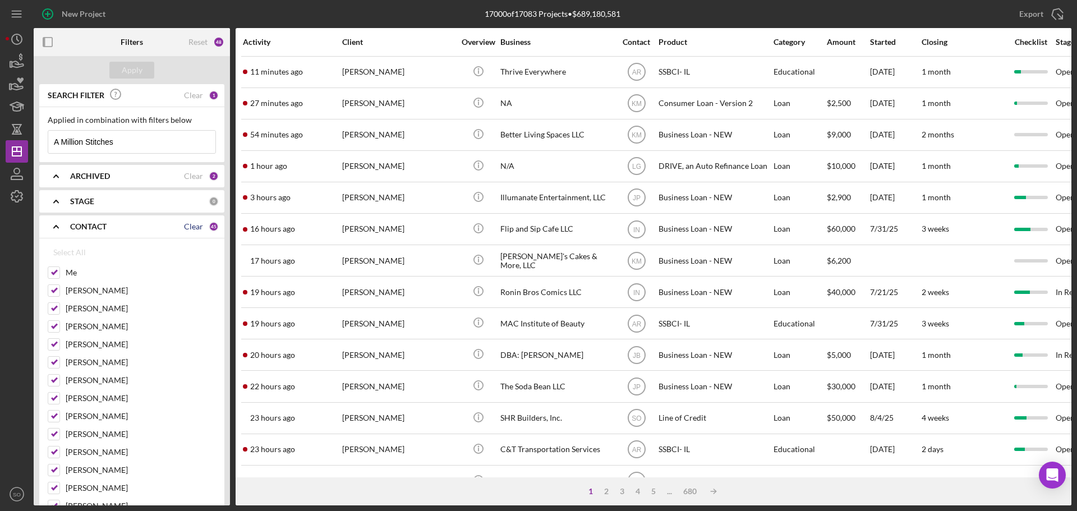
checkbox input "false"
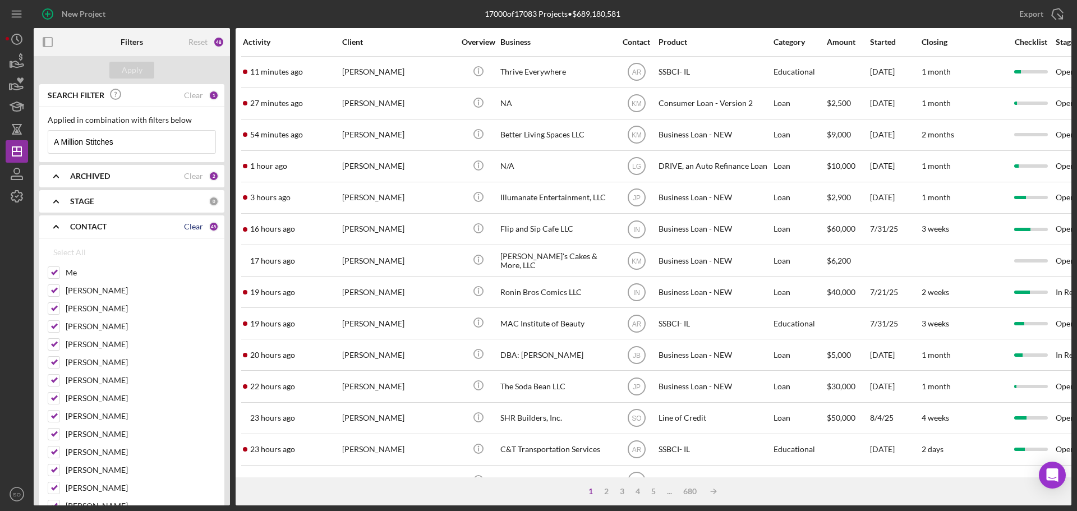
checkbox input "false"
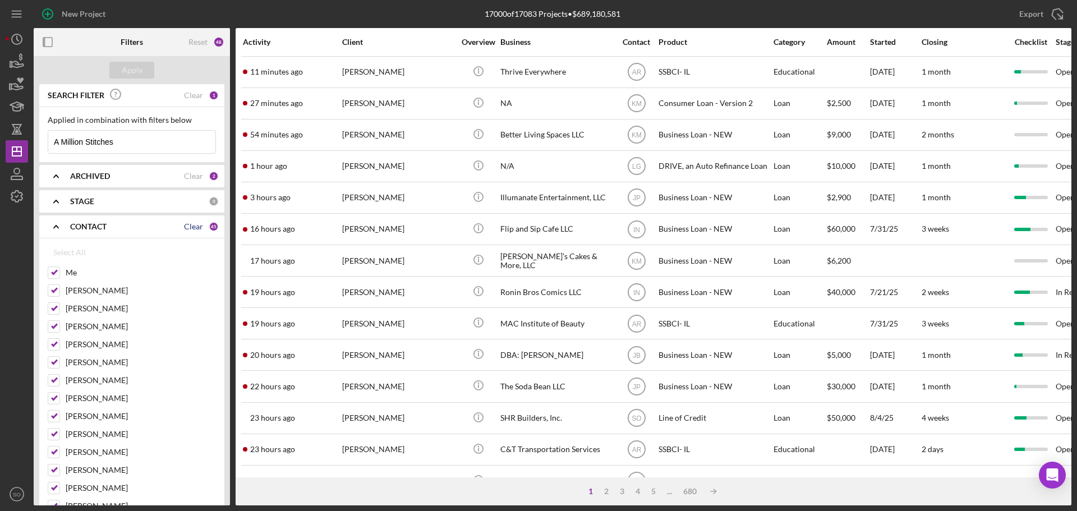
checkbox input "false"
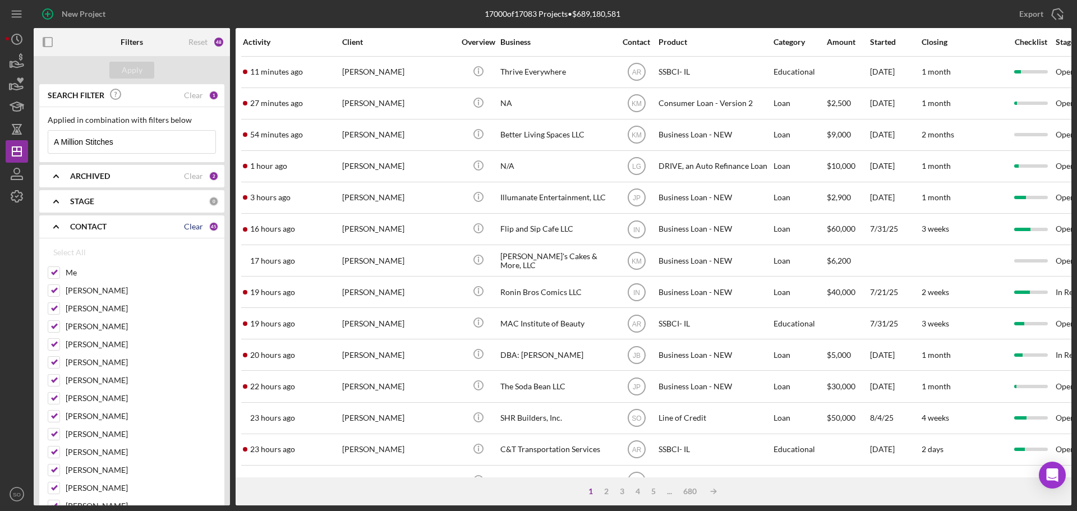
checkbox input "false"
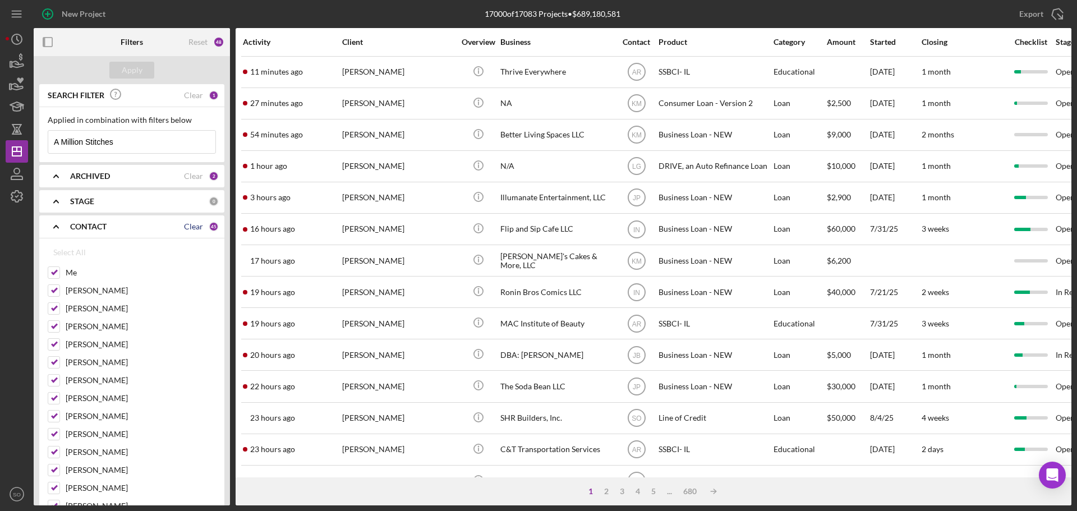
checkbox input "false"
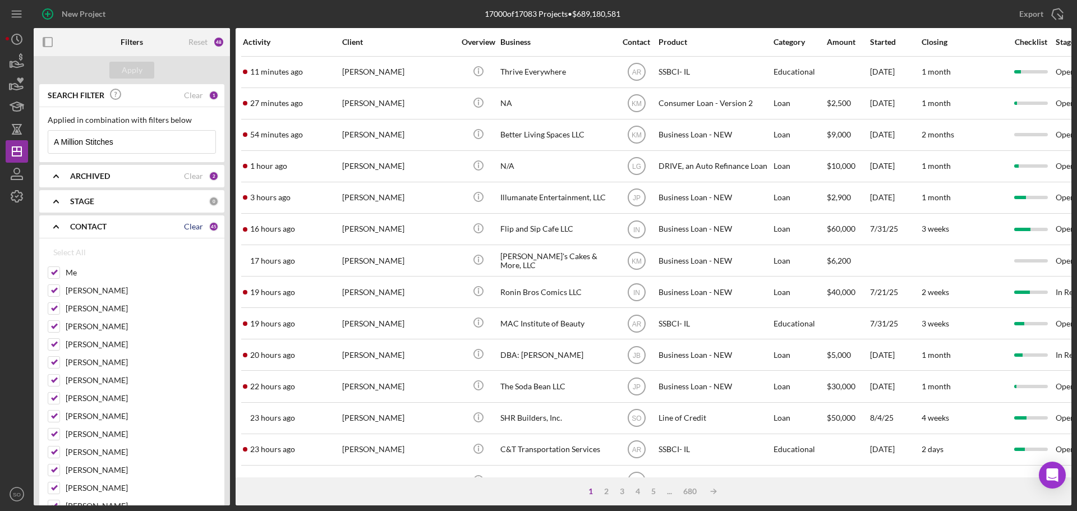
checkbox input "false"
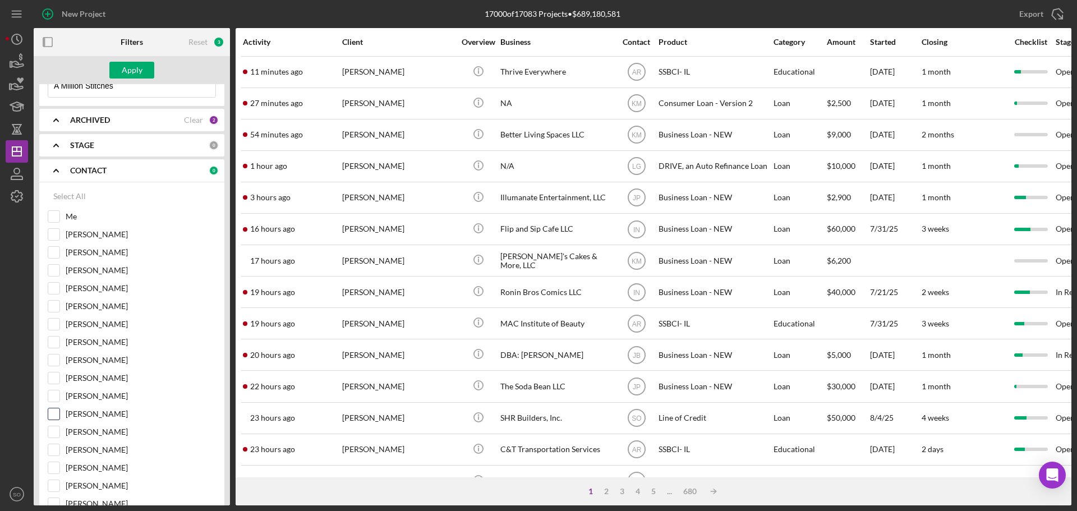
click at [52, 412] on input "[PERSON_NAME]" at bounding box center [53, 413] width 11 height 11
checkbox input "true"
click at [131, 75] on div "Apply" at bounding box center [132, 70] width 21 height 17
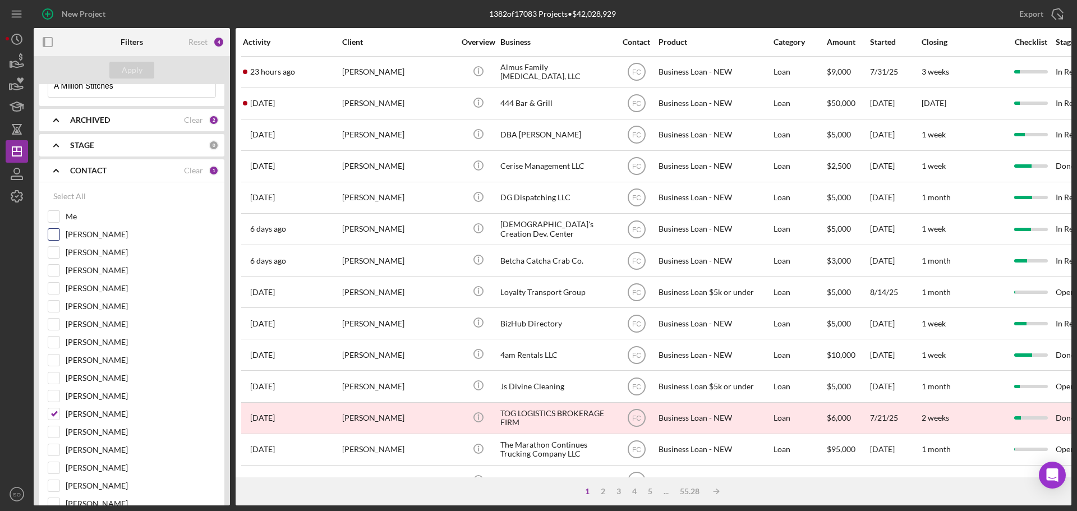
scroll to position [0, 0]
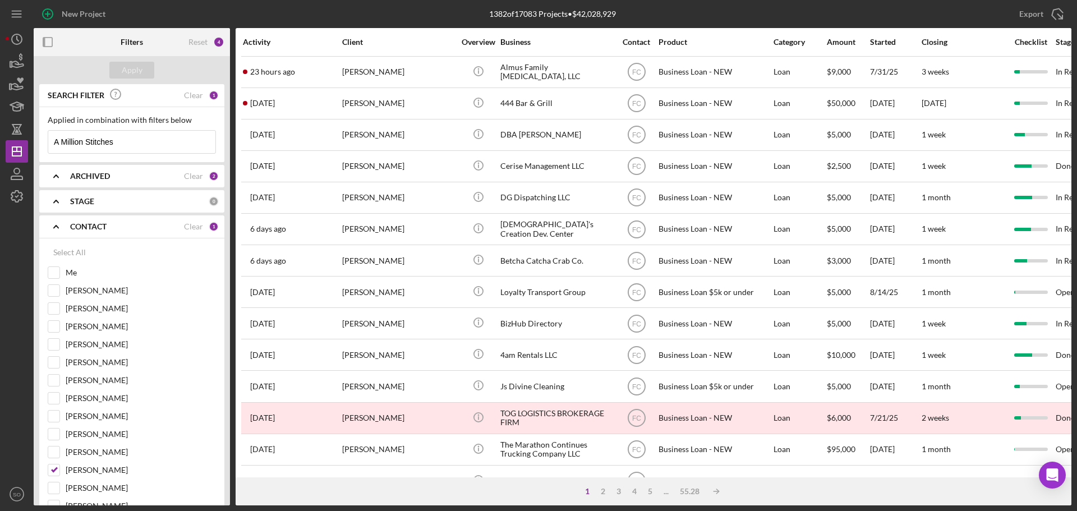
click at [150, 175] on div "ARCHIVED" at bounding box center [127, 176] width 114 height 9
click at [89, 240] on label "Archived" at bounding box center [141, 239] width 150 height 11
click at [59, 240] on input "Archived" at bounding box center [53, 239] width 11 height 11
checkbox input "false"
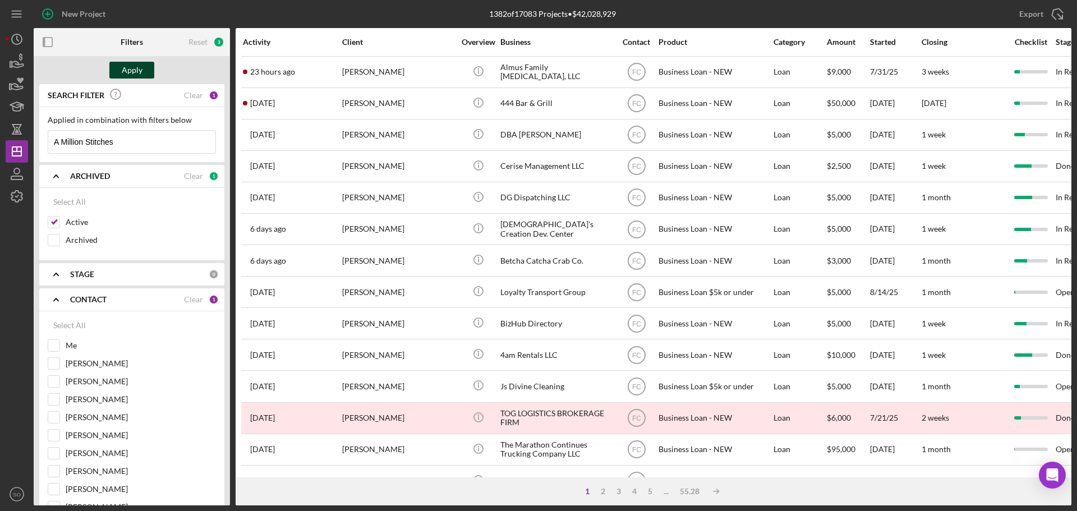
click at [140, 68] on div "Apply" at bounding box center [132, 70] width 21 height 17
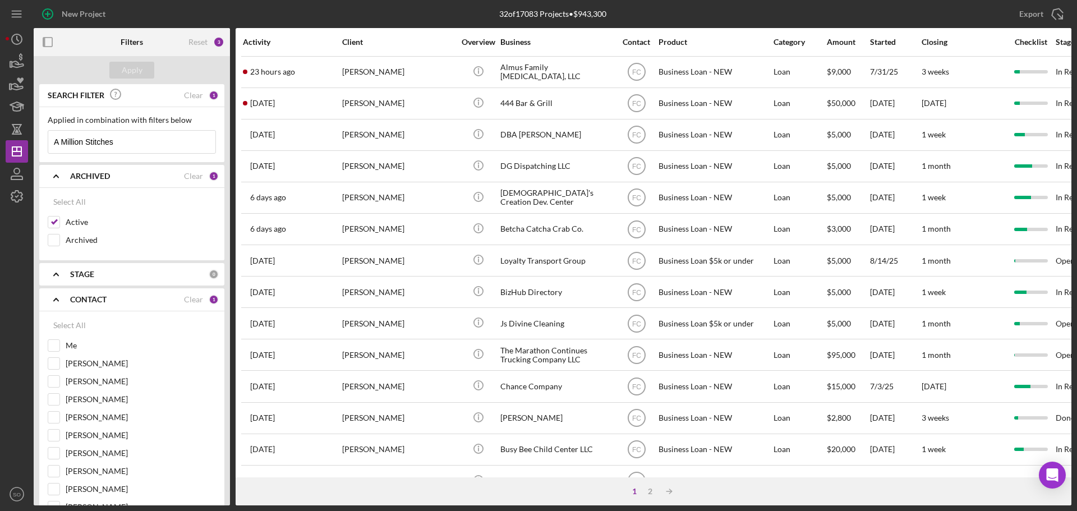
drag, startPoint x: 118, startPoint y: 144, endPoint x: 40, endPoint y: 139, distance: 78.1
click at [40, 139] on div "Applied in combination with filters below A Million Stitches Icon/Menu Close" at bounding box center [131, 134] width 185 height 55
type input "jones"
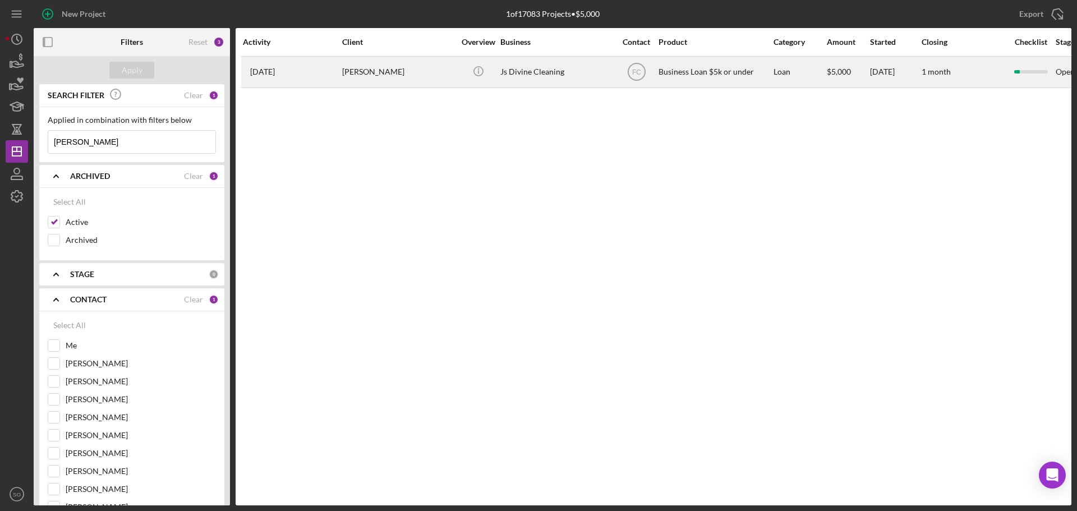
click at [366, 75] on div "Jaylah Jones" at bounding box center [398, 72] width 112 height 30
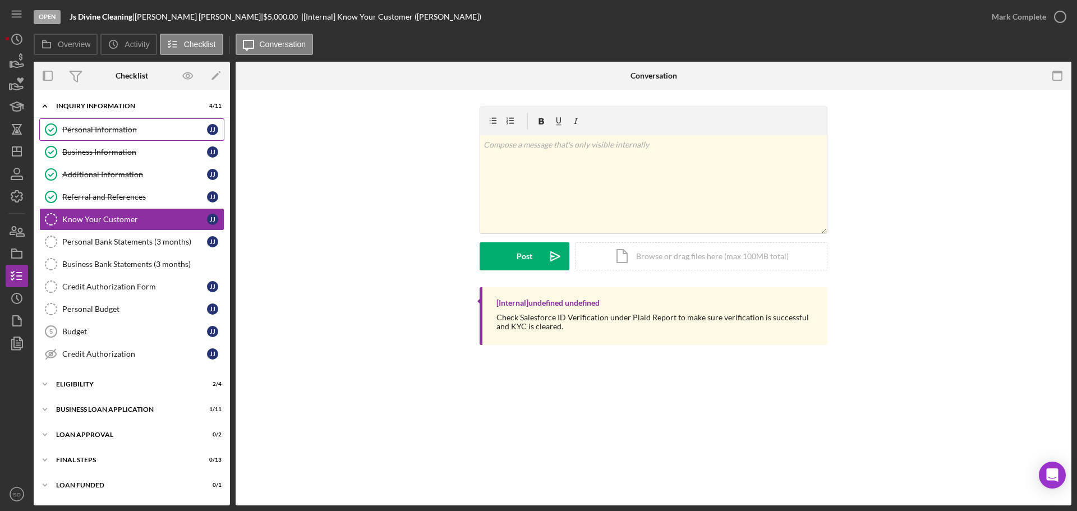
click at [136, 130] on div "Personal Information" at bounding box center [134, 129] width 145 height 9
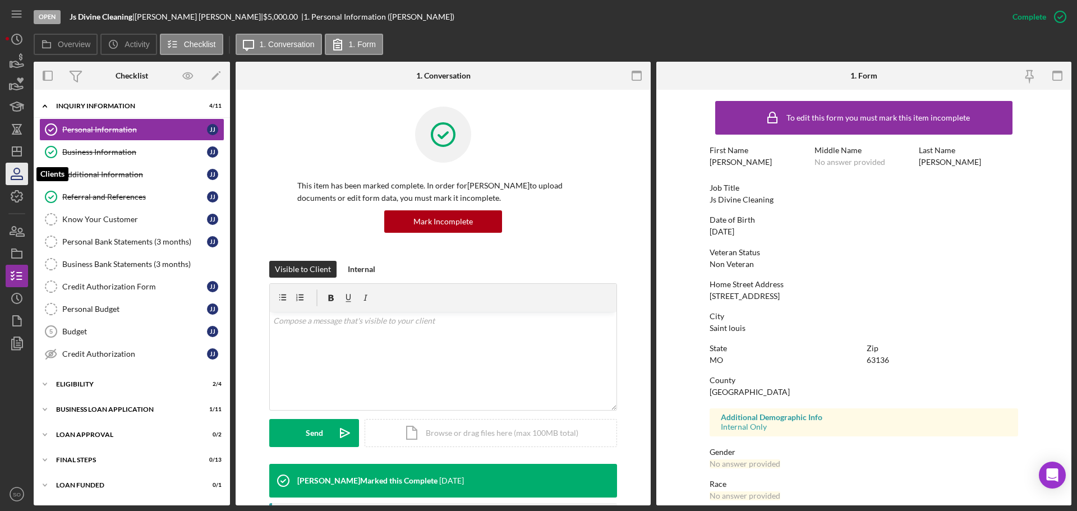
click at [14, 178] on icon "button" at bounding box center [17, 174] width 28 height 28
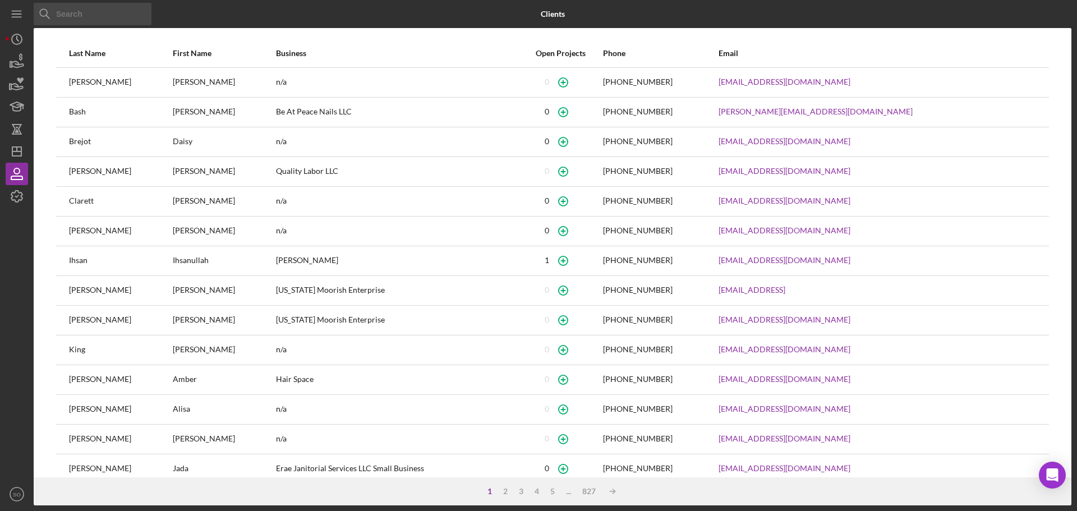
click at [116, 8] on input at bounding box center [93, 14] width 118 height 22
paste input "(901) 643-1666"
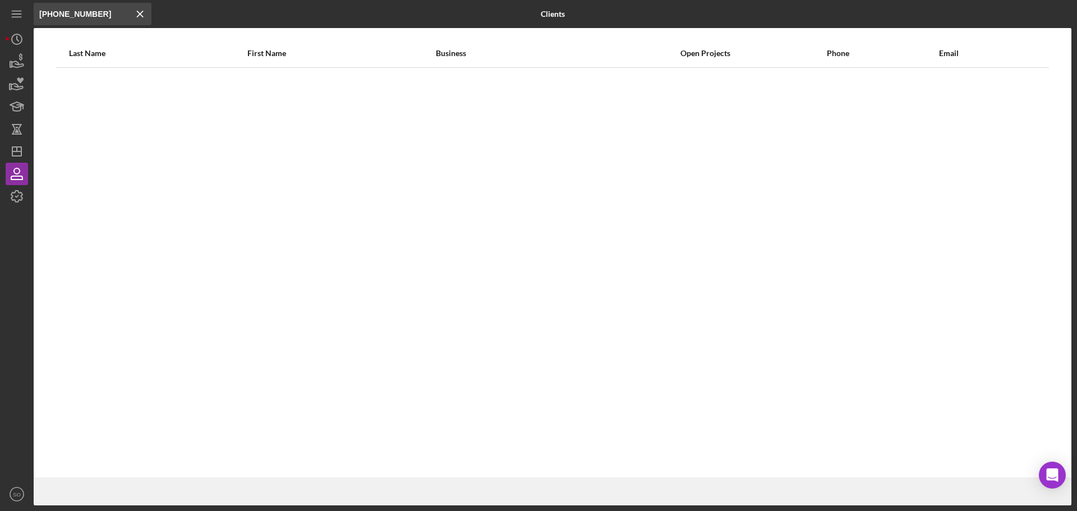
drag, startPoint x: 116, startPoint y: 8, endPoint x: 34, endPoint y: 16, distance: 82.3
click at [34, 16] on input "(901) 643-1666" at bounding box center [93, 14] width 118 height 22
type input "jones"
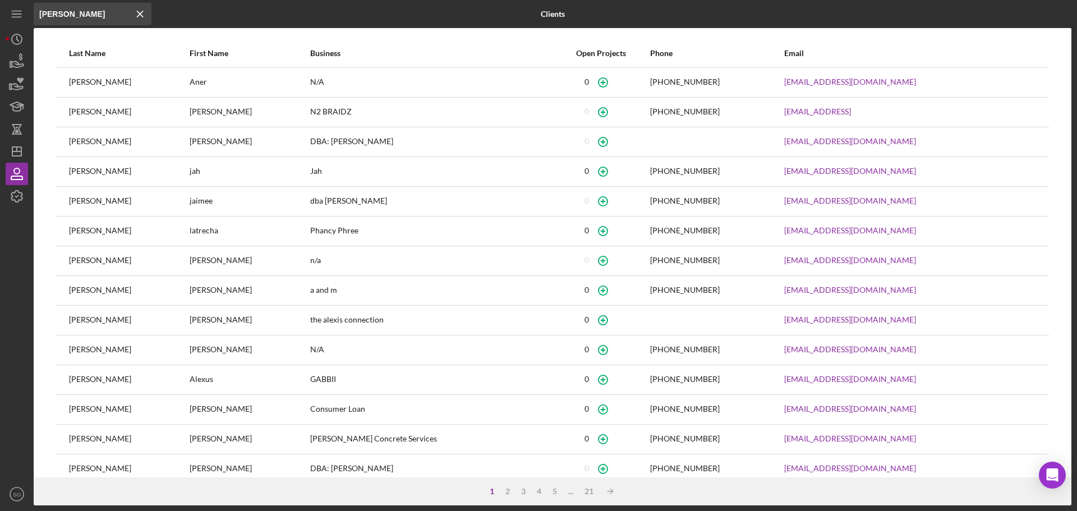
click at [190, 56] on div "First Name" at bounding box center [249, 53] width 119 height 9
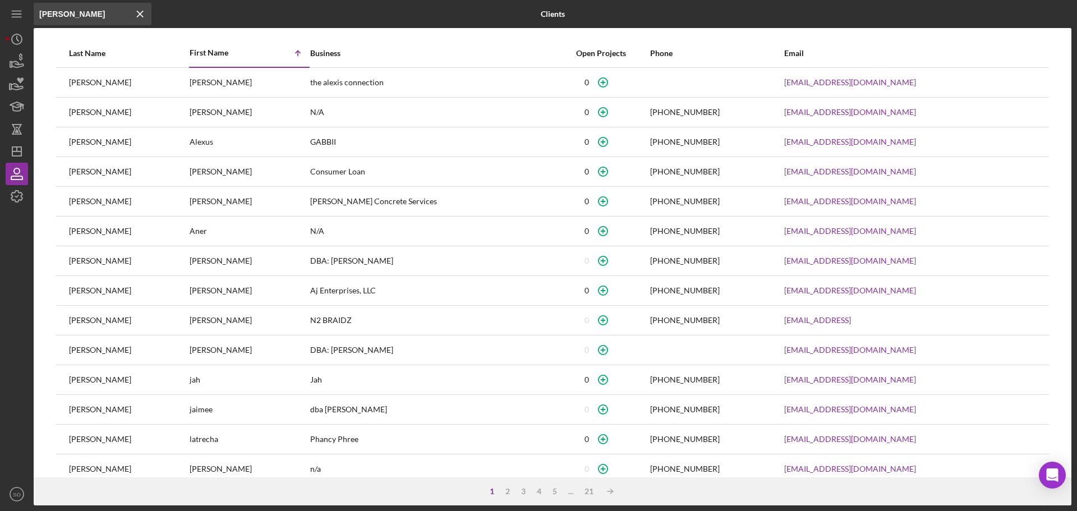
scroll to position [48, 0]
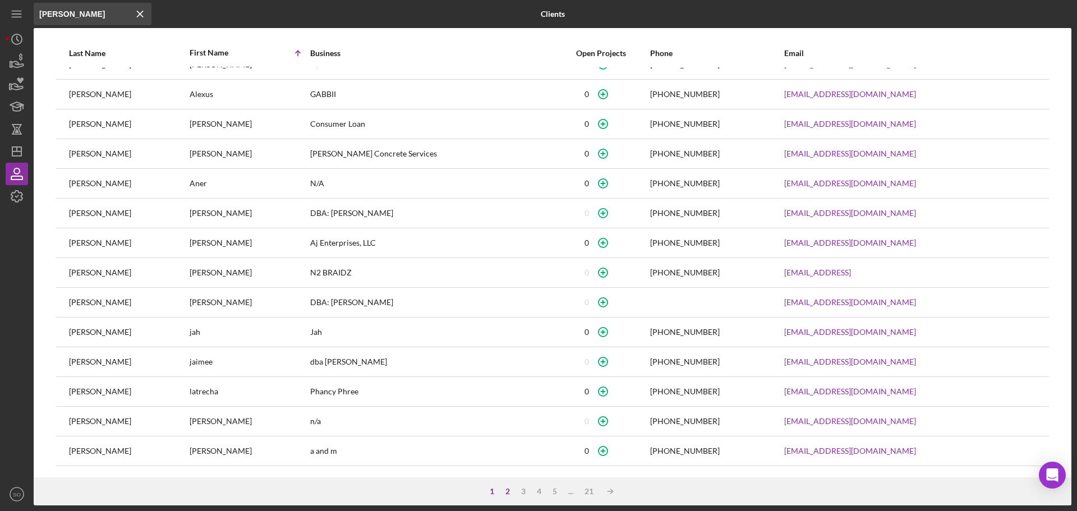
click at [507, 490] on div "2" at bounding box center [508, 491] width 16 height 9
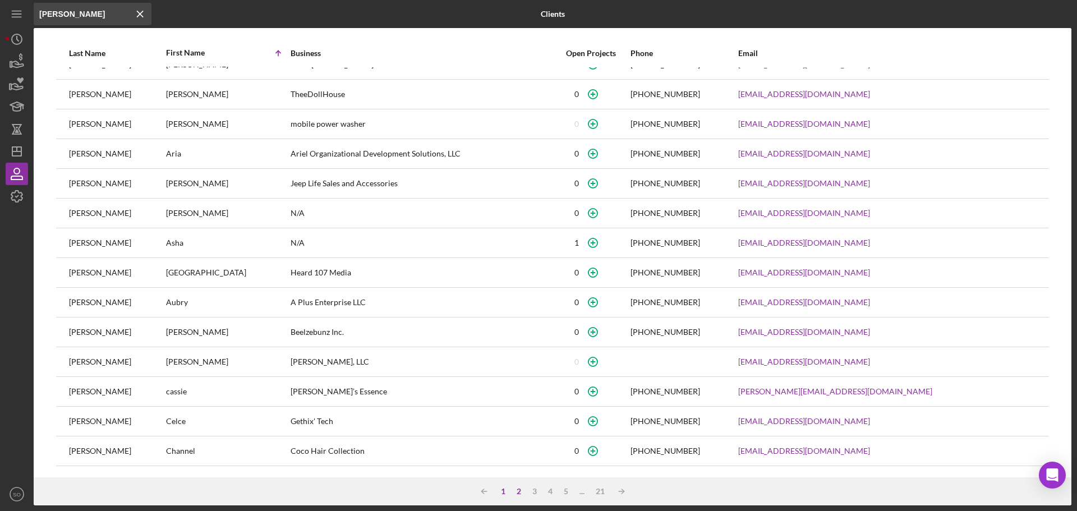
click at [503, 493] on div "1" at bounding box center [503, 491] width 16 height 9
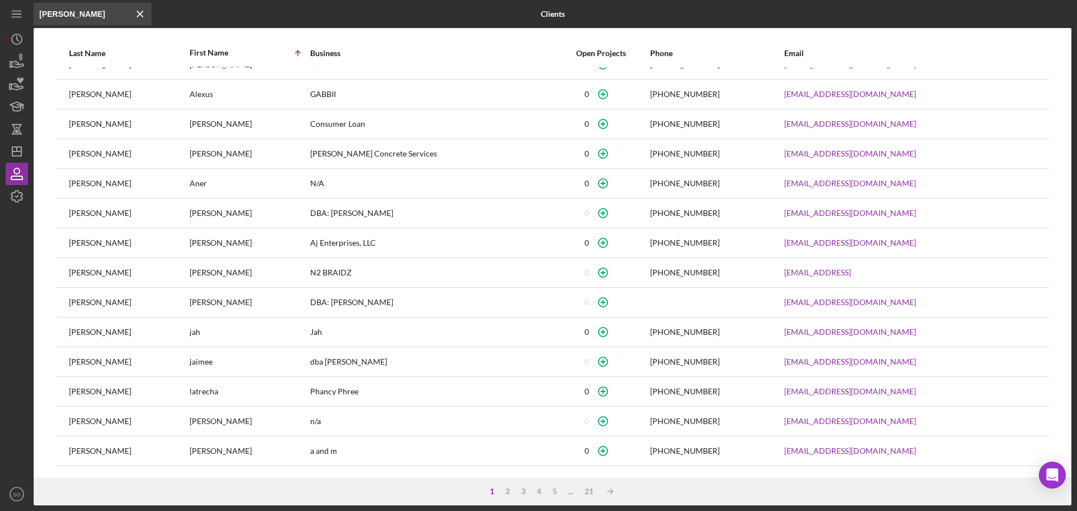
scroll to position [0, 0]
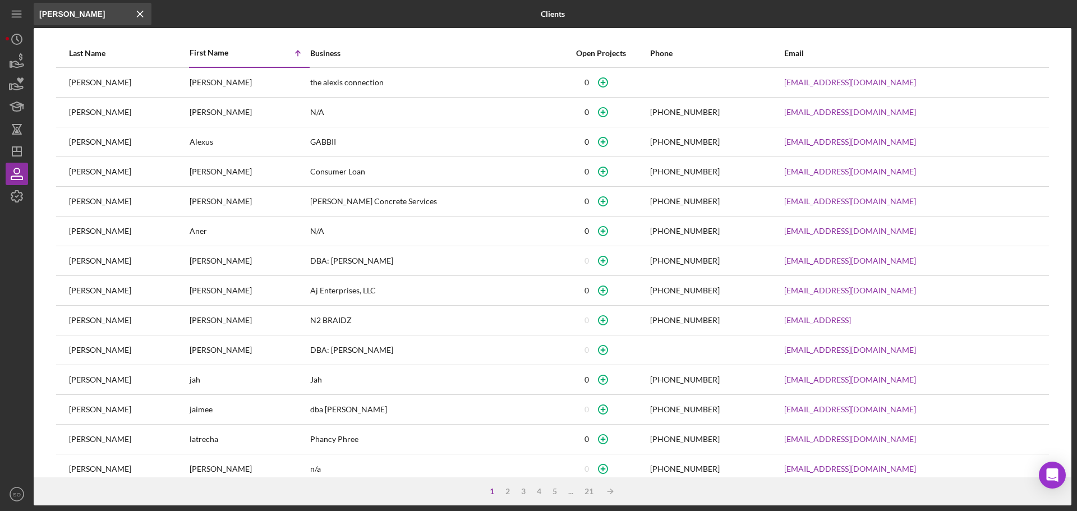
click at [190, 54] on div "First Name" at bounding box center [219, 52] width 59 height 9
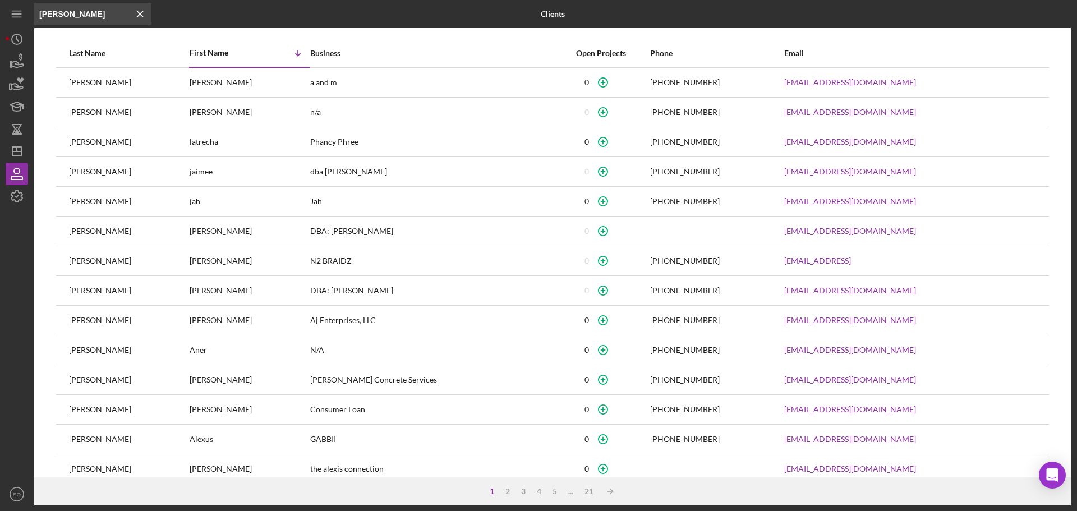
click at [190, 54] on div "First Name" at bounding box center [219, 52] width 59 height 9
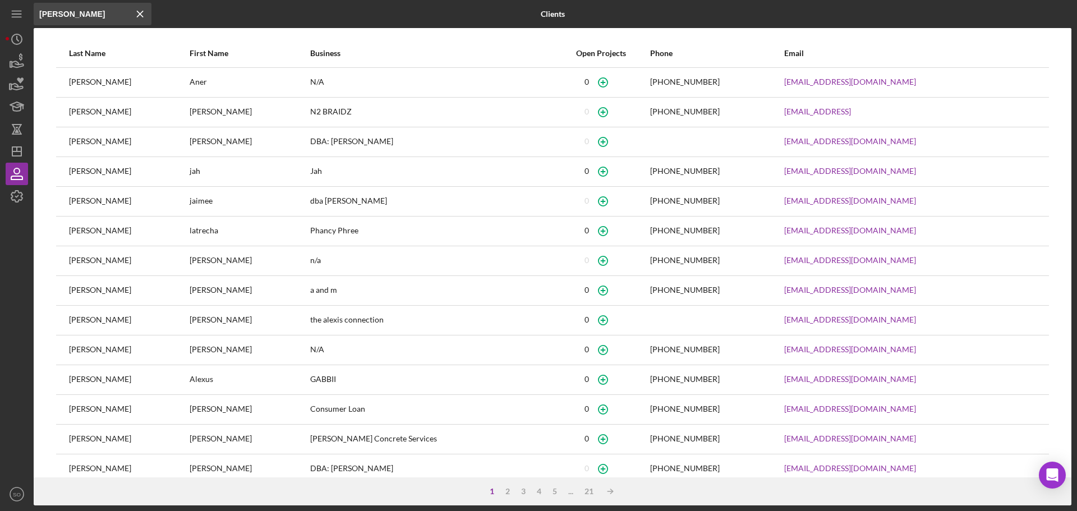
scroll to position [48, 0]
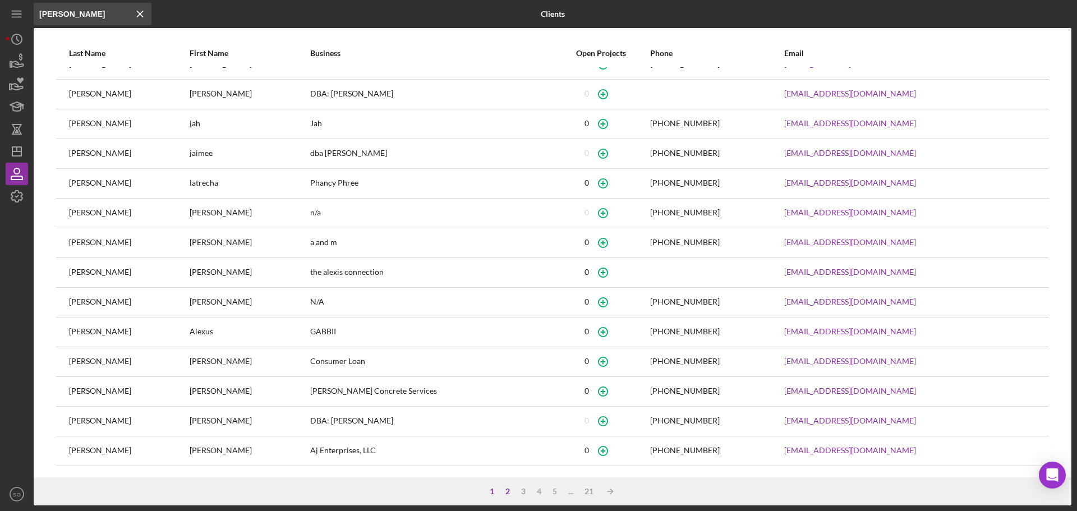
click at [512, 491] on div "2" at bounding box center [508, 491] width 16 height 9
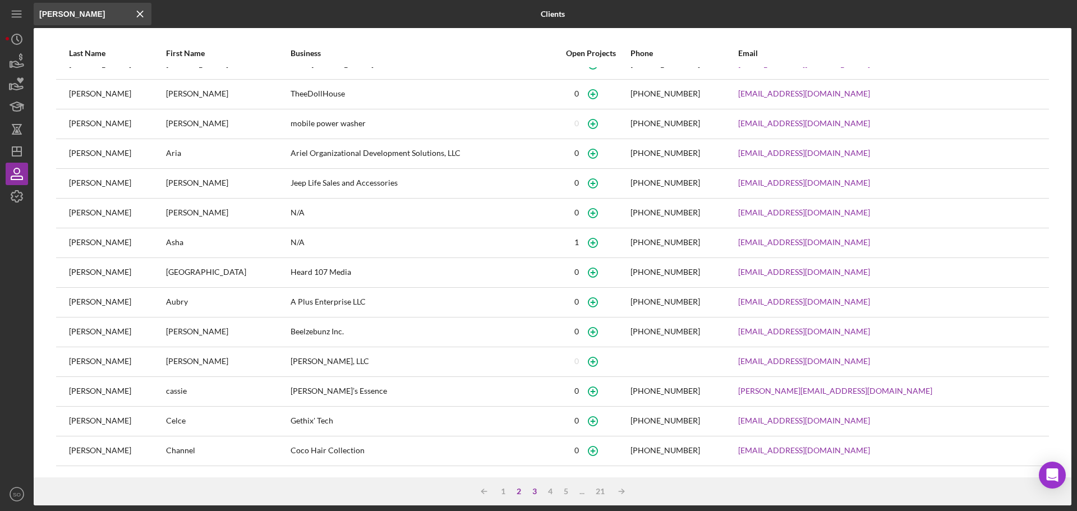
click at [531, 491] on div "3" at bounding box center [535, 491] width 16 height 9
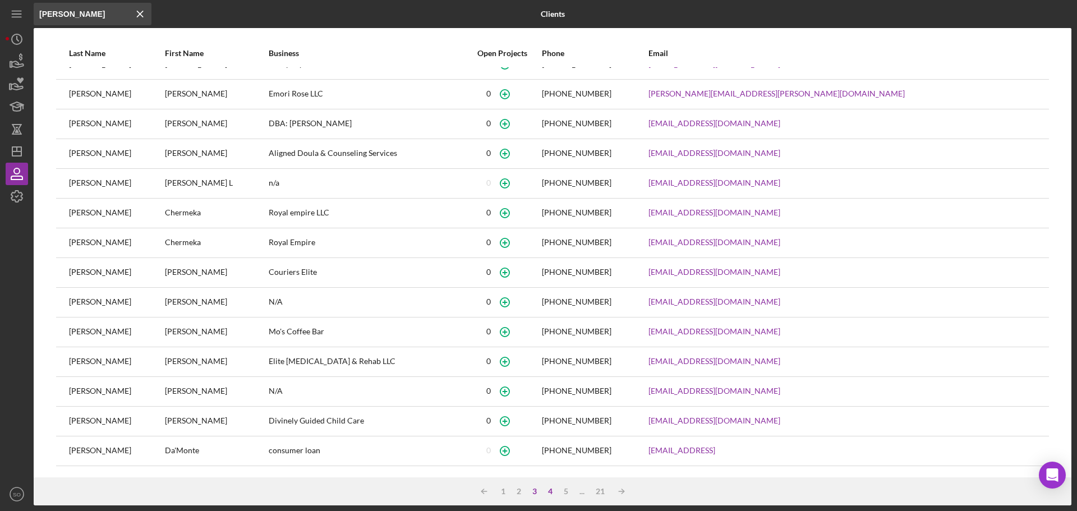
click at [546, 491] on div "4" at bounding box center [550, 491] width 16 height 9
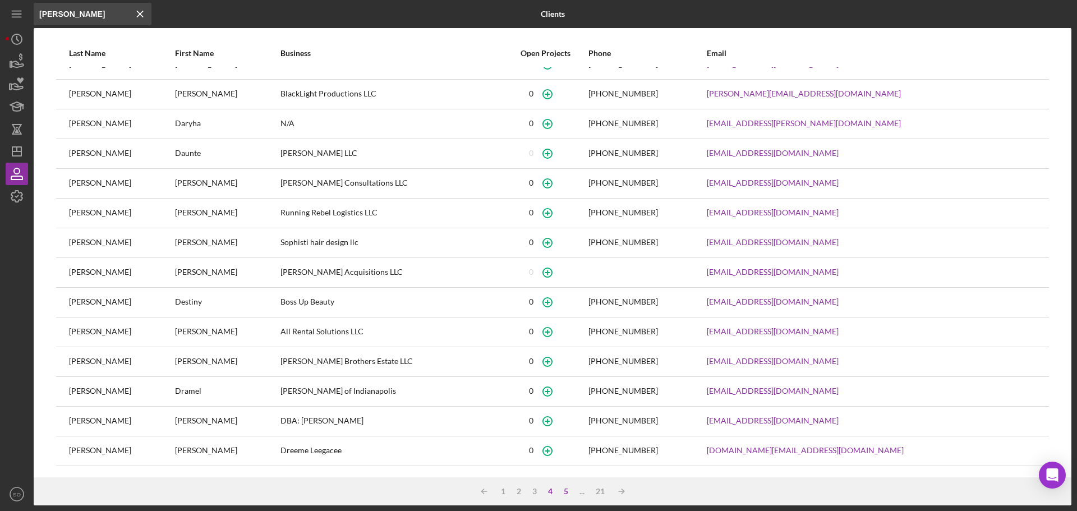
click at [567, 493] on div "5" at bounding box center [566, 491] width 16 height 9
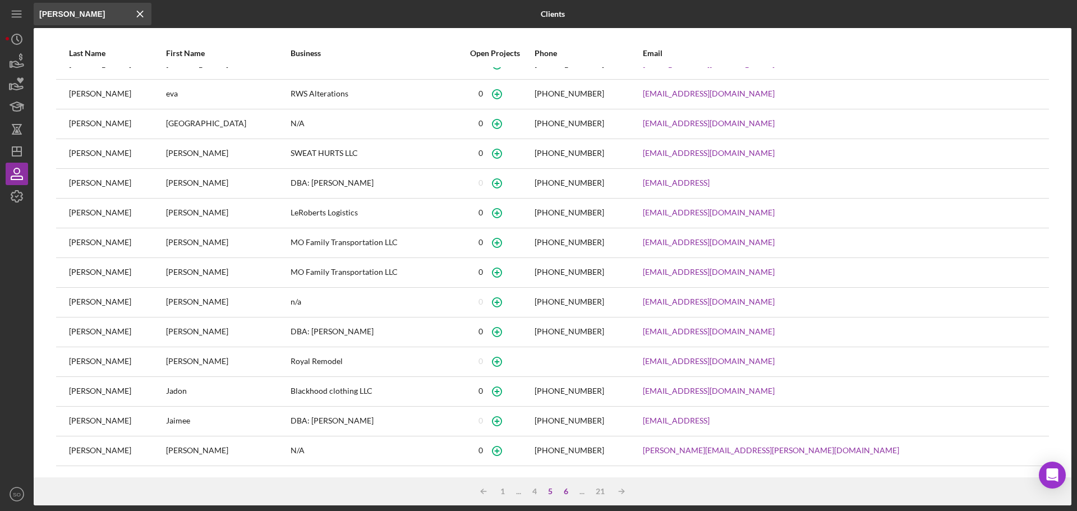
click at [568, 491] on div "6" at bounding box center [566, 491] width 16 height 9
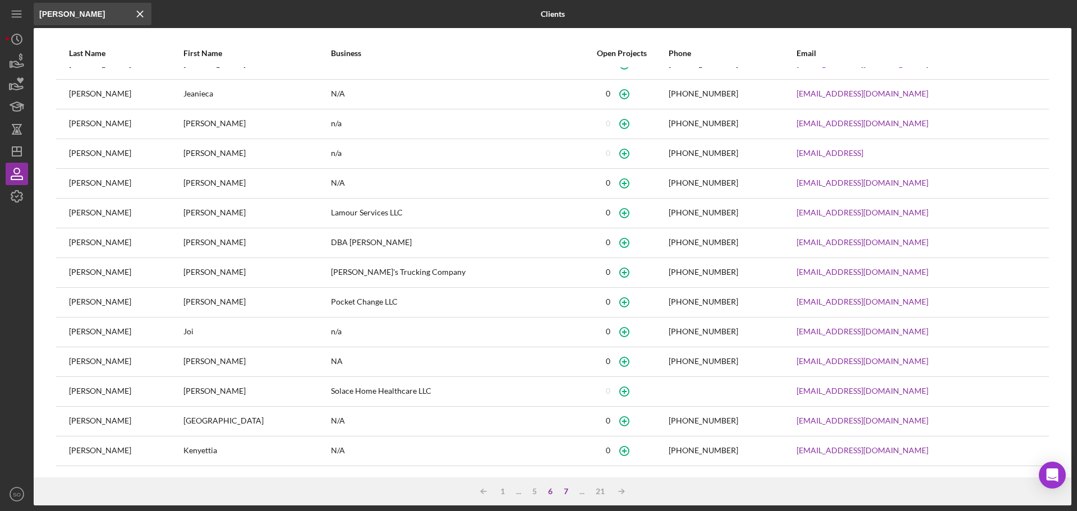
click at [564, 493] on div "7" at bounding box center [566, 491] width 16 height 9
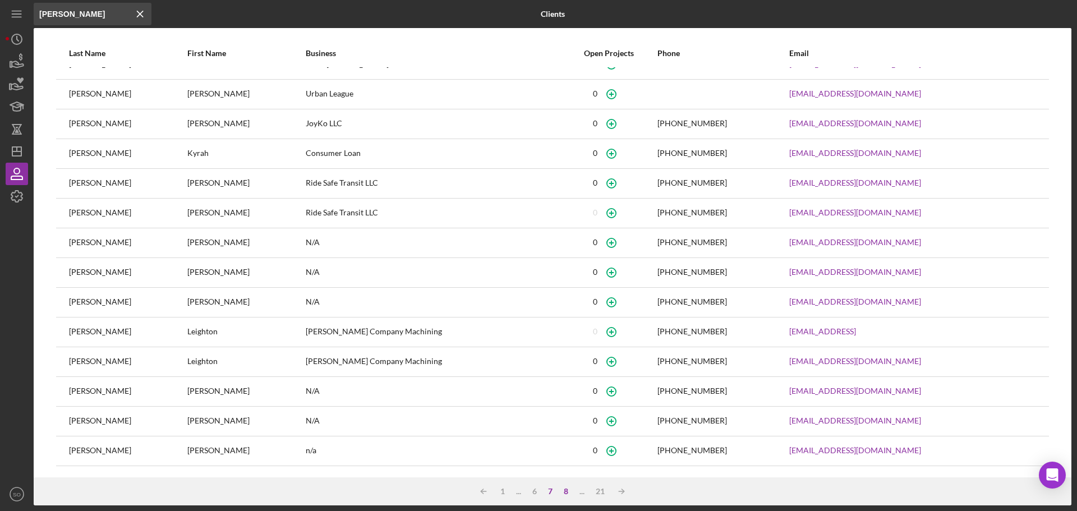
click at [567, 490] on div "8" at bounding box center [566, 491] width 16 height 9
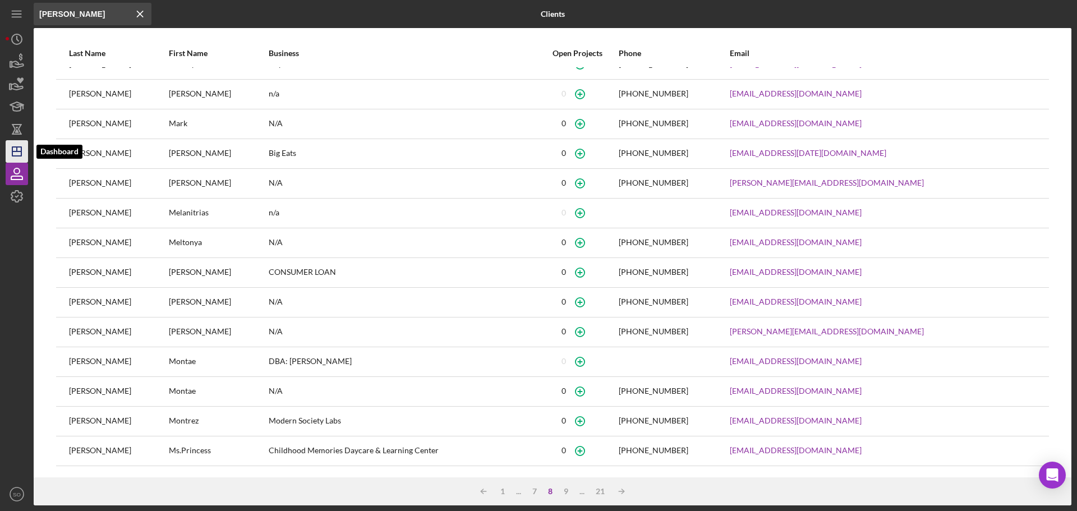
click at [19, 148] on icon "Icon/Dashboard" at bounding box center [17, 151] width 28 height 28
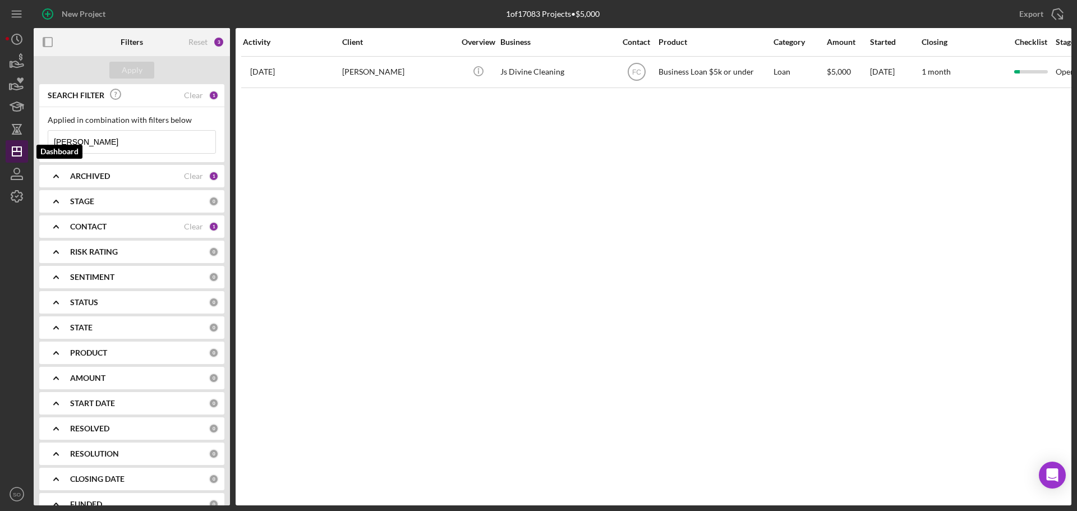
drag, startPoint x: 154, startPoint y: 139, endPoint x: 20, endPoint y: 141, distance: 134.7
click at [20, 141] on div "New Project 1 of 17083 Projects • $5,000 jones Export Icon/Export Filters Reset…" at bounding box center [539, 252] width 1066 height 505
paste input "Ericca Willi"
type input "Ericca Willis"
click at [98, 229] on b "CONTACT" at bounding box center [88, 226] width 36 height 9
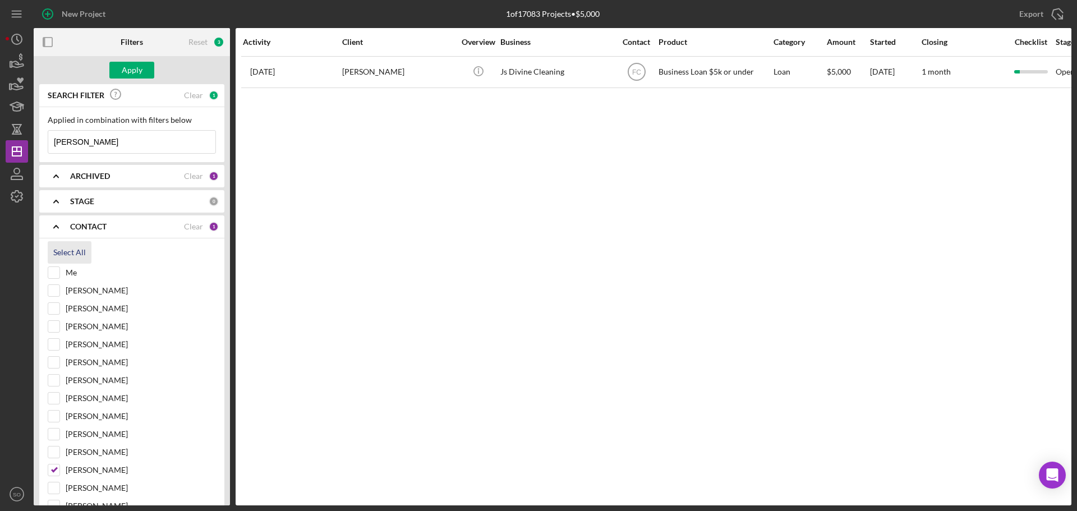
click at [71, 249] on div "Select All" at bounding box center [69, 252] width 33 height 22
checkbox input "true"
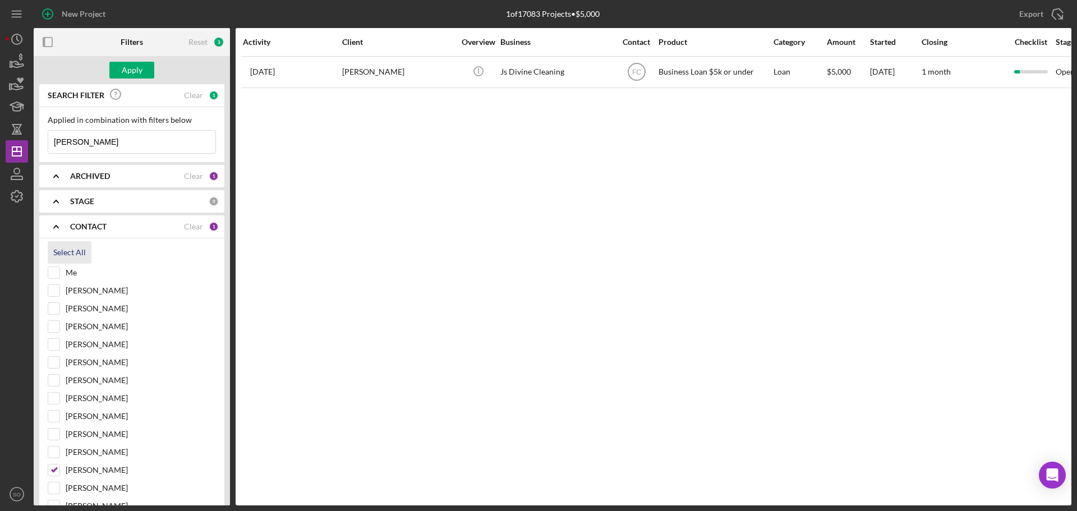
checkbox input "true"
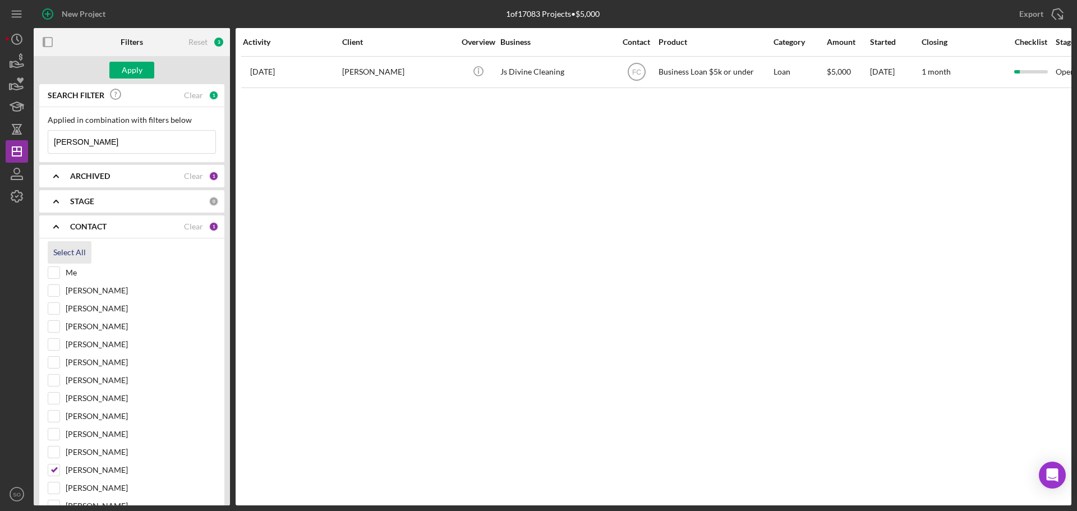
checkbox input "true"
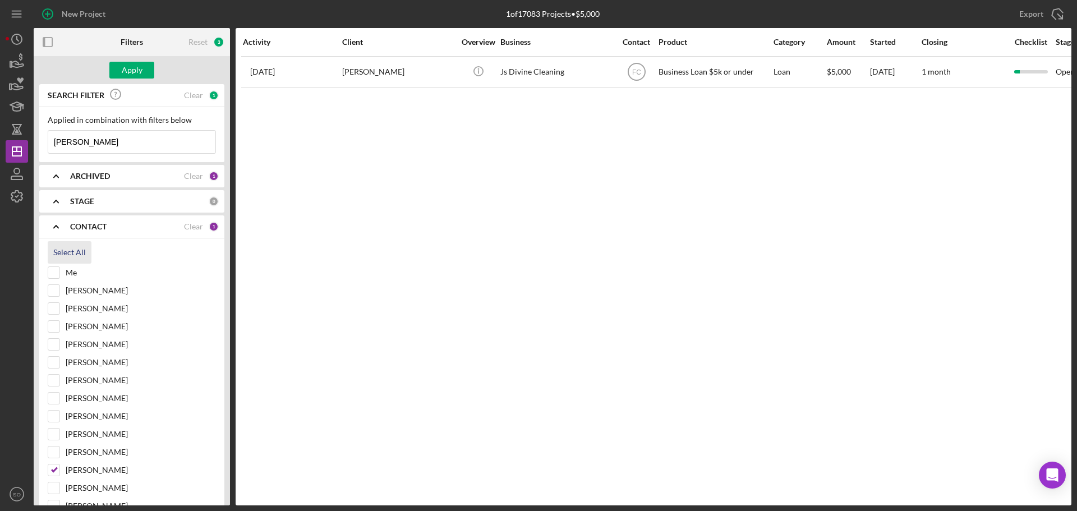
checkbox input "true"
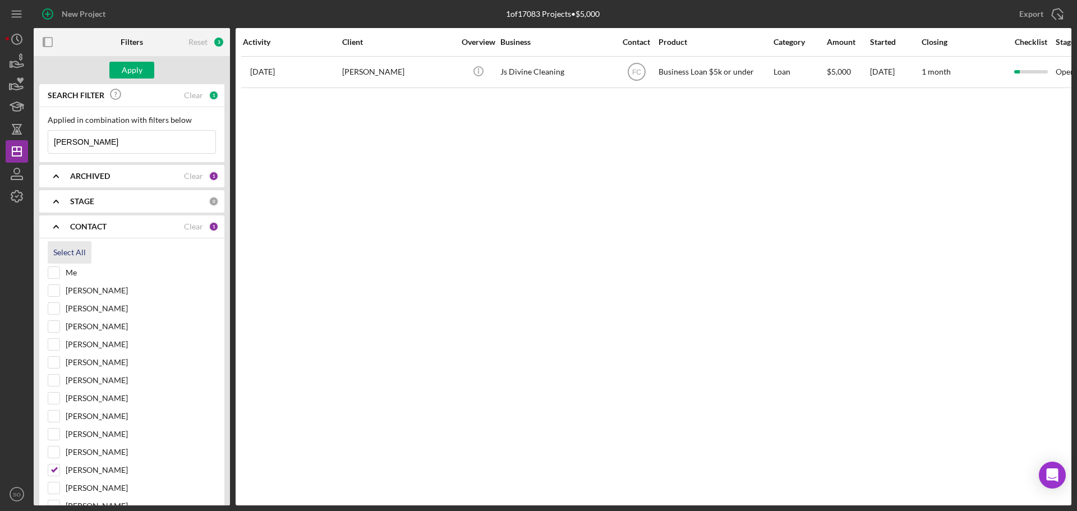
checkbox input "true"
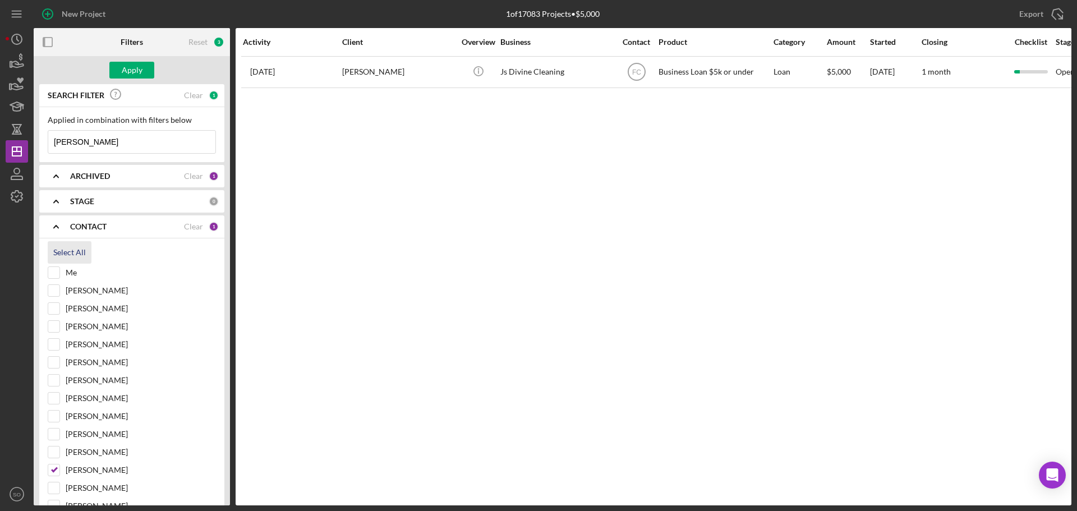
checkbox input "true"
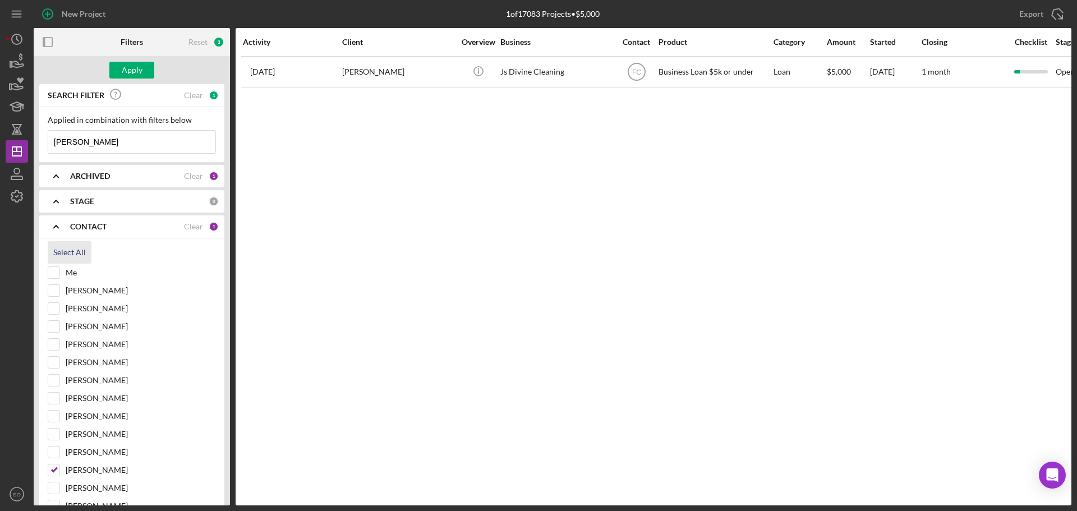
checkbox input "true"
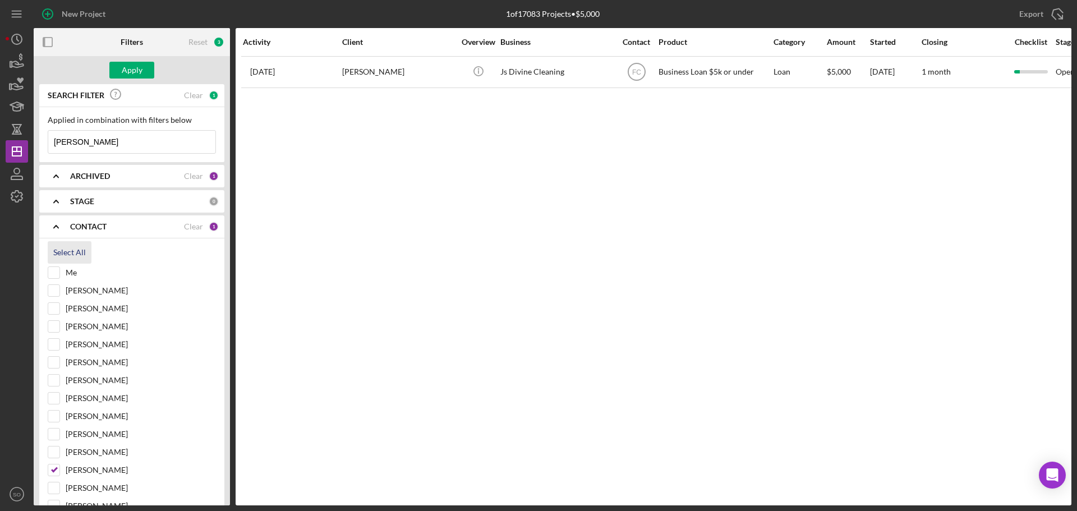
checkbox input "true"
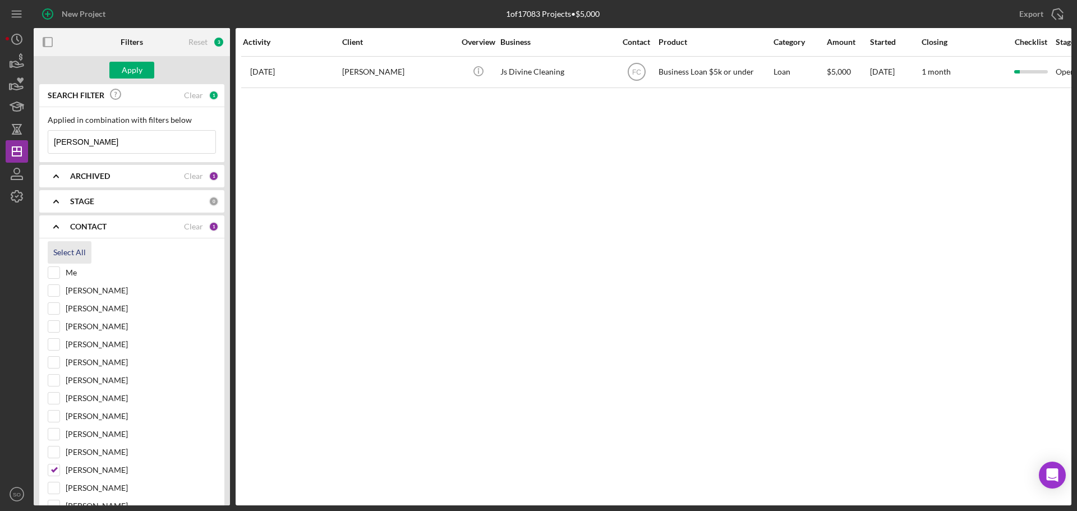
checkbox input "true"
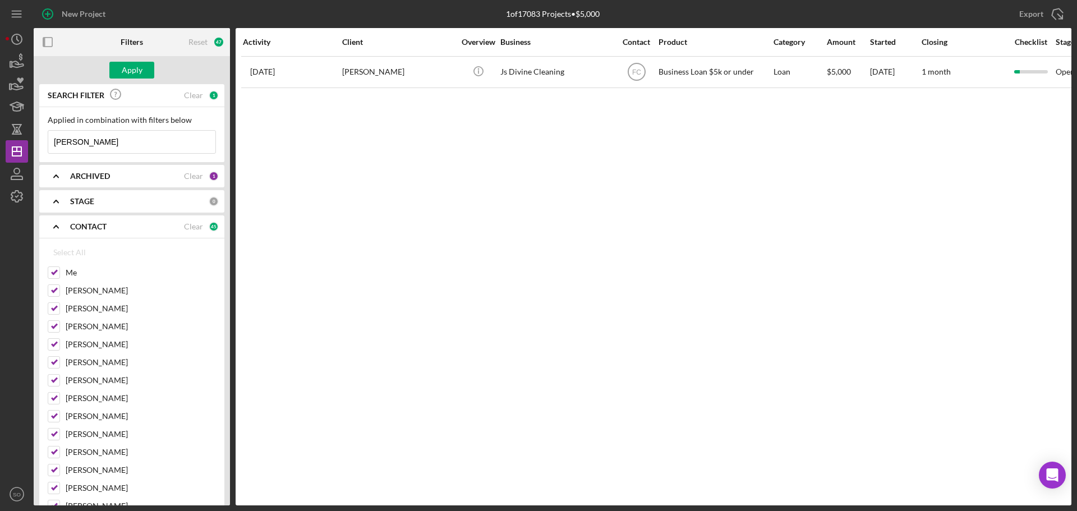
click at [94, 180] on b "ARCHIVED" at bounding box center [90, 176] width 40 height 9
click at [54, 242] on input "Archived" at bounding box center [53, 239] width 11 height 11
checkbox input "true"
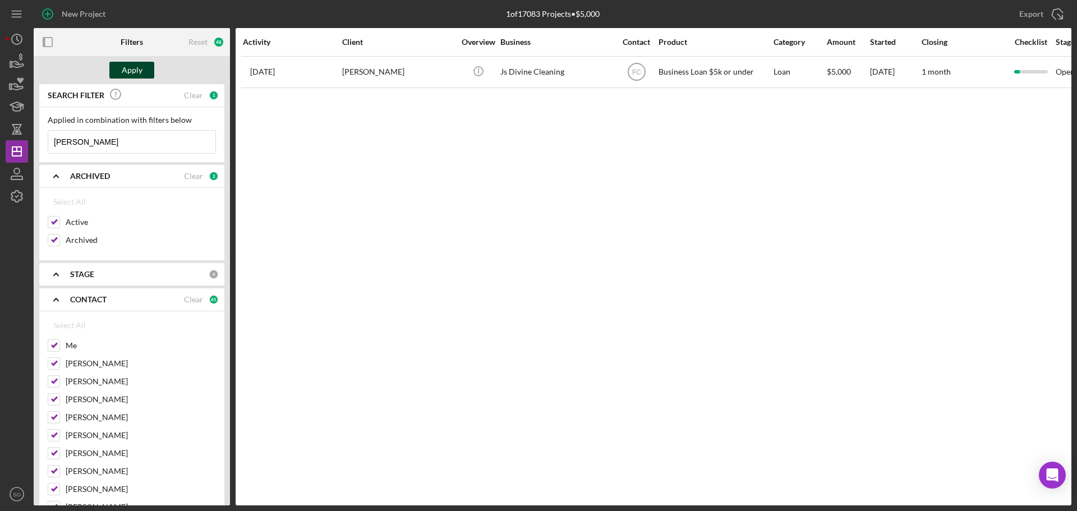
click at [130, 76] on div "Apply" at bounding box center [132, 70] width 21 height 17
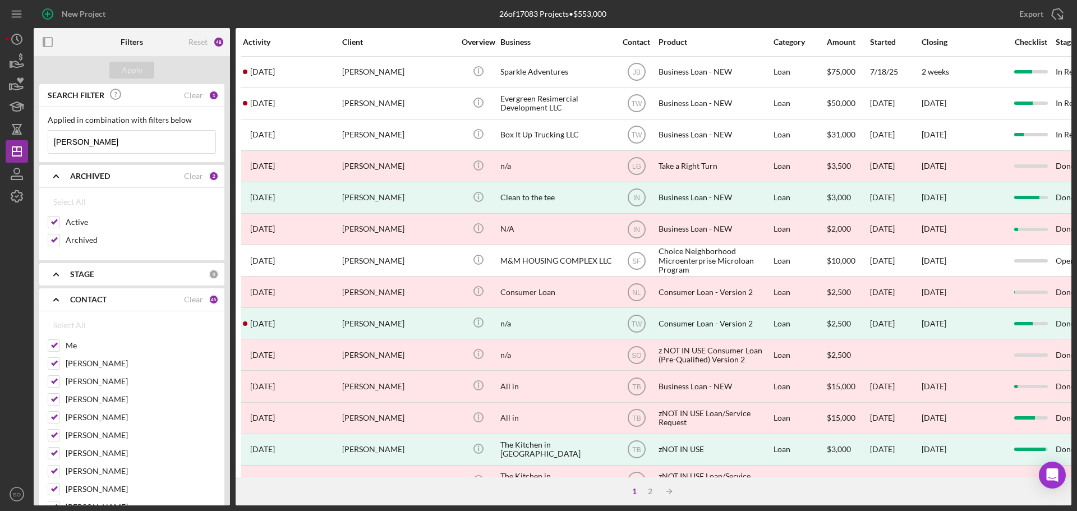
drag, startPoint x: 117, startPoint y: 142, endPoint x: 48, endPoint y: 141, distance: 69.0
click at [48, 141] on div "Ericca Willis Icon/Menu Close" at bounding box center [132, 142] width 168 height 24
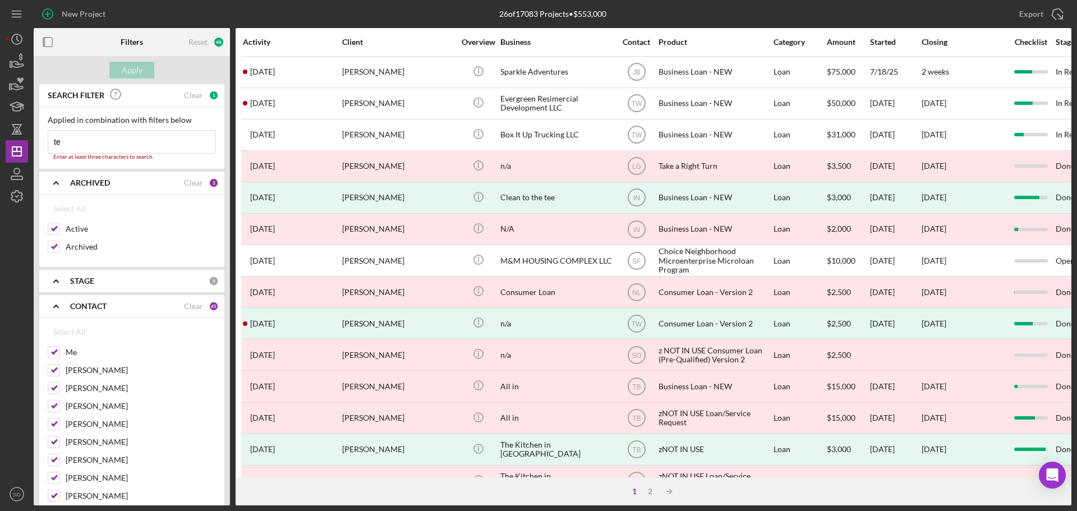
type input "Te'Aura Thomas"
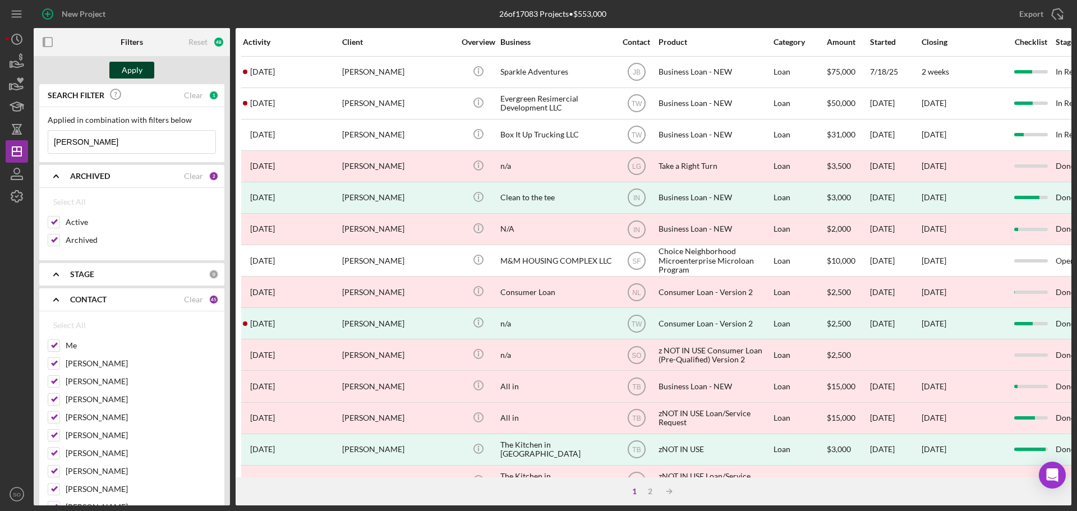
click at [130, 68] on div "Apply" at bounding box center [132, 70] width 21 height 17
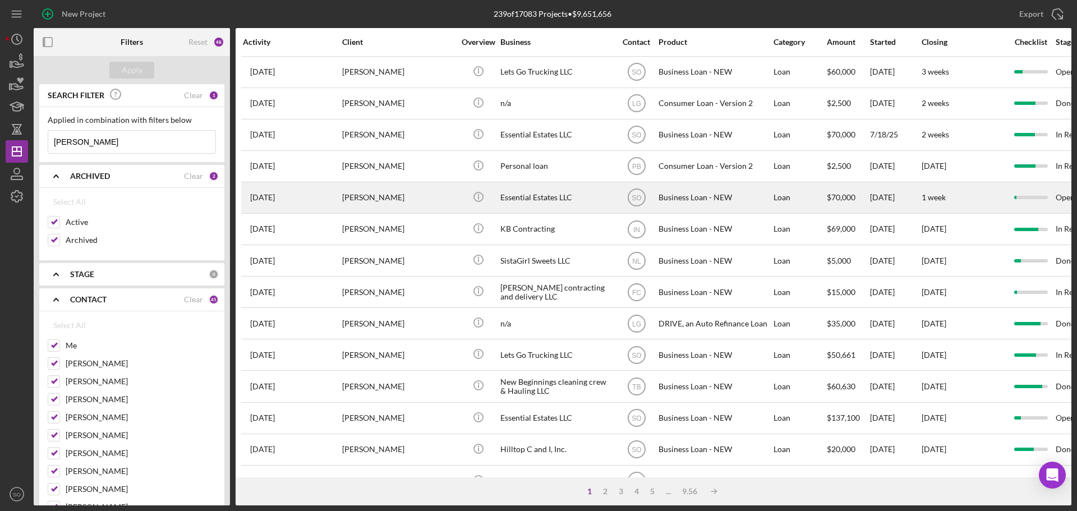
click at [405, 197] on div "Te’Aura Thomas" at bounding box center [398, 198] width 112 height 30
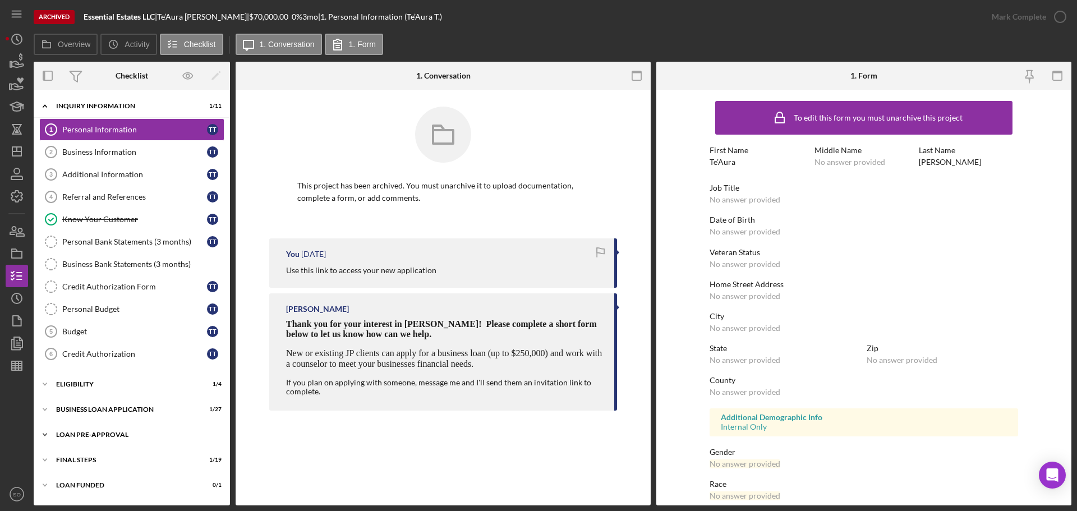
click at [82, 434] on div "LOAN PRE-APPROVAL" at bounding box center [136, 434] width 160 height 7
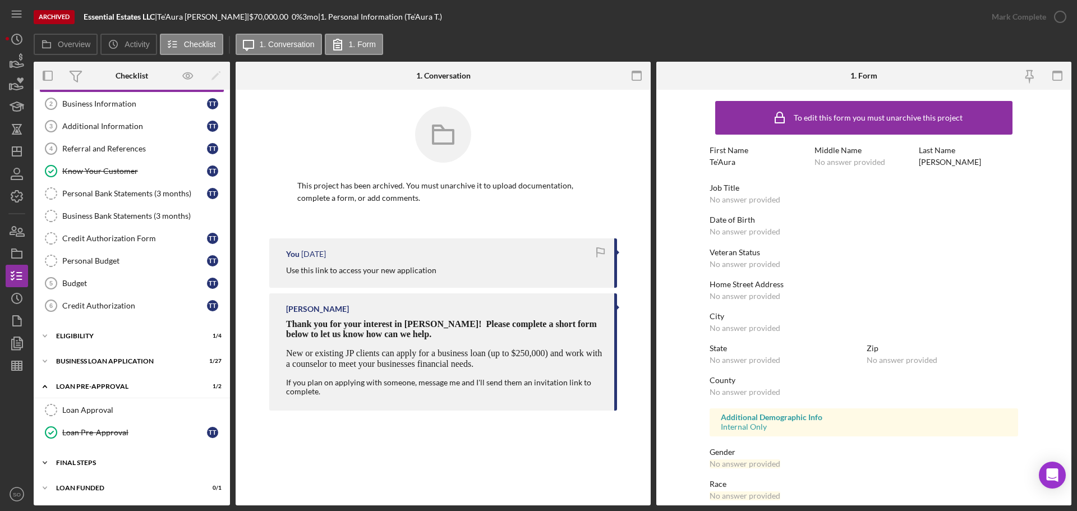
click at [73, 466] on div "Icon/Expander FINAL STEPS 1 / 19" at bounding box center [132, 463] width 196 height 22
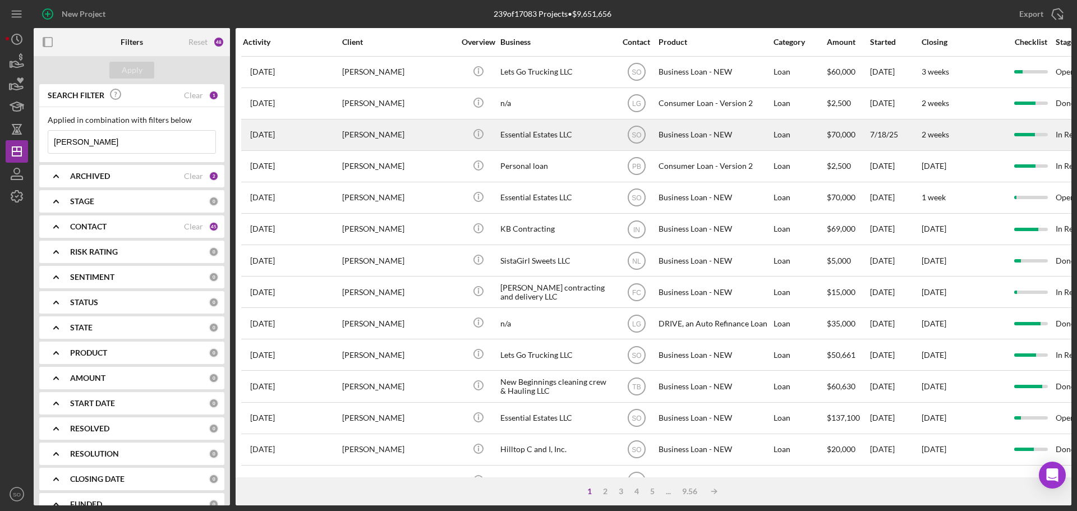
click at [376, 141] on div "Te'Aura Thomas" at bounding box center [398, 135] width 112 height 30
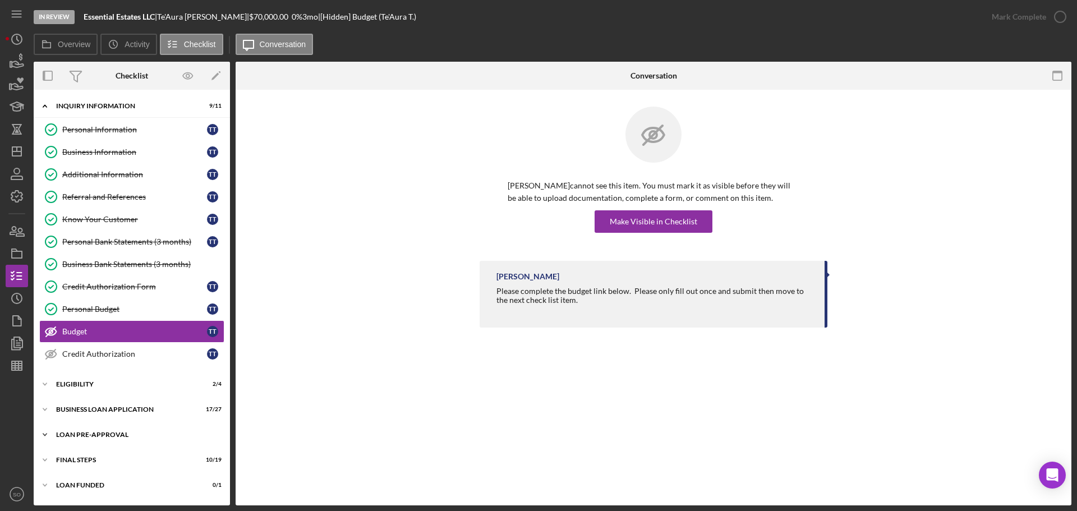
drag, startPoint x: 83, startPoint y: 459, endPoint x: 91, endPoint y: 444, distance: 17.1
click at [83, 459] on div "FINAL STEPS" at bounding box center [124, 460] width 137 height 7
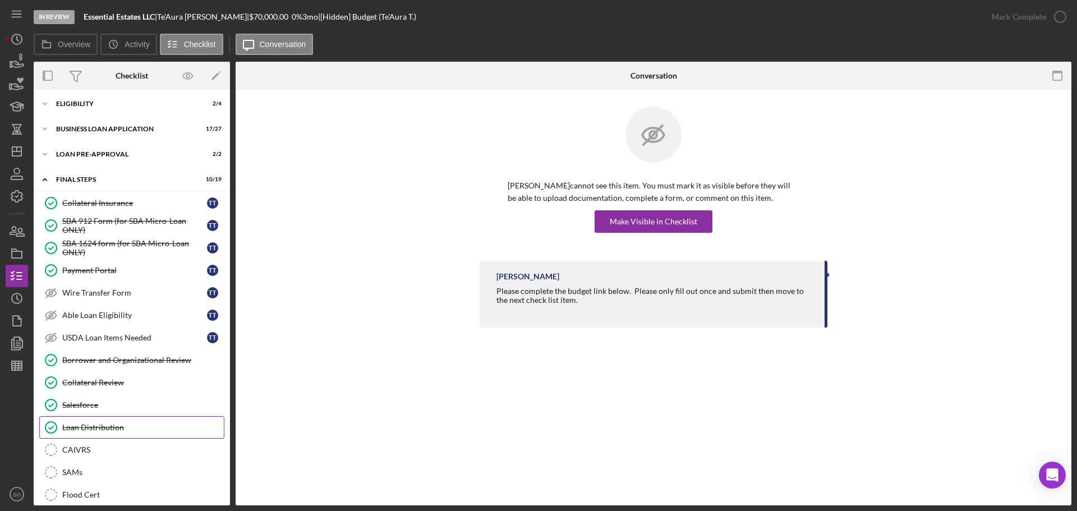
click at [84, 430] on div "Loan Distribution" at bounding box center [143, 427] width 162 height 9
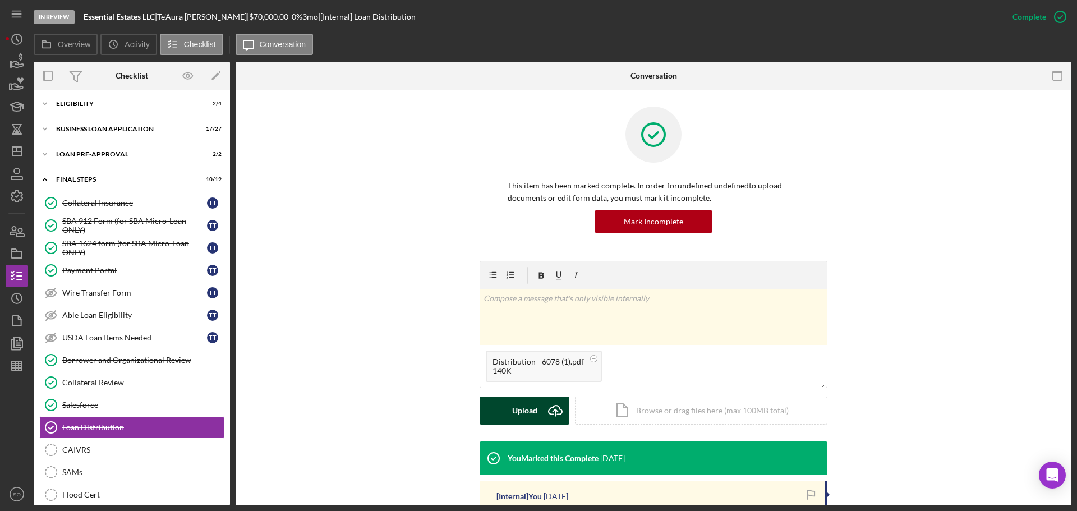
click at [503, 406] on button "Upload Icon/Upload" at bounding box center [525, 411] width 90 height 28
